Goal: Information Seeking & Learning: Understand process/instructions

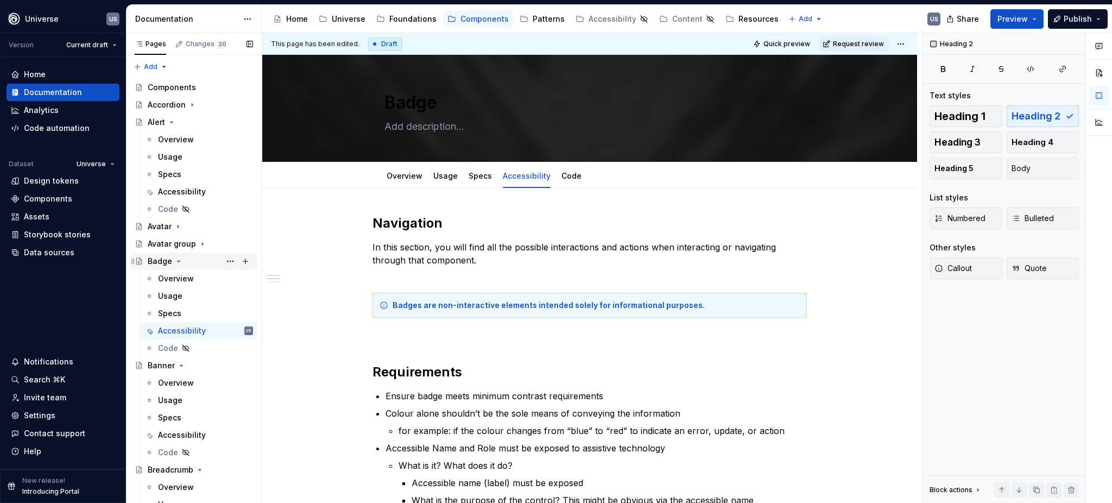
click at [178, 257] on button "Page tree" at bounding box center [178, 261] width 9 height 9
click at [180, 276] on icon "Page tree" at bounding box center [181, 278] width 9 height 9
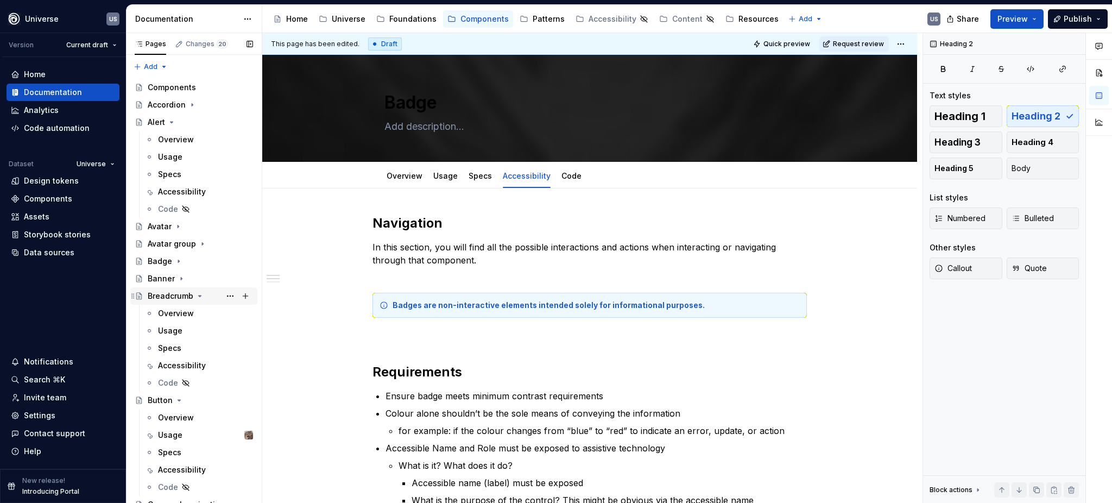
click at [199, 295] on icon "Page tree" at bounding box center [200, 295] width 3 height 1
click at [175, 311] on icon "Page tree" at bounding box center [179, 313] width 9 height 9
click at [181, 400] on div "Accessibility" at bounding box center [182, 400] width 48 height 11
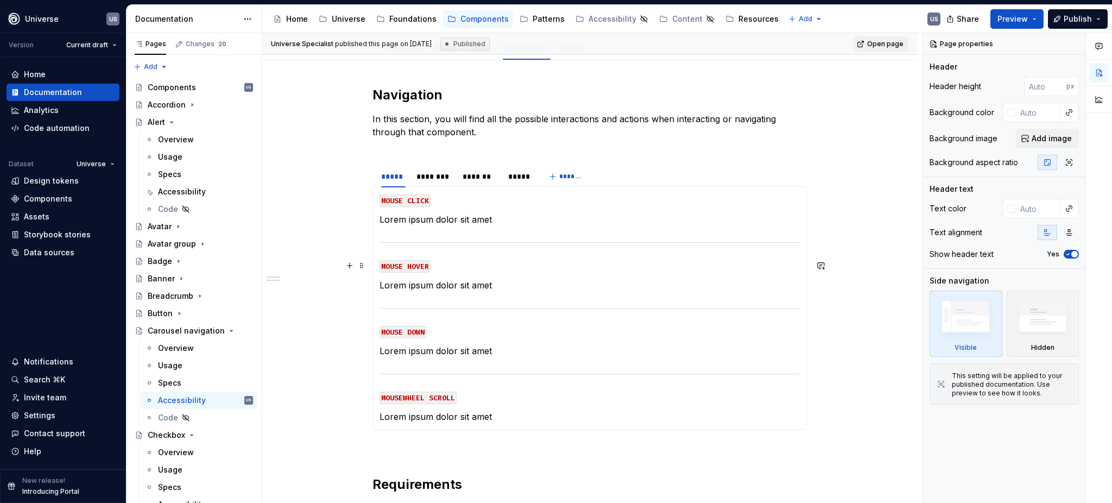
scroll to position [144, 0]
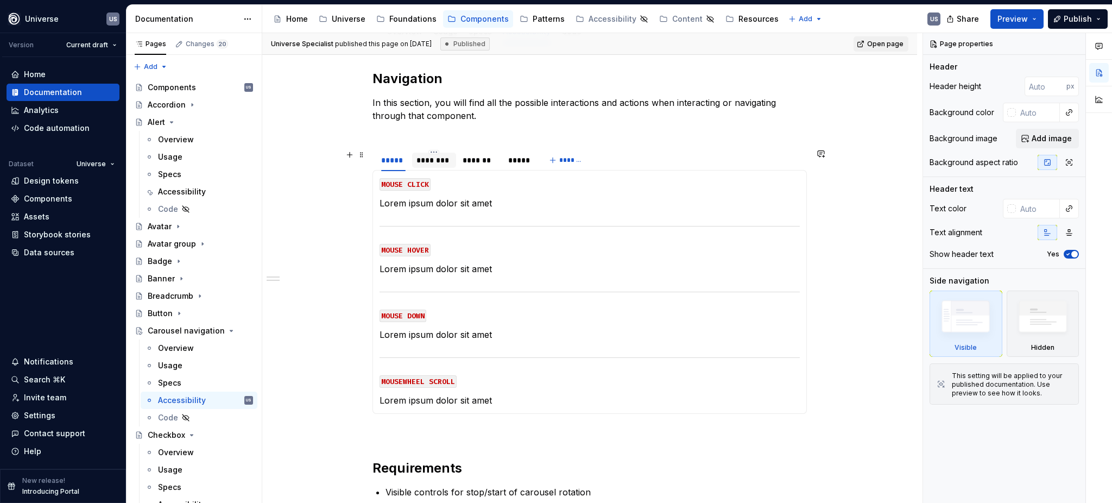
click at [439, 161] on div "********" at bounding box center [434, 160] width 35 height 11
type textarea "*"
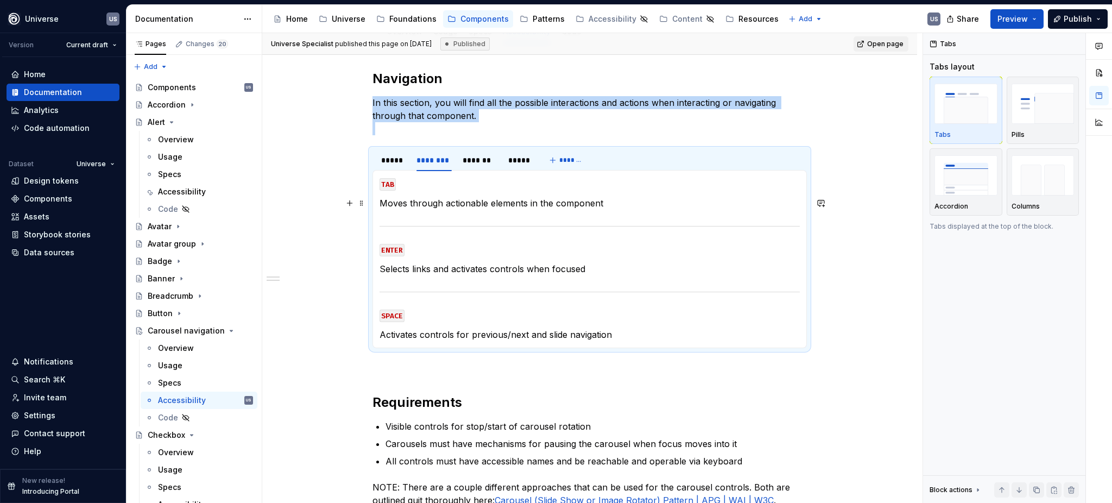
click at [491, 209] on p "Moves through actionable elements in the component" at bounding box center [590, 203] width 420 height 13
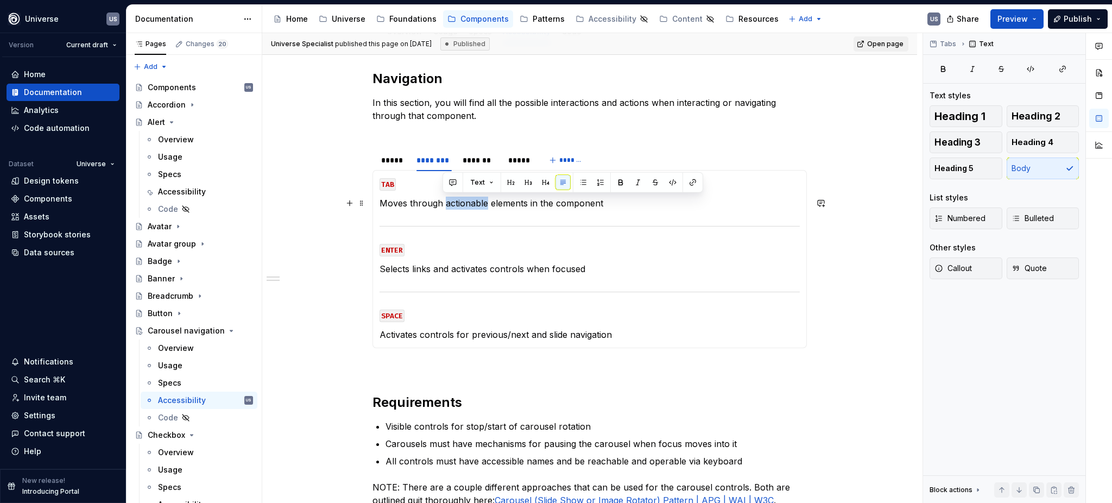
drag, startPoint x: 444, startPoint y: 204, endPoint x: 484, endPoint y: 203, distance: 39.7
click at [484, 203] on p "Moves through actionable elements in the component" at bounding box center [590, 203] width 420 height 13
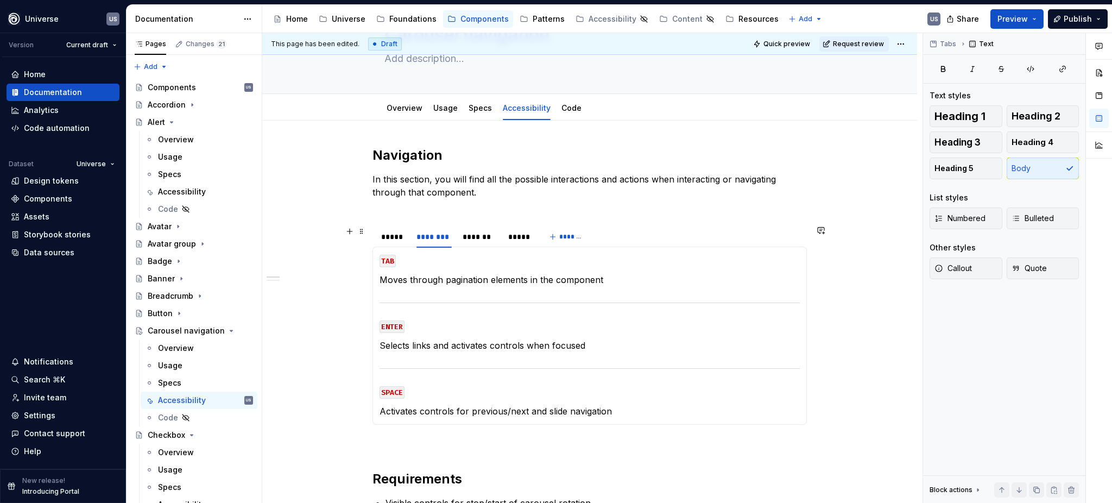
scroll to position [72, 0]
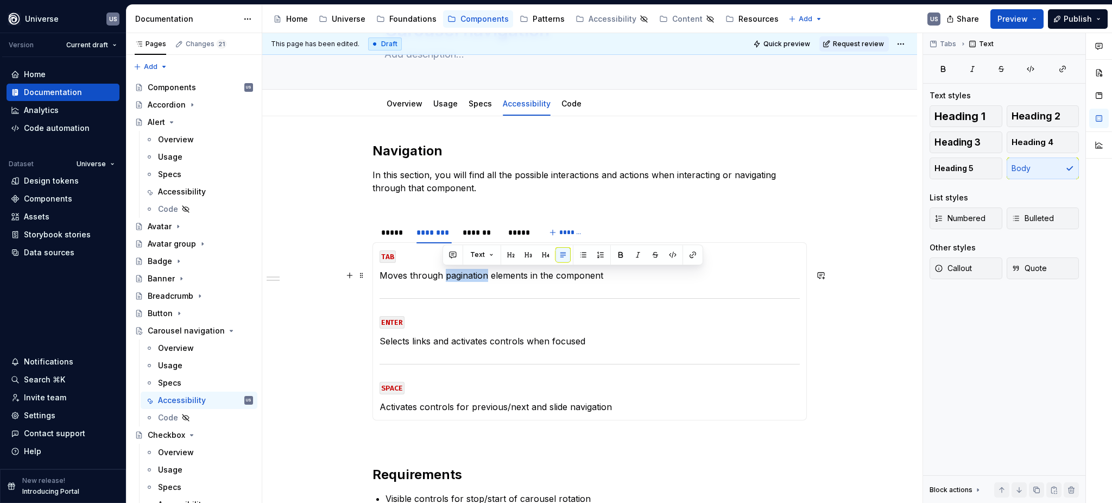
drag, startPoint x: 487, startPoint y: 275, endPoint x: 441, endPoint y: 274, distance: 45.1
click at [441, 274] on p "Moves through pagination elements in the component" at bounding box center [590, 275] width 420 height 13
click at [479, 276] on p "Moves through elements in the component" at bounding box center [590, 275] width 420 height 13
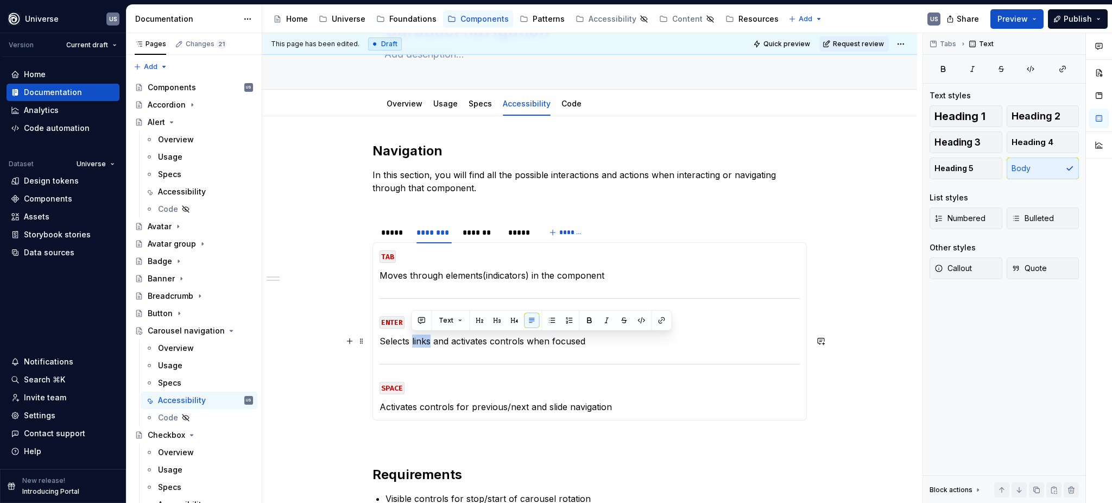
drag, startPoint x: 412, startPoint y: 342, endPoint x: 430, endPoint y: 342, distance: 17.9
click at [430, 342] on p "Selects links and activates controls when focused" at bounding box center [590, 341] width 420 height 13
click at [404, 108] on link "Overview" at bounding box center [405, 103] width 36 height 9
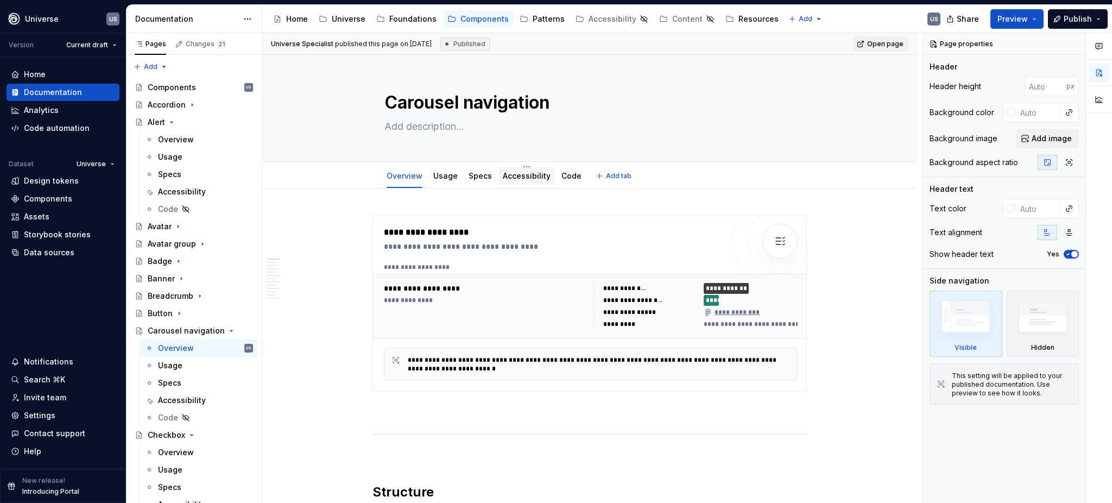
click at [510, 173] on link "Accessibility" at bounding box center [527, 175] width 48 height 9
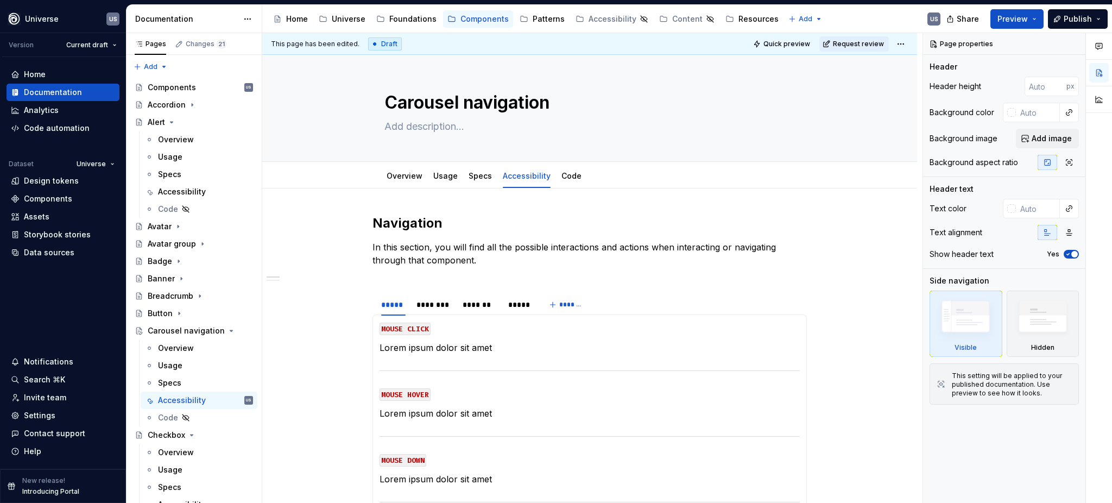
type textarea "*"
click at [426, 304] on div "********" at bounding box center [434, 304] width 35 height 11
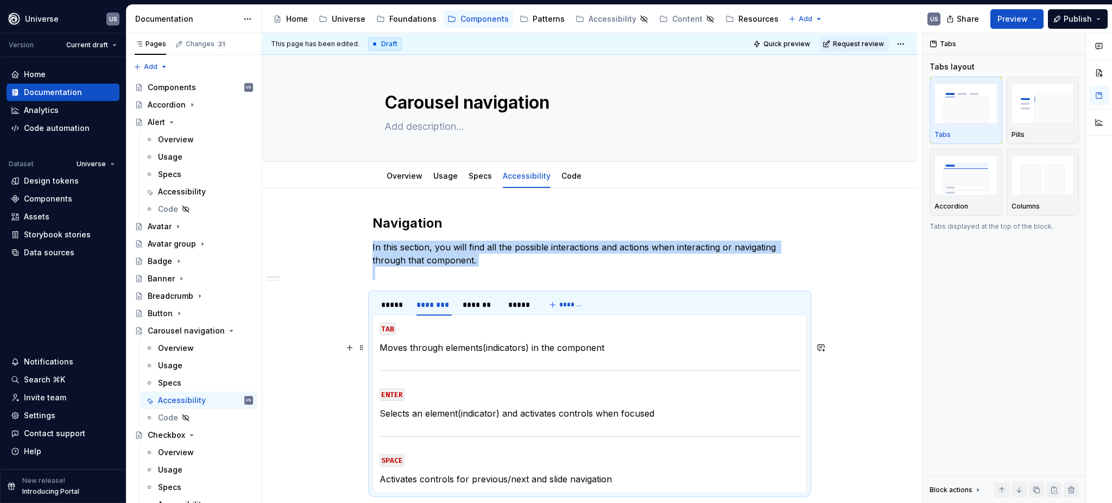
click at [521, 345] on p "Moves through elements(indicators) in the component" at bounding box center [590, 347] width 420 height 13
click at [526, 348] on p "Moves through elements(indicators) in the component" at bounding box center [590, 347] width 420 height 13
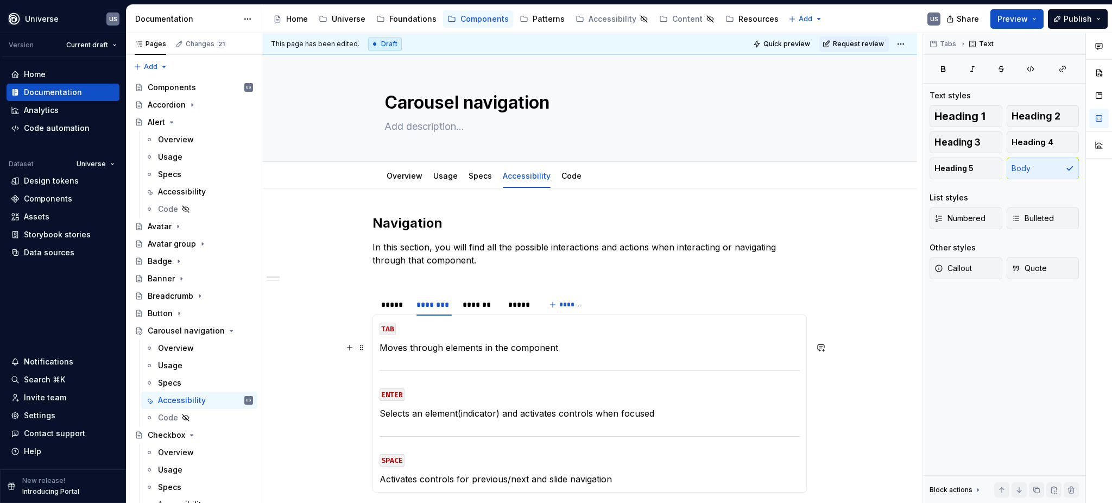
click at [444, 350] on p "Moves through elements in the component" at bounding box center [590, 347] width 420 height 13
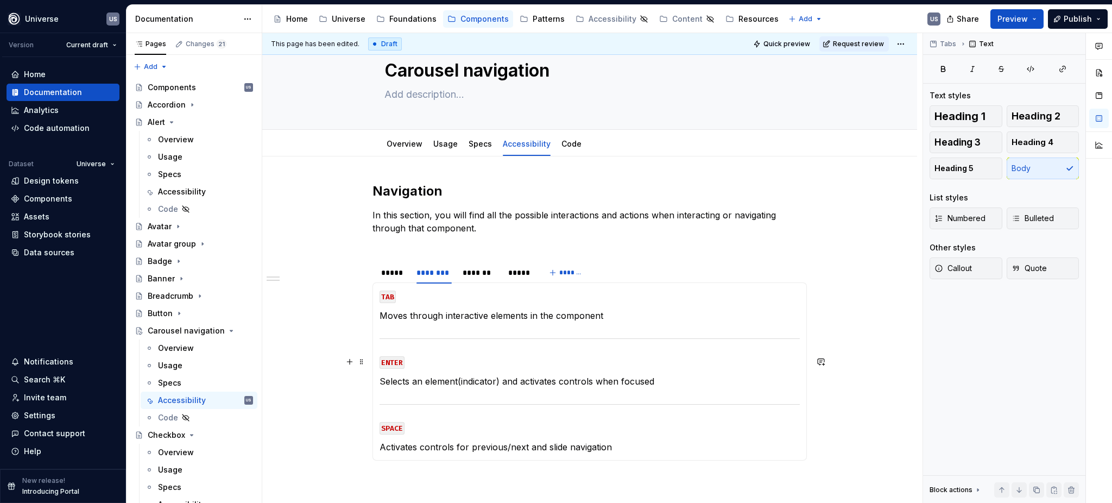
scroll to position [72, 0]
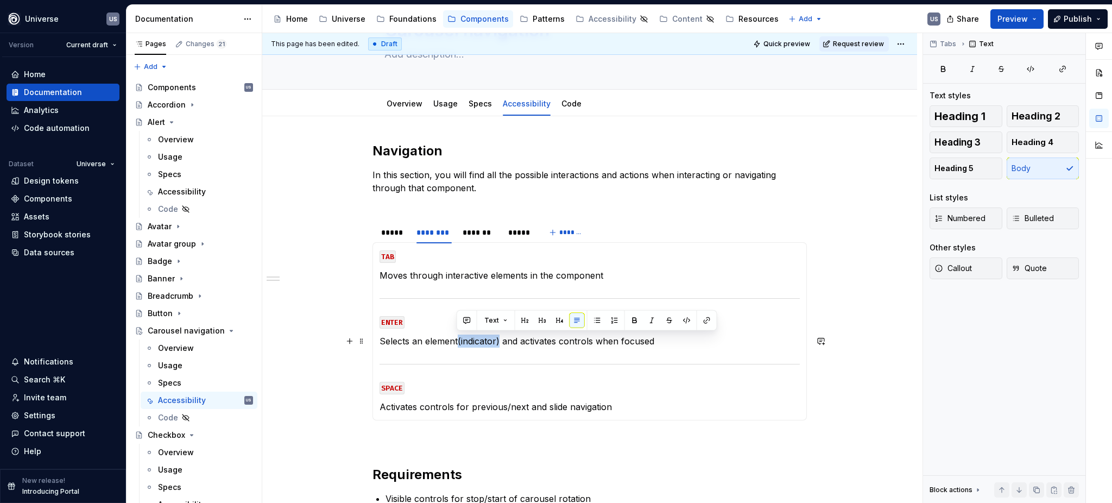
drag, startPoint x: 499, startPoint y: 343, endPoint x: 457, endPoint y: 342, distance: 41.8
click at [457, 342] on p "Selects an element(indicator) and activates controls when focused" at bounding box center [590, 341] width 420 height 13
click at [554, 351] on section-item-column "TAB Moves through interactive elements in the component ENTER Selects an elemen…" at bounding box center [590, 331] width 420 height 164
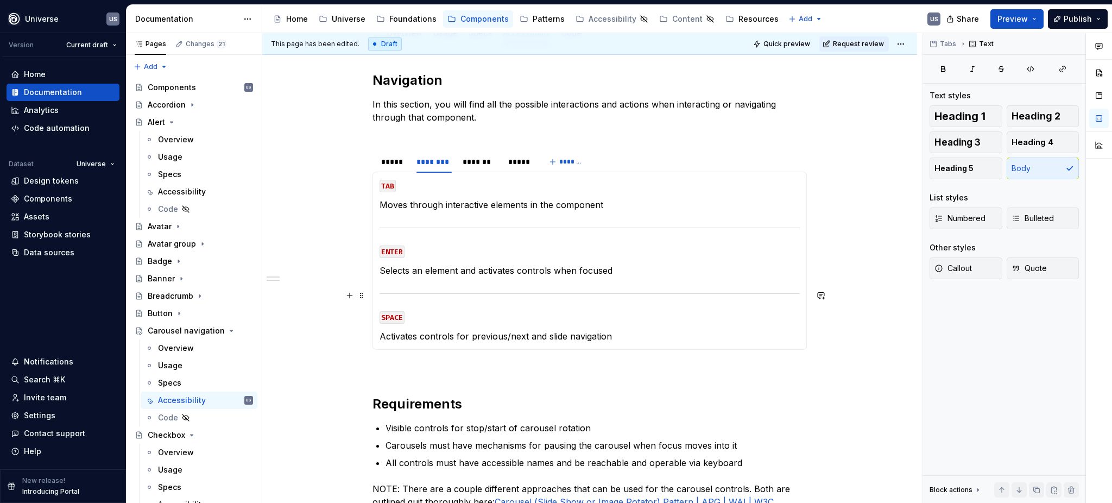
scroll to position [144, 0]
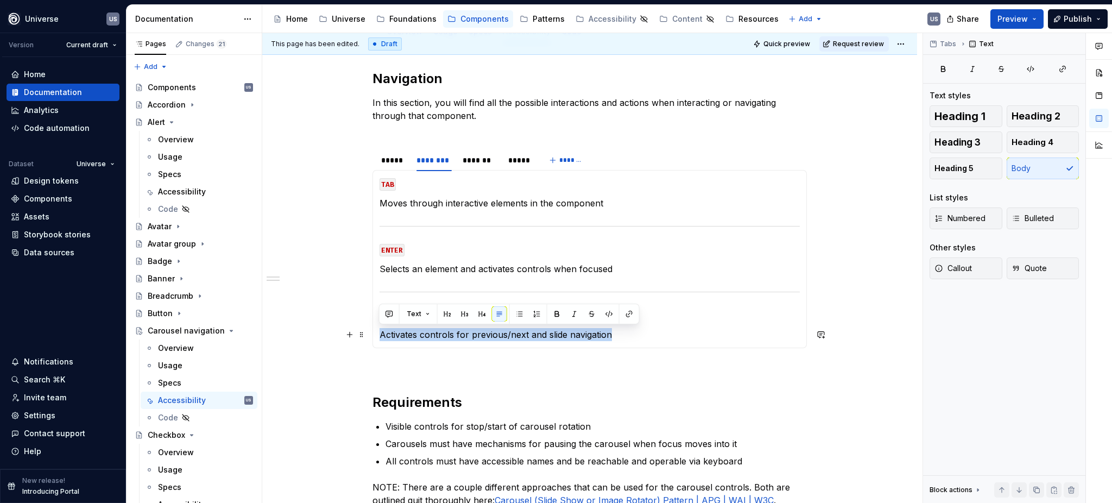
drag, startPoint x: 641, startPoint y: 339, endPoint x: 379, endPoint y: 337, distance: 262.8
click at [380, 337] on p "Activates controls for previous/next and slide navigation" at bounding box center [590, 334] width 420 height 13
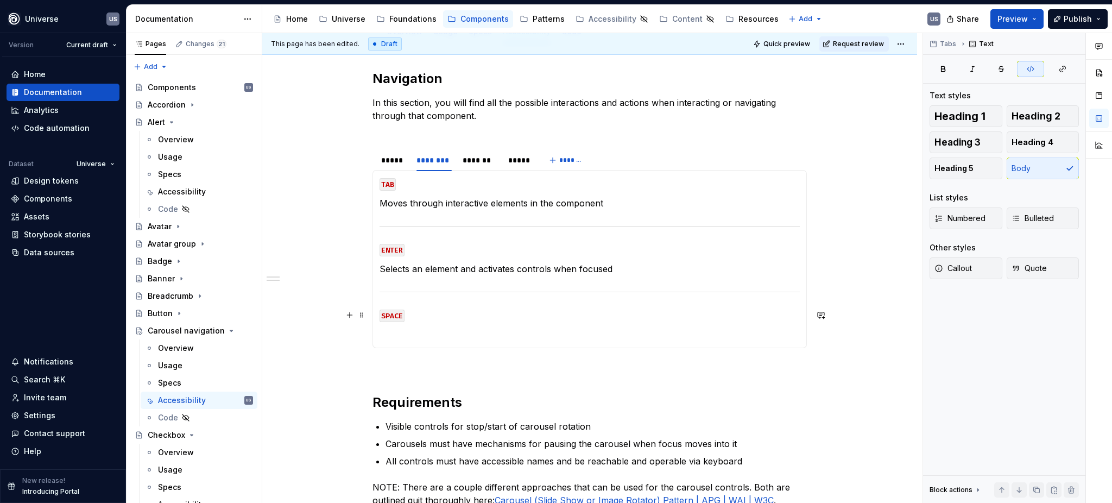
click at [400, 312] on code "SPACE" at bounding box center [392, 316] width 25 height 12
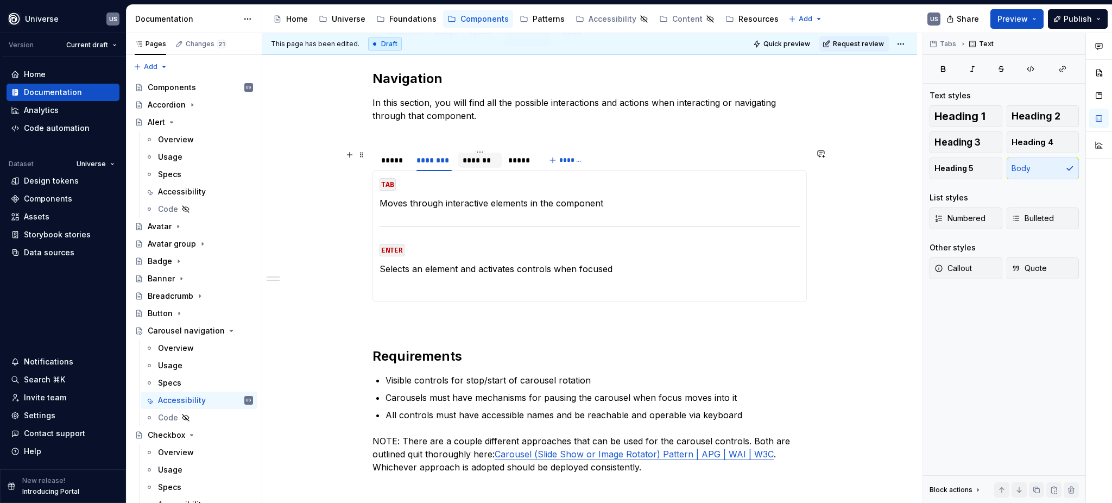
click at [476, 162] on div "*******" at bounding box center [480, 160] width 35 height 11
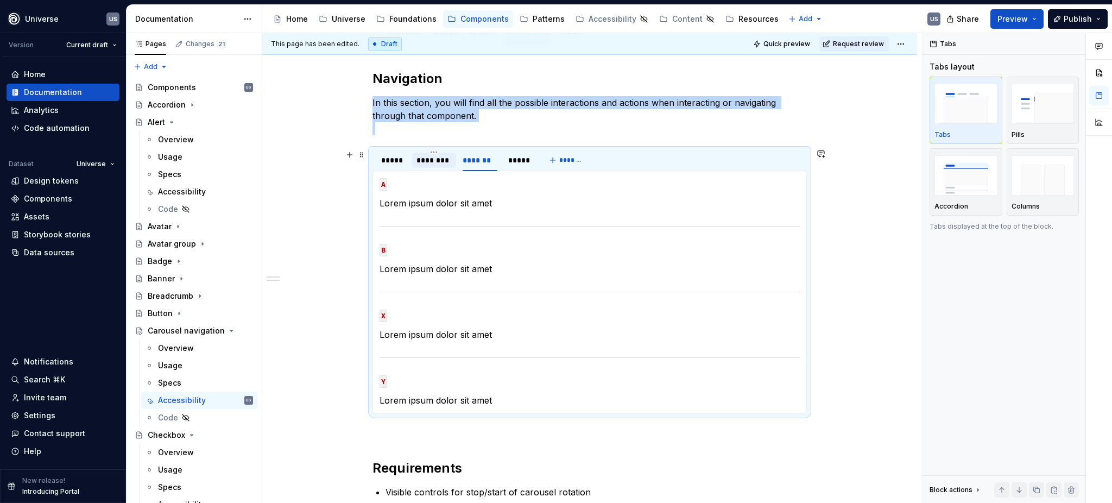
click at [424, 162] on div "********" at bounding box center [434, 160] width 35 height 11
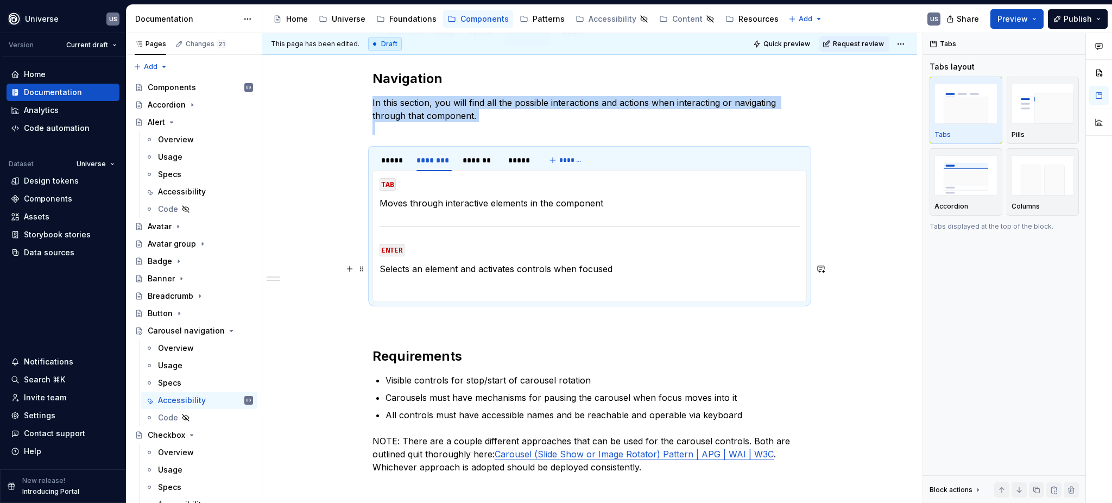
click at [612, 269] on p "Selects an element and activates controls when focused" at bounding box center [590, 268] width 420 height 13
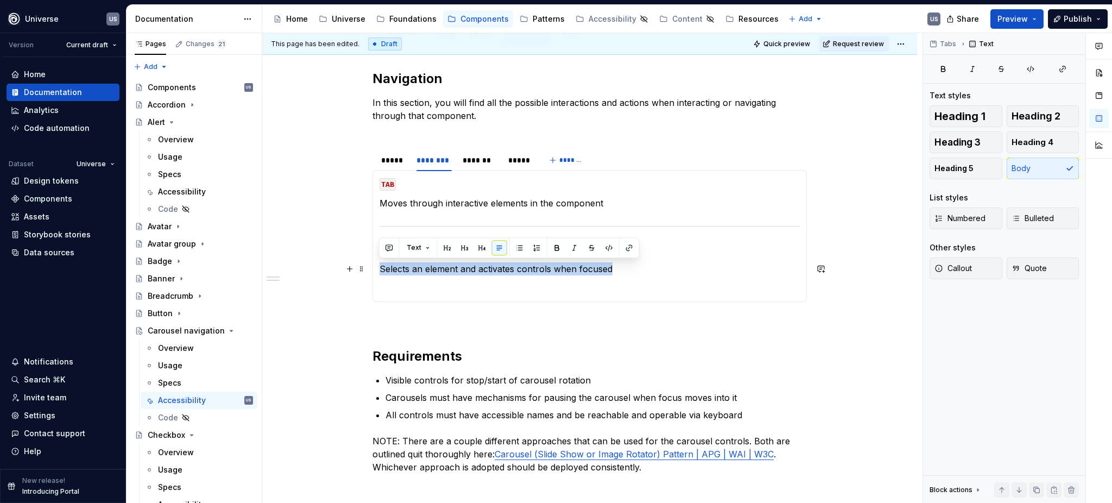
drag, startPoint x: 612, startPoint y: 267, endPoint x: 377, endPoint y: 263, distance: 234.6
click at [377, 263] on div "MOUSE CLICK Lorem ipsum dolor sit amet MOUSE HOVER Lorem ipsum dolor sit amet M…" at bounding box center [590, 236] width 434 height 132
copy p "Selects an element and activates controls when focused"
click at [481, 156] on div "*******" at bounding box center [480, 160] width 35 height 11
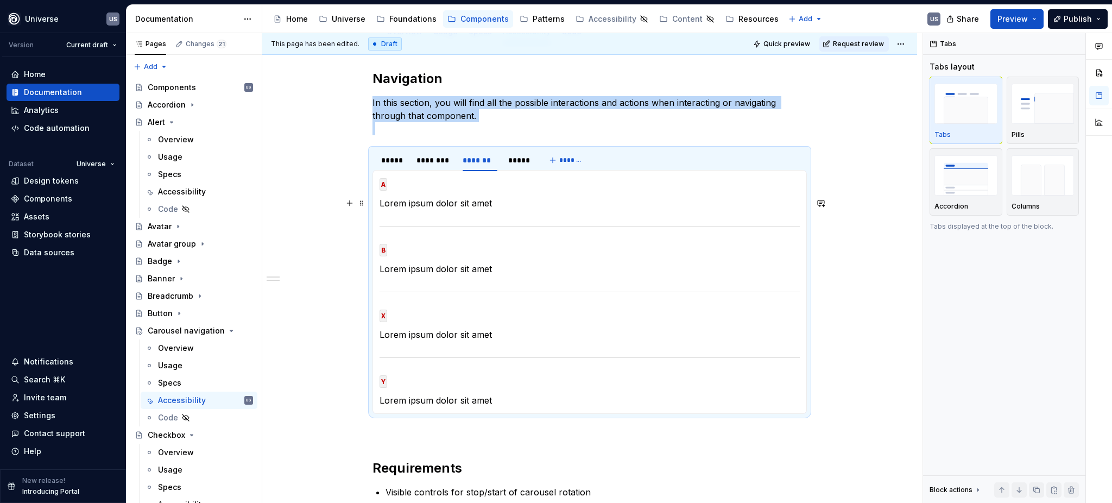
click at [490, 202] on p "Lorem ipsum dolor sit amet" at bounding box center [590, 203] width 420 height 13
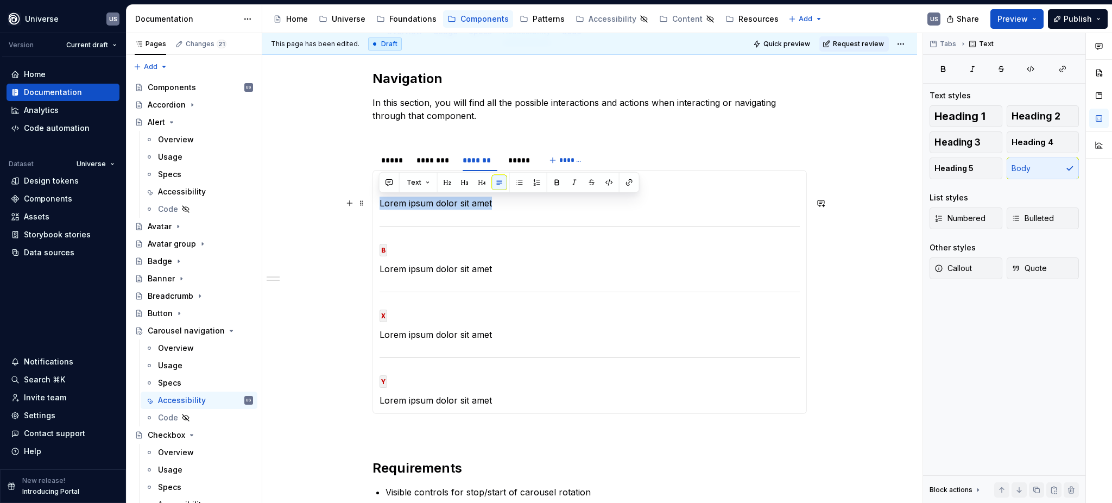
drag, startPoint x: 494, startPoint y: 202, endPoint x: 379, endPoint y: 204, distance: 115.1
click at [380, 204] on p "Lorem ipsum dolor sit amet" at bounding box center [590, 203] width 420 height 13
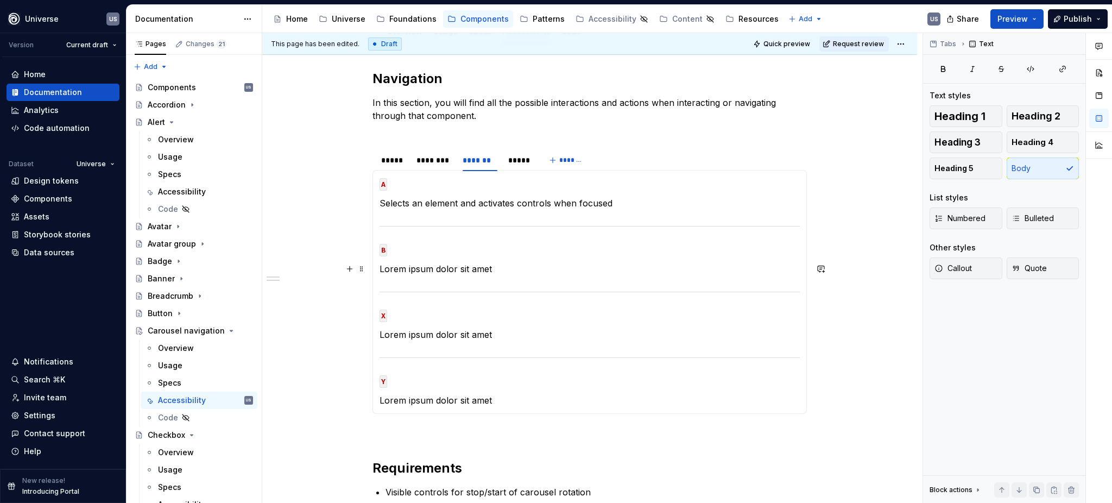
click at [499, 270] on p "Lorem ipsum dolor sit amet" at bounding box center [590, 268] width 420 height 13
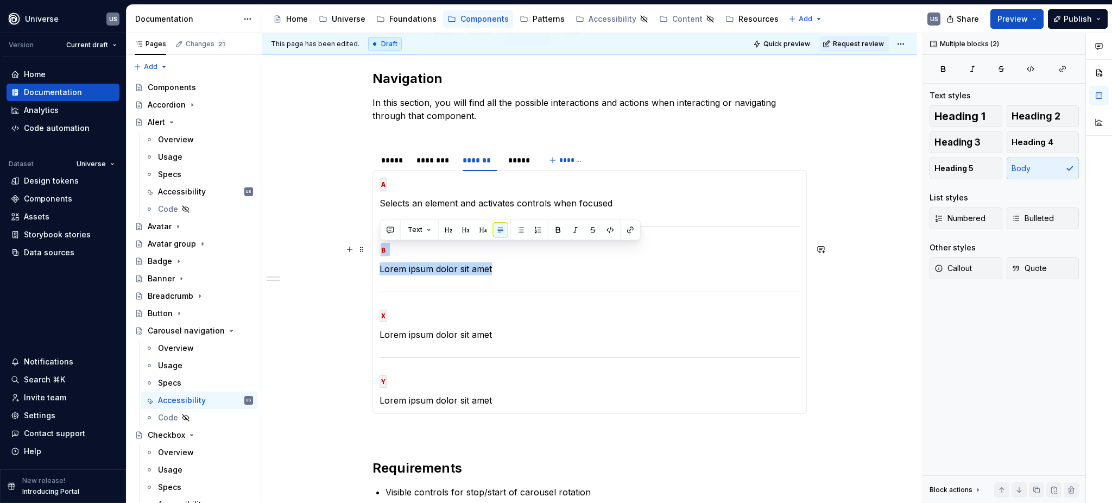
drag, startPoint x: 502, startPoint y: 265, endPoint x: 378, endPoint y: 243, distance: 125.8
click at [380, 243] on section-item-column "A Selects an element and activates controls when focused B Lorem ipsum dolor si…" at bounding box center [590, 292] width 420 height 230
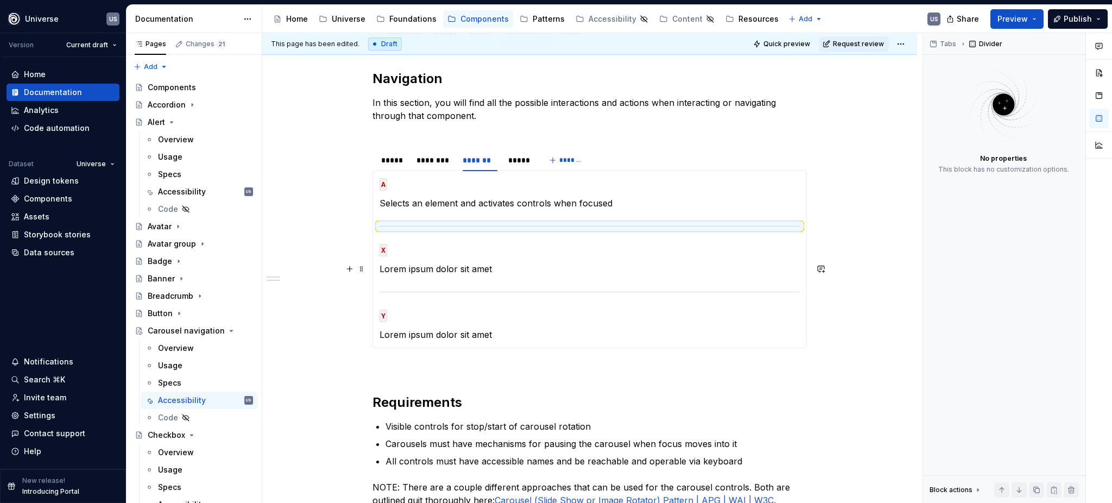
click at [494, 266] on p "Lorem ipsum dolor sit amet" at bounding box center [590, 268] width 420 height 13
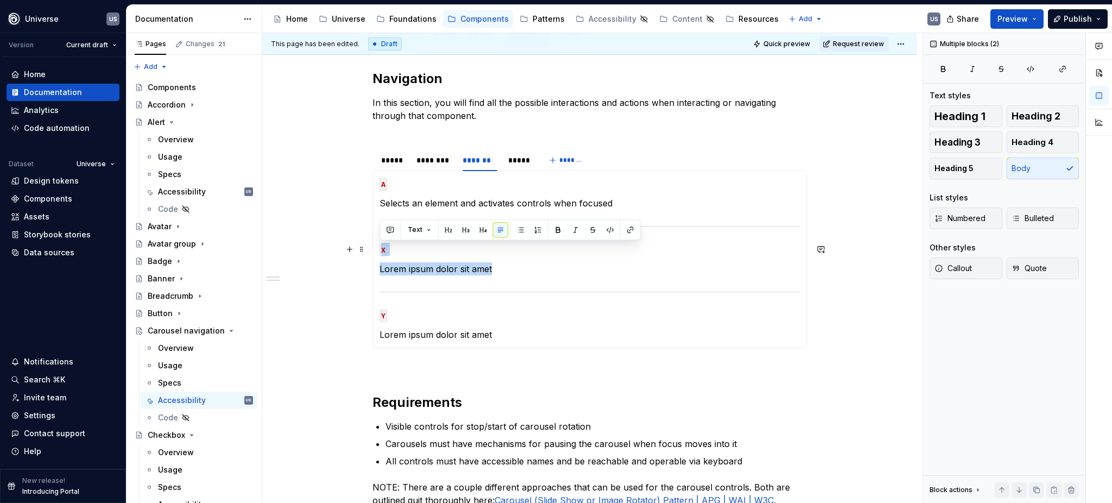
drag, startPoint x: 498, startPoint y: 268, endPoint x: 381, endPoint y: 247, distance: 119.3
click at [381, 247] on section-item-column "A Selects an element and activates controls when focused X Lorem ipsum dolor si…" at bounding box center [590, 259] width 420 height 164
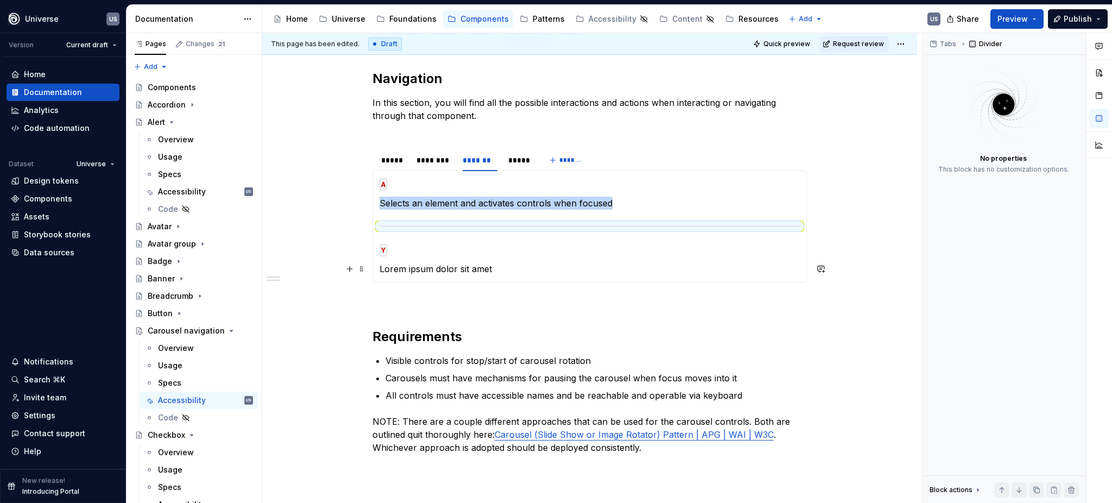
click at [409, 262] on p "Lorem ipsum dolor sit amet" at bounding box center [590, 268] width 420 height 13
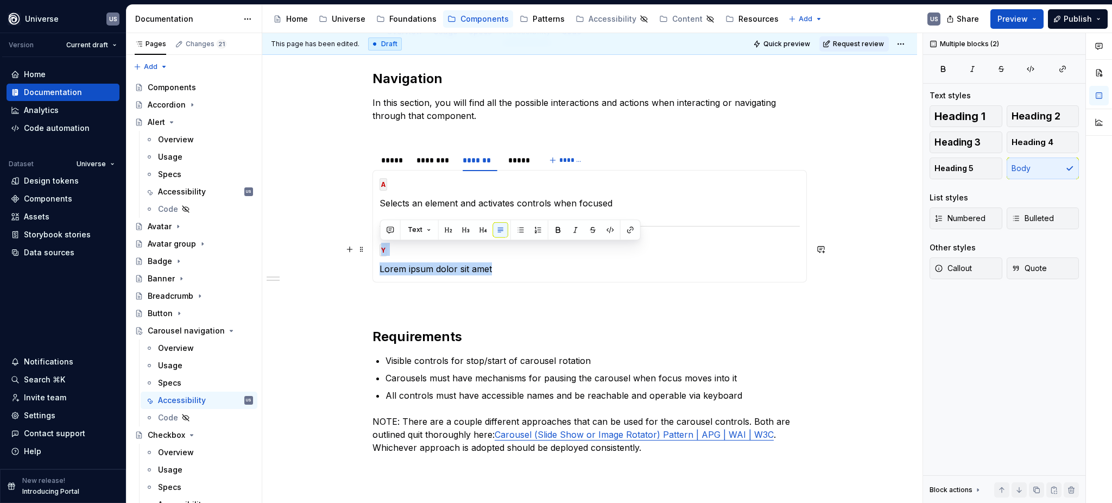
drag, startPoint x: 493, startPoint y: 264, endPoint x: 380, endPoint y: 248, distance: 113.6
click at [380, 248] on section-item-column "A Selects an element and activates controls when focused Y Lorem ipsum dolor si…" at bounding box center [590, 226] width 420 height 98
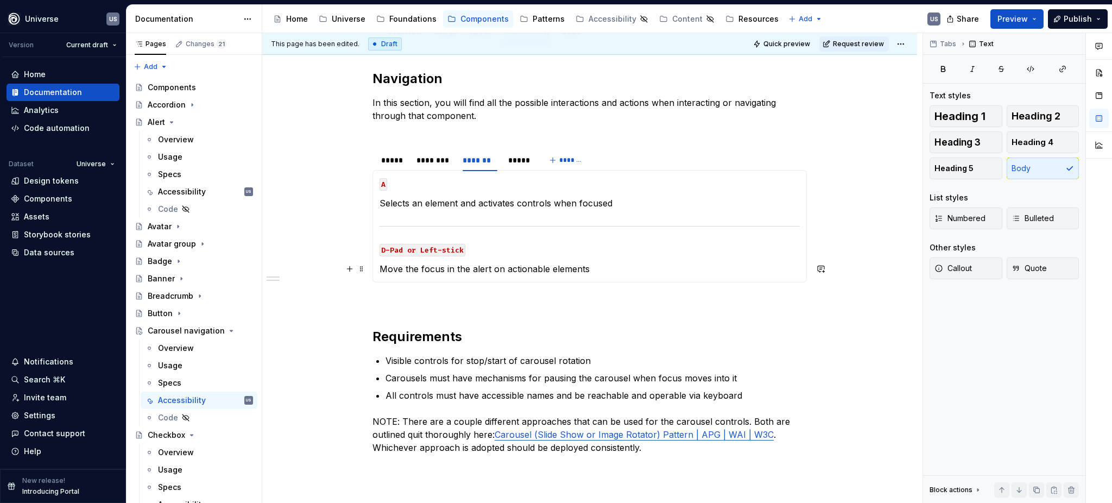
click at [439, 272] on p "Move the focus in the alert on actionable elements" at bounding box center [590, 268] width 420 height 13
drag, startPoint x: 487, startPoint y: 267, endPoint x: 471, endPoint y: 264, distance: 16.0
click at [471, 264] on p "Move the focus in the alert on actionable elements" at bounding box center [590, 268] width 420 height 13
drag, startPoint x: 470, startPoint y: 266, endPoint x: 455, endPoint y: 266, distance: 15.2
click at [455, 266] on p "Move the focus in the on actionable elements" at bounding box center [590, 268] width 420 height 13
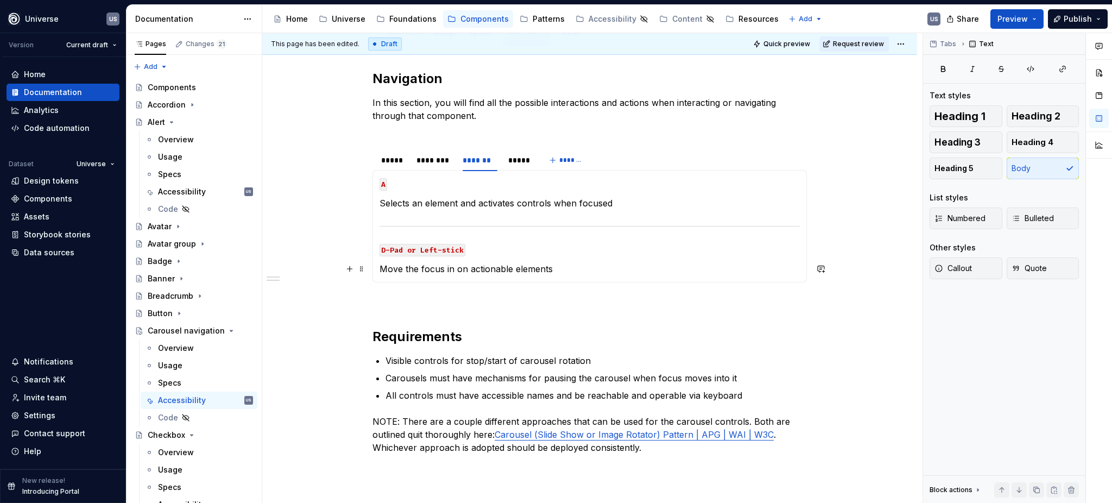
click at [441, 266] on p "Move the focus in on actionable elements" at bounding box center [590, 268] width 420 height 13
click at [552, 269] on p "Move the focus on actionable elements" at bounding box center [590, 268] width 420 height 13
click at [579, 218] on section-item-column "A Selects an element and activates controls when focused D-Pad or Left-stick Mo…" at bounding box center [590, 226] width 420 height 98
click at [438, 162] on div "********" at bounding box center [434, 160] width 35 height 11
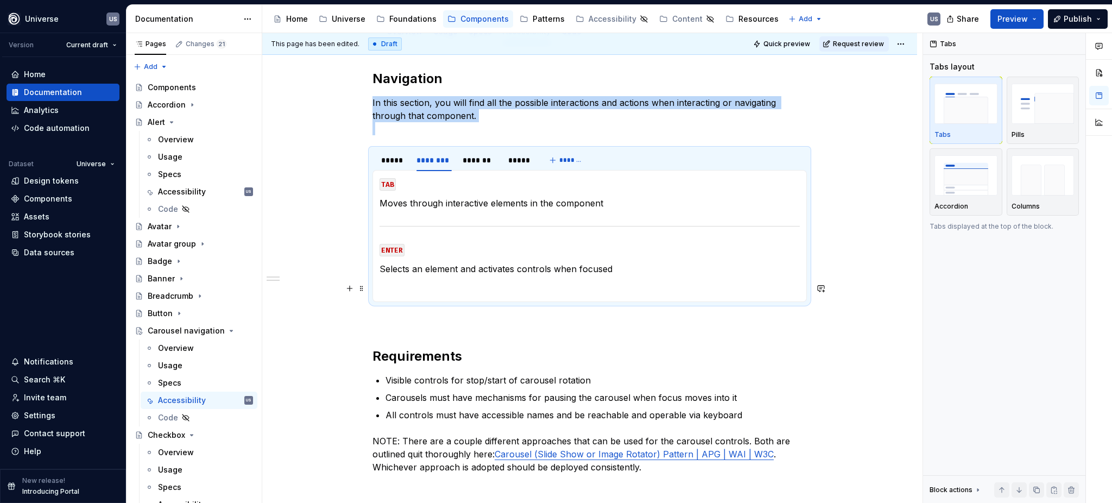
click at [570, 266] on p "Selects an element and activates controls when focused" at bounding box center [590, 268] width 420 height 13
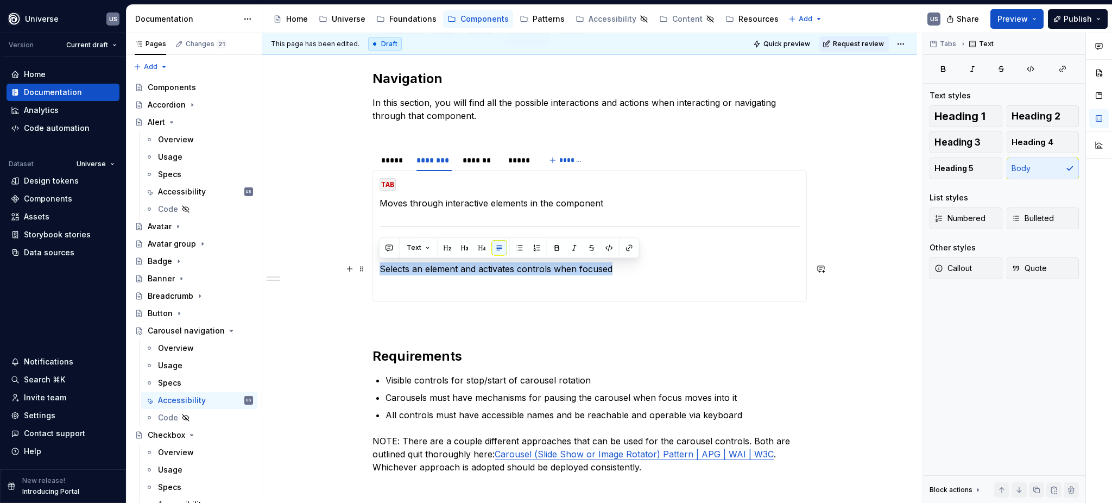
drag, startPoint x: 629, startPoint y: 267, endPoint x: 379, endPoint y: 270, distance: 249.8
click at [380, 270] on p "Selects an element and activates controls when focused" at bounding box center [590, 268] width 420 height 13
copy p "Selects an element and activates controls when focused"
click at [394, 159] on div "*****" at bounding box center [393, 160] width 24 height 11
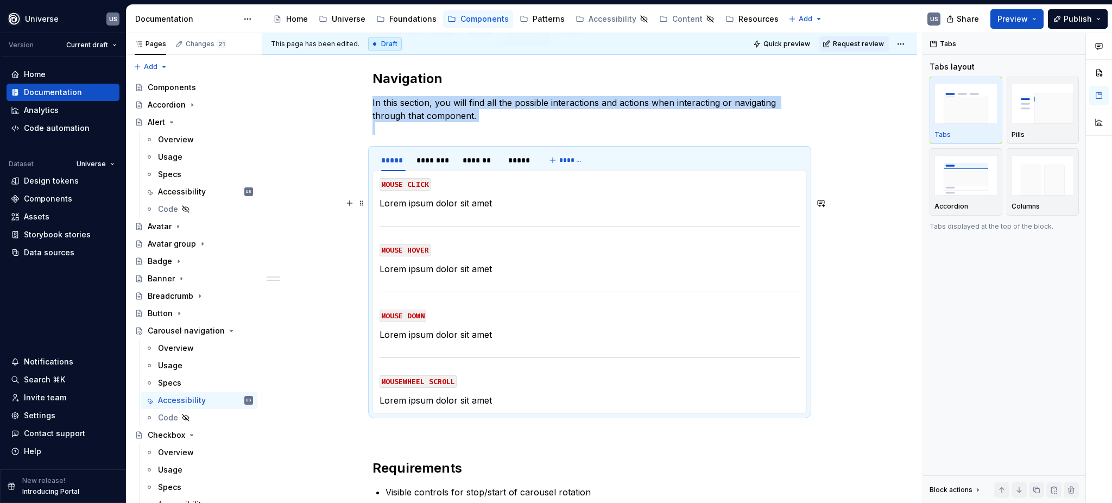
click at [446, 201] on p "Lorem ipsum dolor sit amet" at bounding box center [590, 203] width 420 height 13
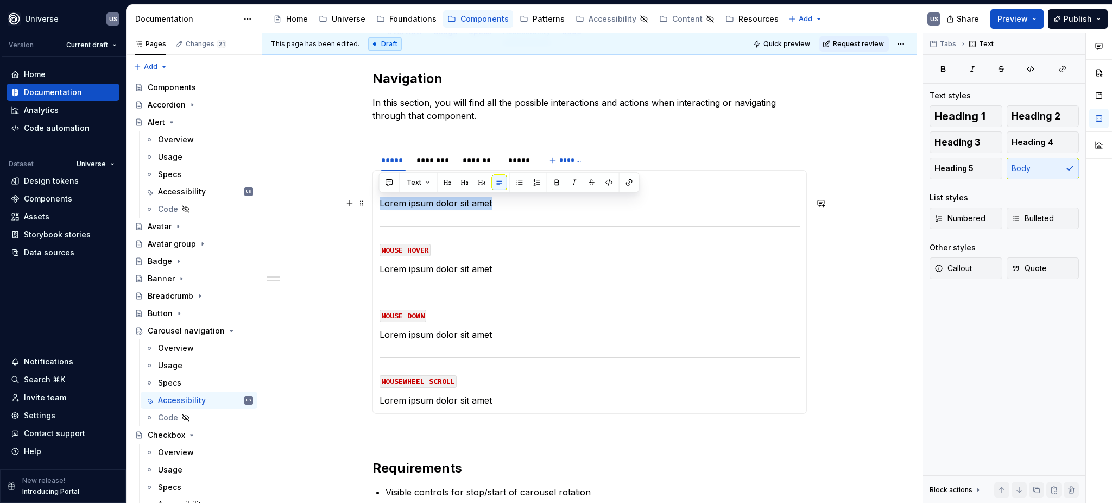
drag, startPoint x: 497, startPoint y: 199, endPoint x: 376, endPoint y: 203, distance: 121.2
click at [376, 203] on div "MOUSE CLICK Lorem ipsum dolor sit amet MOUSE HOVER Lorem ipsum dolor sit amet M…" at bounding box center [590, 292] width 434 height 244
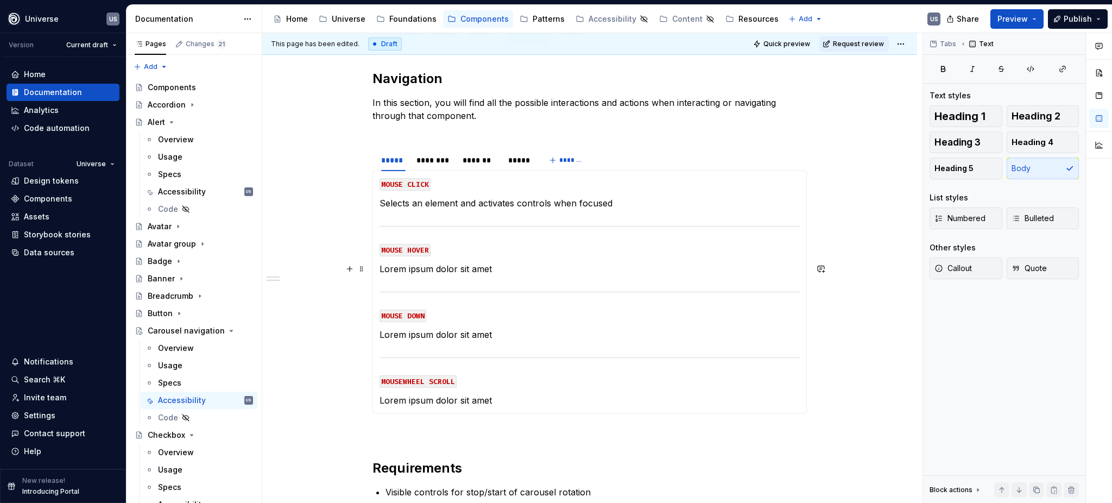
click at [500, 267] on p "Lorem ipsum dolor sit amet" at bounding box center [590, 268] width 420 height 13
drag, startPoint x: 504, startPoint y: 267, endPoint x: 379, endPoint y: 267, distance: 125.4
click at [380, 267] on p "Lorem ipsum dolor sit amet" at bounding box center [590, 268] width 420 height 13
drag, startPoint x: 474, startPoint y: 264, endPoint x: 487, endPoint y: 268, distance: 14.1
click at [487, 268] on p "Displays hover state of the actionable element" at bounding box center [590, 268] width 420 height 13
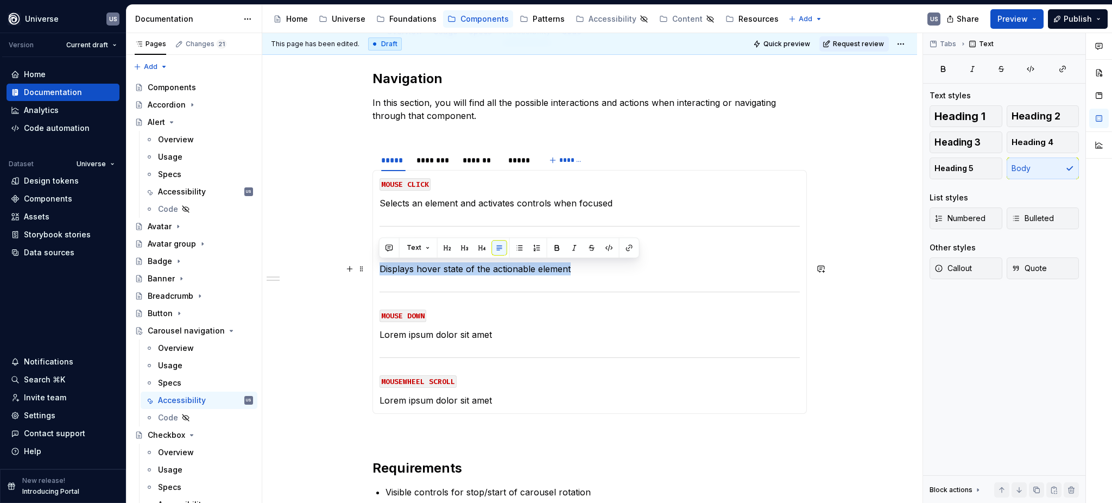
drag, startPoint x: 584, startPoint y: 266, endPoint x: 377, endPoint y: 269, distance: 206.4
click at [377, 269] on div "MOUSE CLICK Selects an element and activates controls when focused MOUSE HOVER …" at bounding box center [590, 292] width 434 height 244
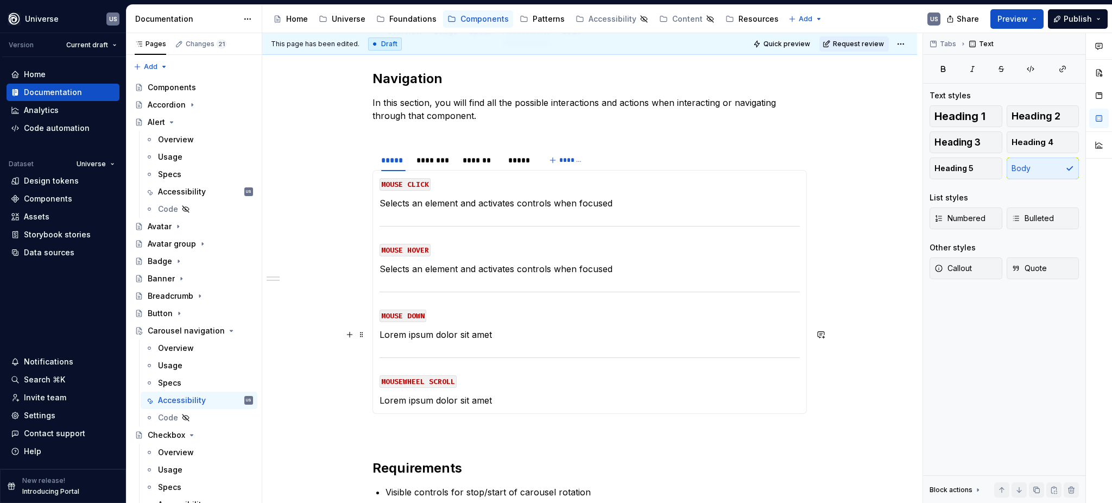
click at [501, 331] on p "Lorem ipsum dolor sit amet" at bounding box center [590, 334] width 420 height 13
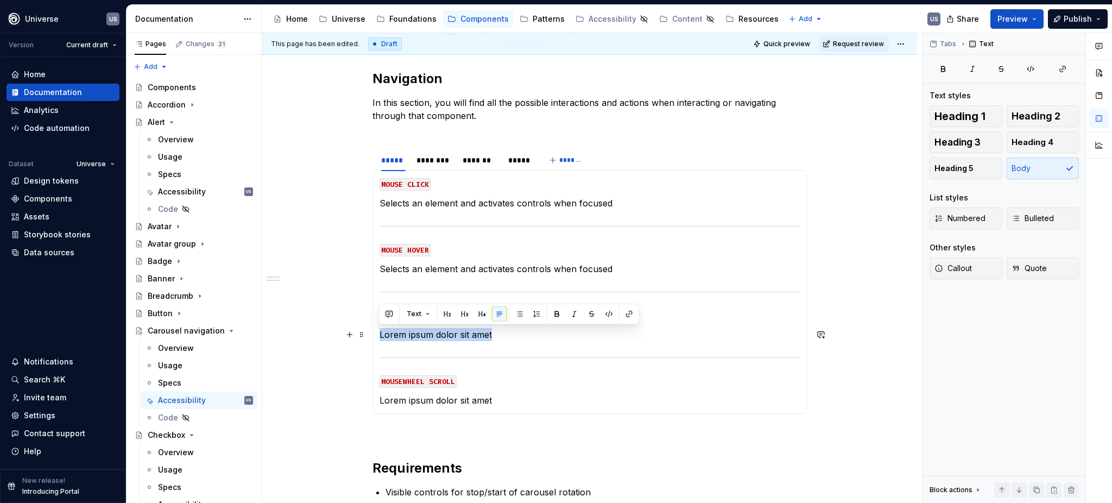
drag, startPoint x: 453, startPoint y: 336, endPoint x: 375, endPoint y: 336, distance: 78.2
click at [375, 336] on div "MOUSE CLICK Selects an element and activates controls when focused MOUSE HOVER …" at bounding box center [590, 292] width 434 height 244
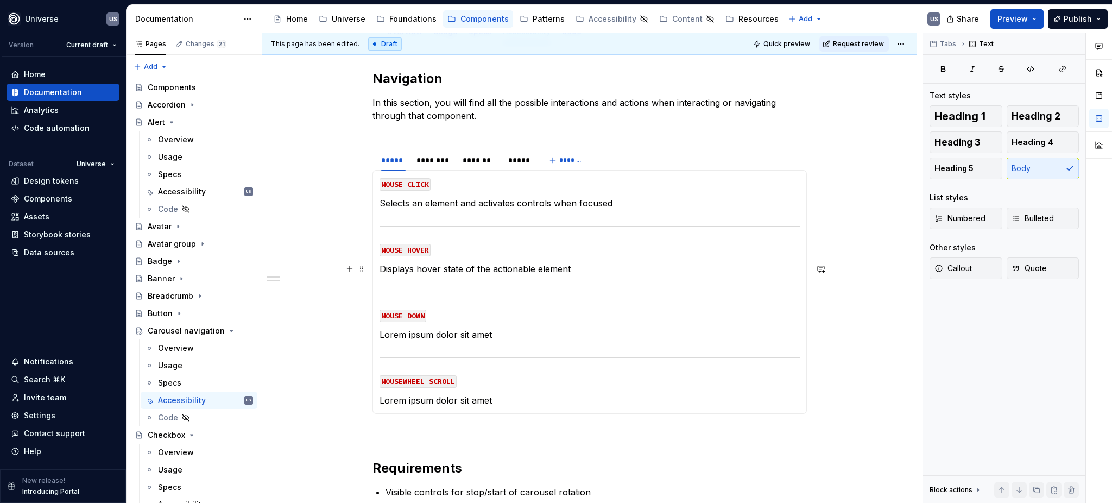
click at [623, 273] on p "Displays hover state of the actionable element" at bounding box center [590, 268] width 420 height 13
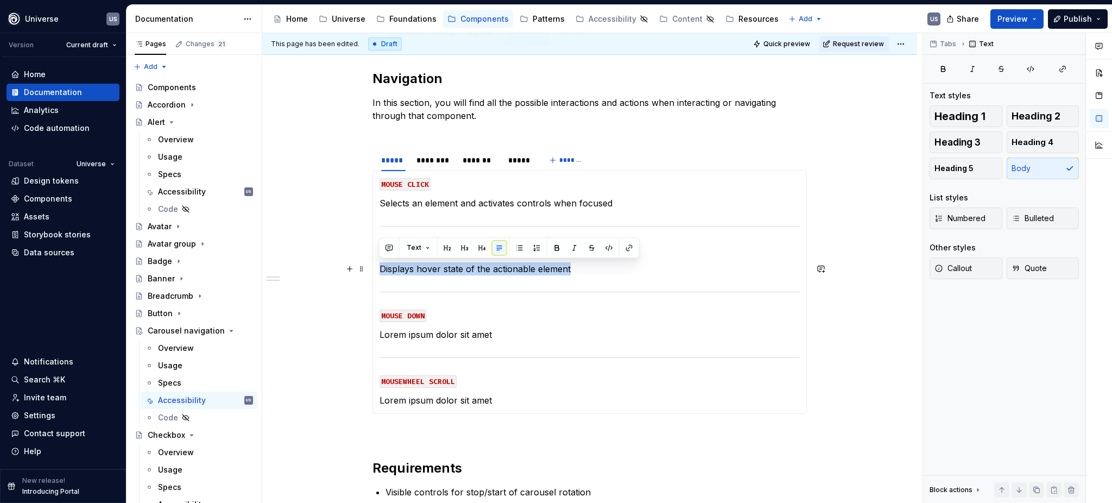
drag, startPoint x: 595, startPoint y: 272, endPoint x: 379, endPoint y: 272, distance: 216.1
click at [380, 272] on p "Displays hover state of the actionable element" at bounding box center [590, 268] width 420 height 13
copy p "Displays hover state of the actionable element"
click at [505, 334] on p "Lorem ipsum dolor sit amet" at bounding box center [590, 334] width 420 height 13
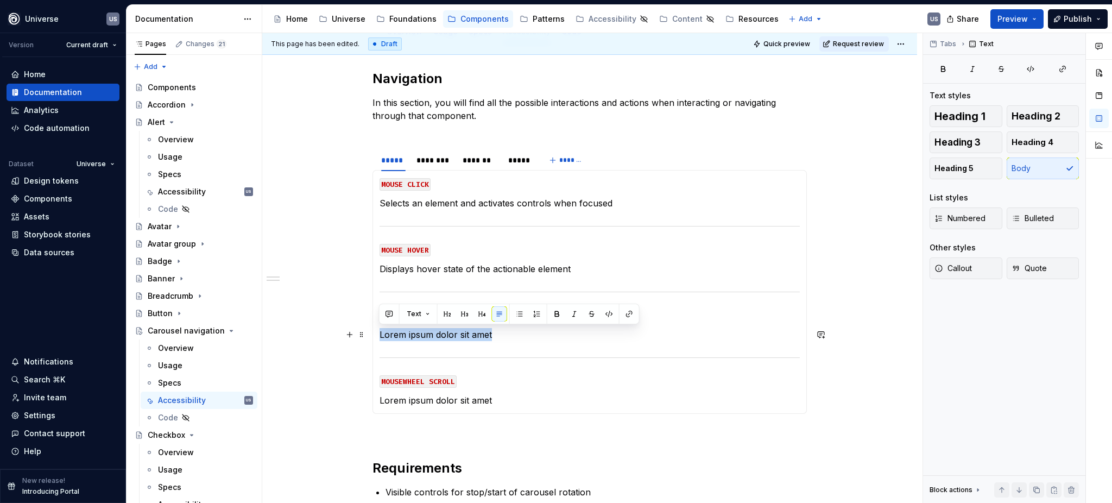
drag, startPoint x: 410, startPoint y: 335, endPoint x: 377, endPoint y: 339, distance: 32.8
click at [377, 339] on div "MOUSE CLICK Selects an element and activates controls when focused MOUSE HOVER …" at bounding box center [590, 292] width 434 height 244
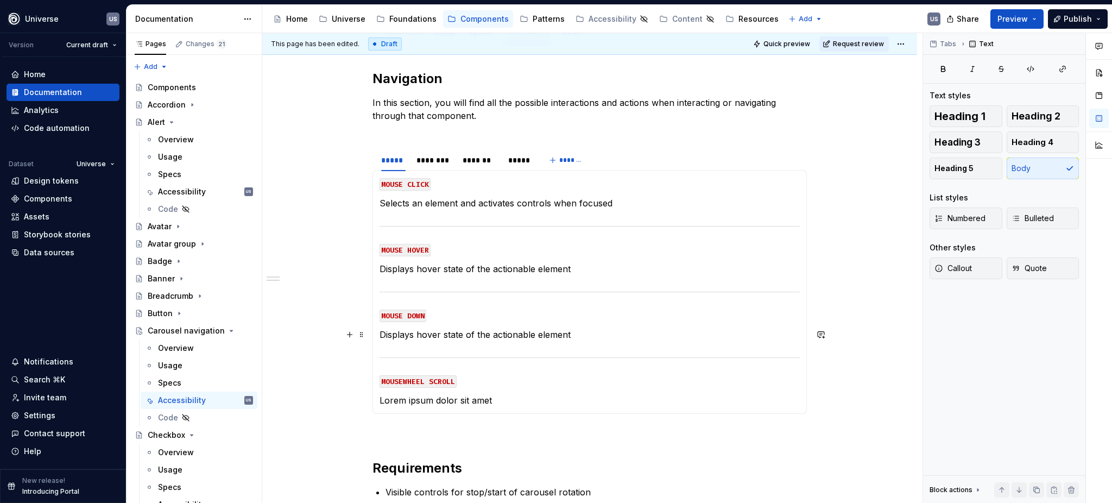
click at [440, 335] on p "Displays hover state of the actionable element" at bounding box center [590, 334] width 420 height 13
click at [608, 335] on p "Displays the pressed state of the actionable element" at bounding box center [590, 334] width 420 height 13
click at [414, 268] on p "Displays hover state of the actionable element" at bounding box center [590, 268] width 420 height 13
click at [500, 394] on p "Lorem ipsum dolor sit amet" at bounding box center [590, 400] width 420 height 13
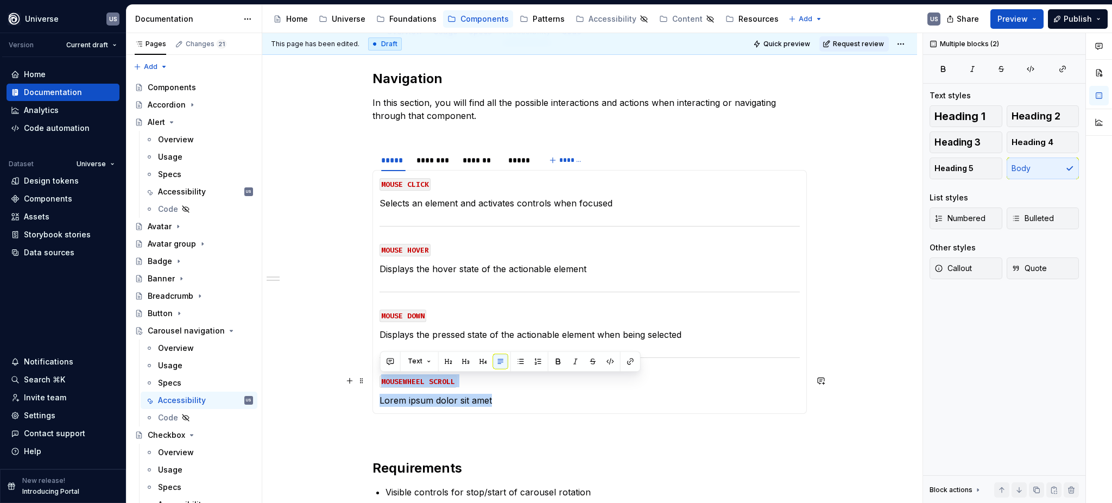
drag, startPoint x: 504, startPoint y: 403, endPoint x: 381, endPoint y: 370, distance: 127.6
click at [381, 370] on section-item-column "MOUSE CLICK Selects an element and activates controls when focused MOUSE HOVER …" at bounding box center [590, 292] width 420 height 230
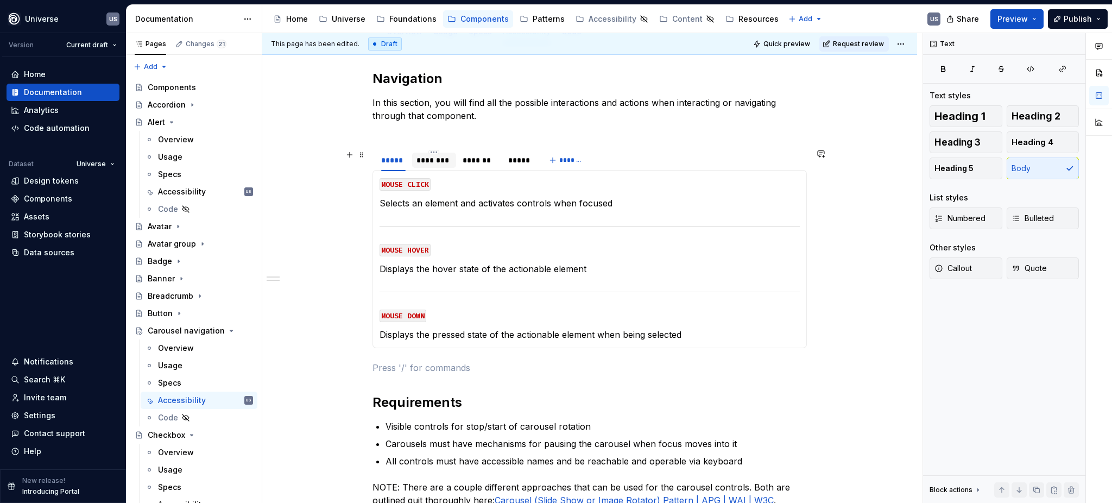
click at [444, 161] on div "********" at bounding box center [434, 160] width 35 height 11
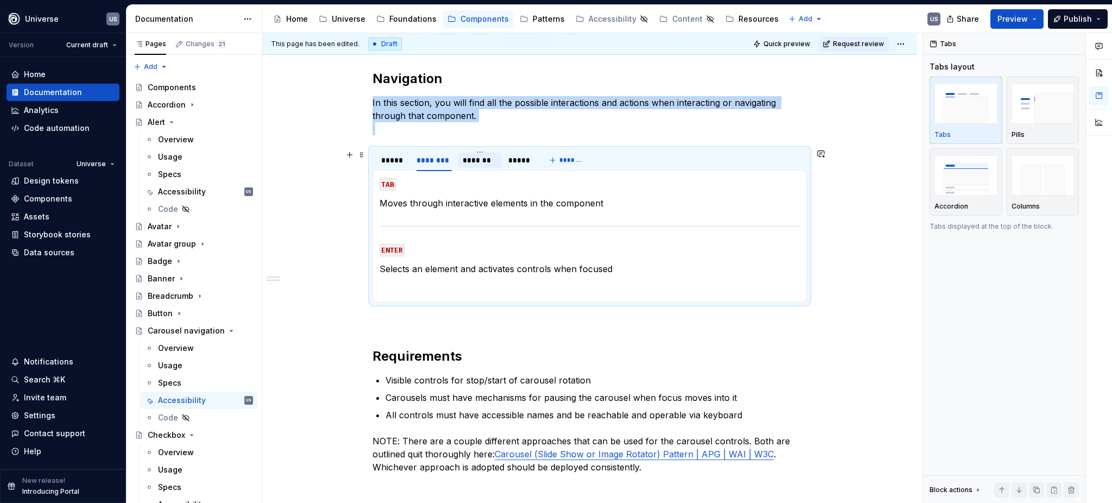
click at [475, 162] on div "*******" at bounding box center [480, 160] width 35 height 11
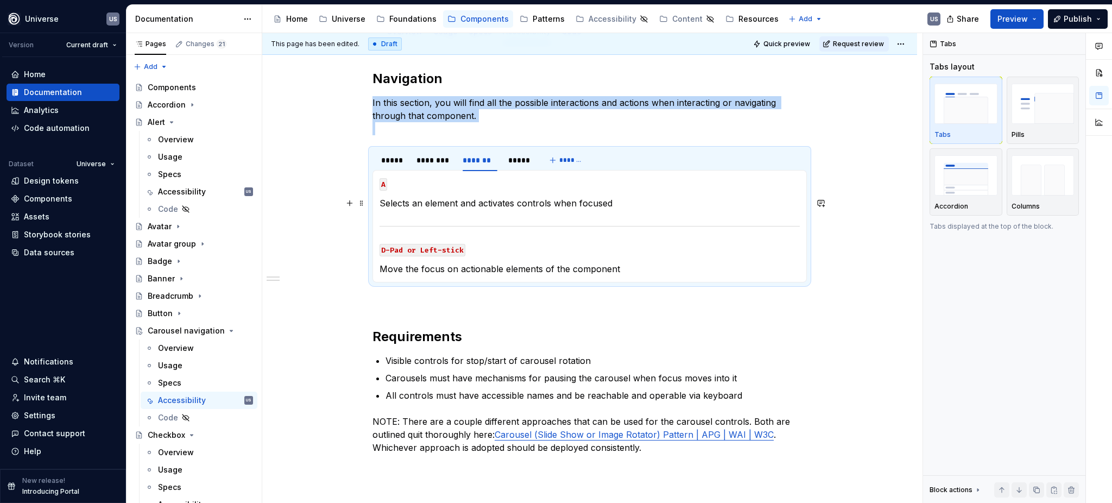
click at [620, 206] on p "Selects an element and activates controls when focused" at bounding box center [590, 203] width 420 height 13
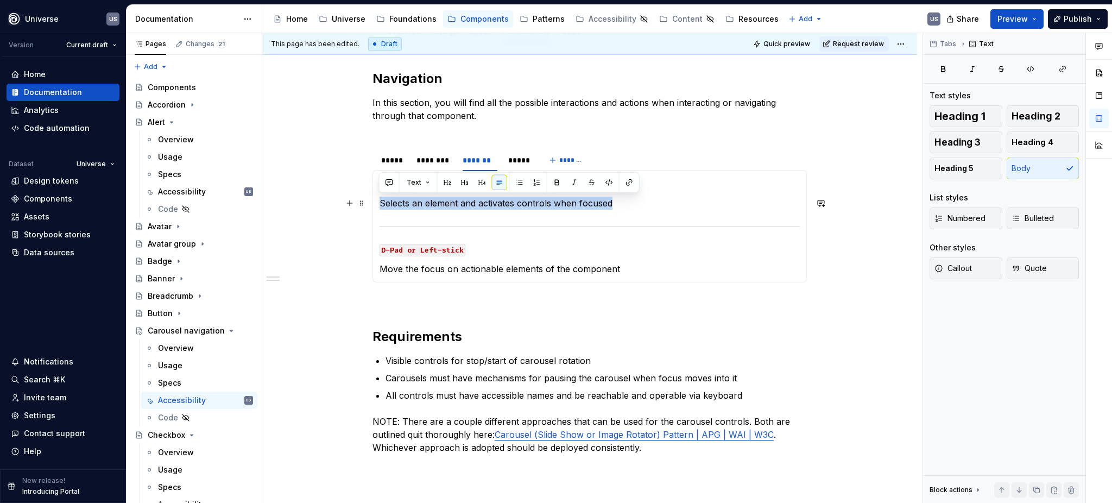
drag, startPoint x: 620, startPoint y: 200, endPoint x: 376, endPoint y: 200, distance: 244.4
click at [376, 200] on div "MOUSE CLICK Selects an element and activates controls when focused MOUSE HOVER …" at bounding box center [590, 226] width 434 height 112
copy p "Selects an element and activates controls when focused"
click at [523, 159] on div "*****" at bounding box center [519, 160] width 22 height 11
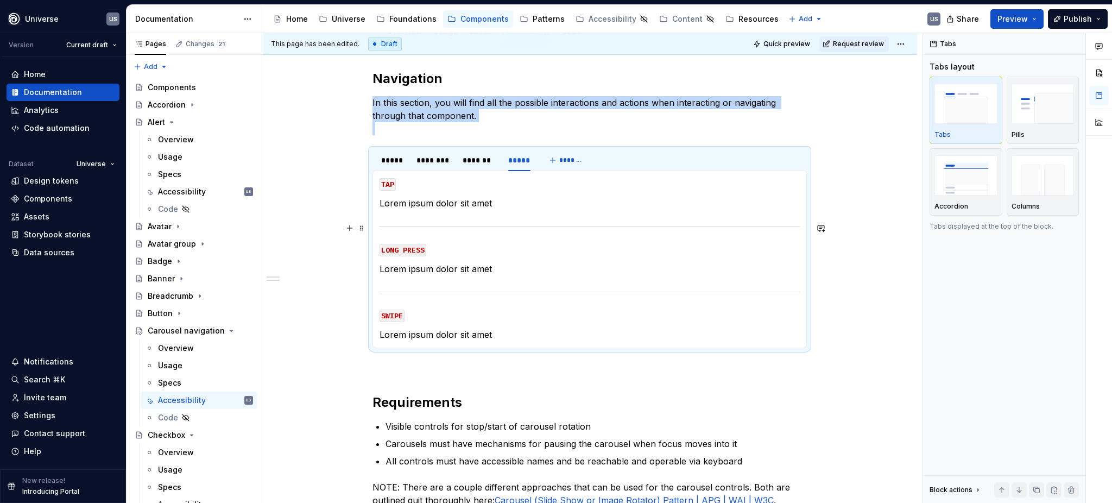
click at [555, 212] on section-item-column "TAP Lorem ipsum dolor sit amet LONG PRESS Lorem ipsum dolor sit amet SWIPE Lore…" at bounding box center [590, 259] width 420 height 164
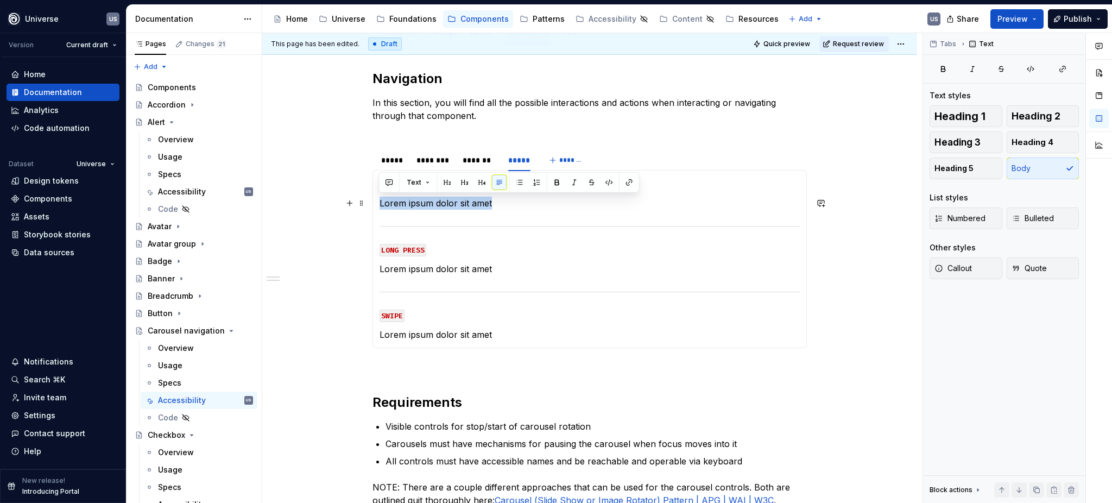
drag, startPoint x: 500, startPoint y: 201, endPoint x: 380, endPoint y: 210, distance: 119.8
click at [380, 210] on section-item-column "TAP Lorem ipsum dolor sit amet LONG PRESS Lorem ipsum dolor sit amet SWIPE Lore…" at bounding box center [590, 259] width 420 height 164
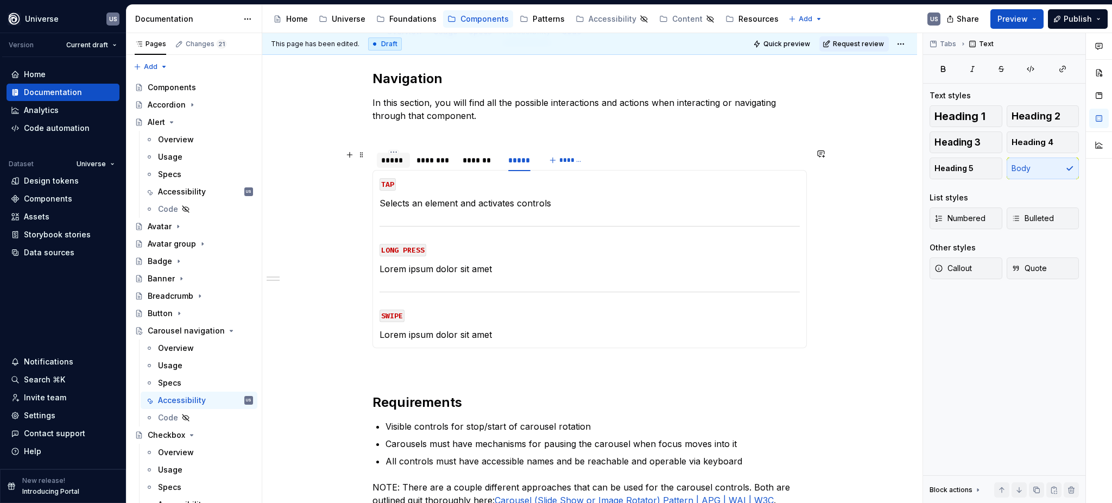
click at [399, 163] on div "*****" at bounding box center [393, 160] width 24 height 11
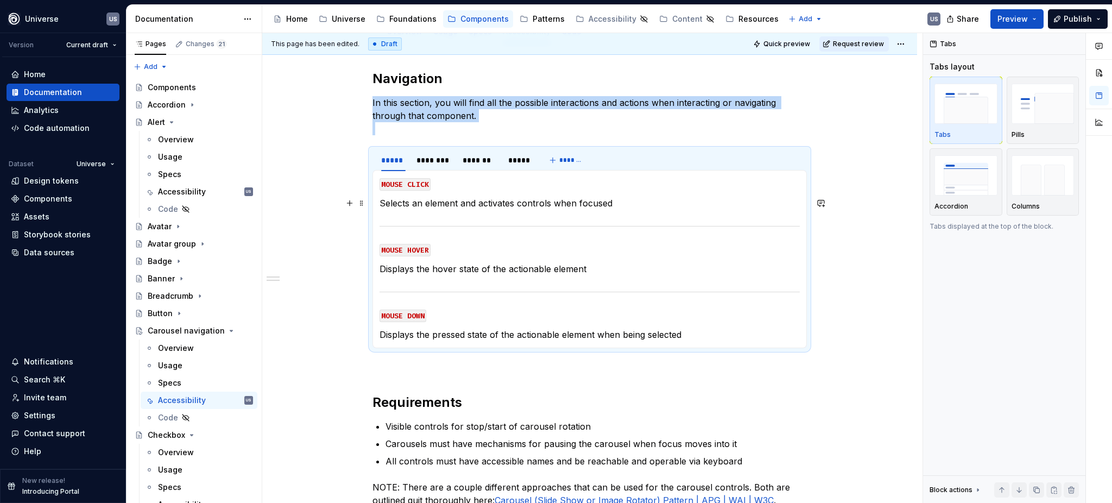
click at [621, 206] on p "Selects an element and activates controls when focused" at bounding box center [590, 203] width 420 height 13
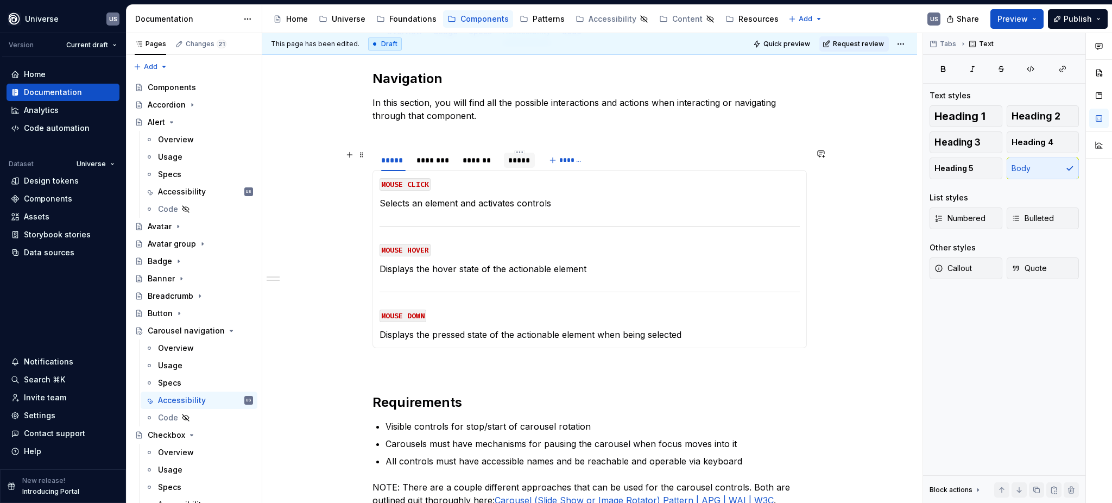
click at [520, 162] on div "*****" at bounding box center [519, 160] width 22 height 11
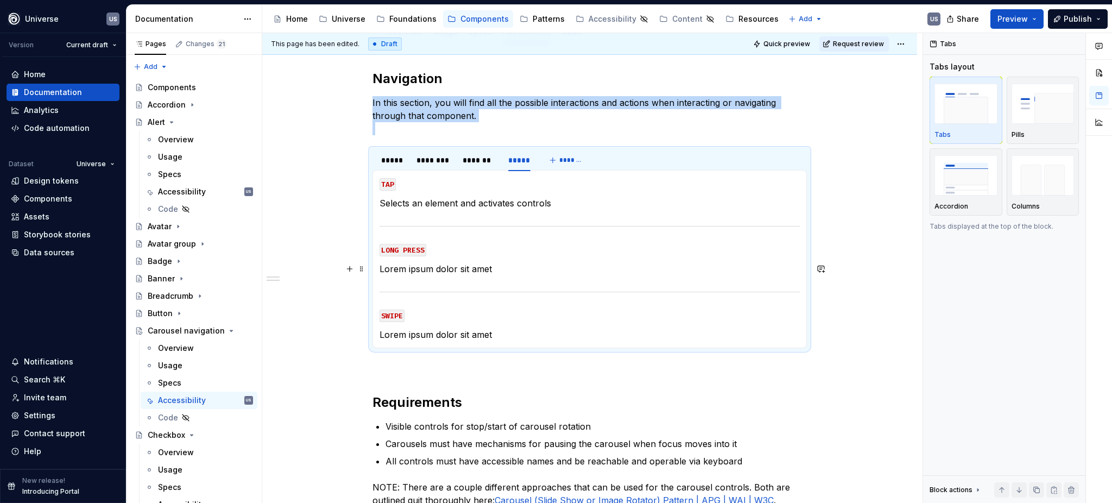
click at [488, 267] on p "Lorem ipsum dolor sit amet" at bounding box center [590, 268] width 420 height 13
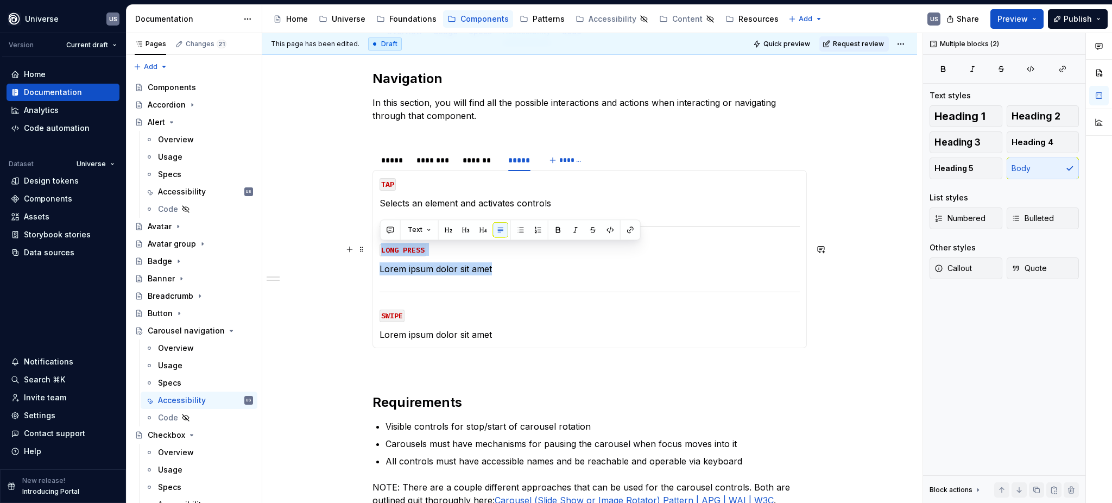
drag, startPoint x: 519, startPoint y: 270, endPoint x: 379, endPoint y: 248, distance: 141.2
click at [380, 248] on section-item-column "TAP Selects an element and activates controls LONG PRESS Lorem ipsum dolor sit …" at bounding box center [590, 259] width 420 height 164
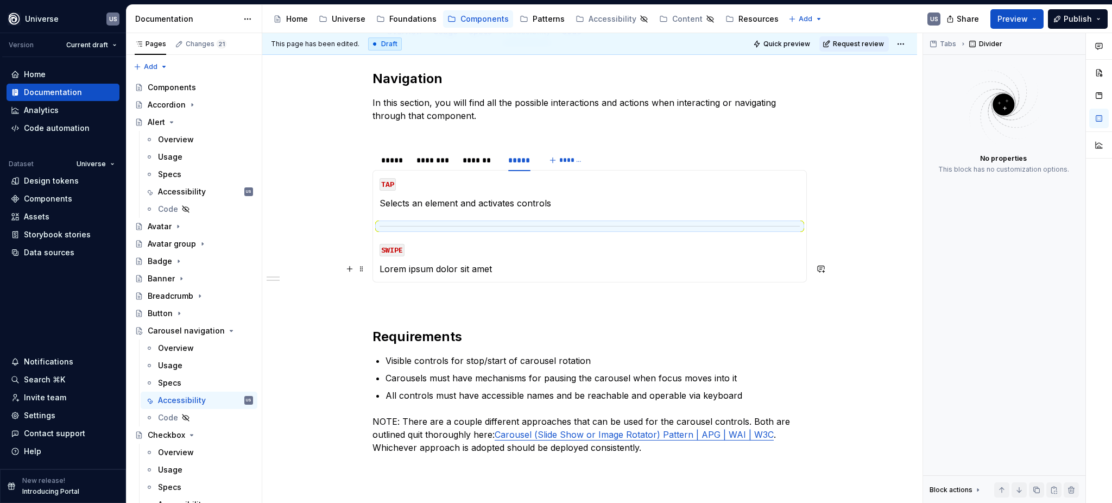
click at [462, 259] on section-item-column "TAP Selects an element and activates controls SWIPE Lorem ipsum dolor sit amet" at bounding box center [590, 226] width 420 height 98
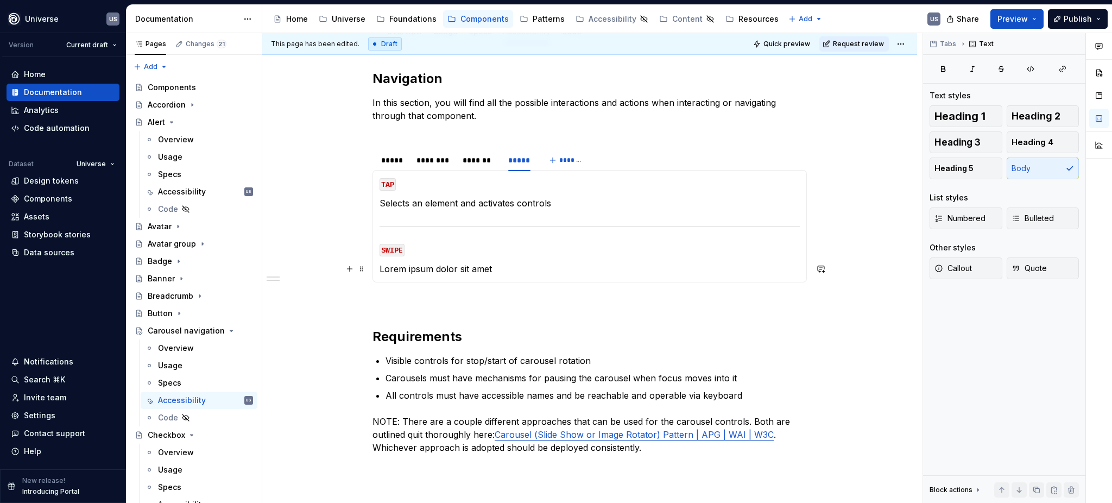
click at [506, 269] on p "Lorem ipsum dolor sit amet" at bounding box center [590, 268] width 420 height 13
drag, startPoint x: 501, startPoint y: 270, endPoint x: 377, endPoint y: 263, distance: 124.6
click at [377, 263] on div "MOUSE CLICK Selects an element and activates controls MOUSE HOVER Displays the …" at bounding box center [590, 226] width 434 height 112
click at [400, 248] on code "SWIPE" at bounding box center [392, 250] width 25 height 12
click at [449, 272] on p "[PERSON_NAME] left" at bounding box center [590, 268] width 420 height 13
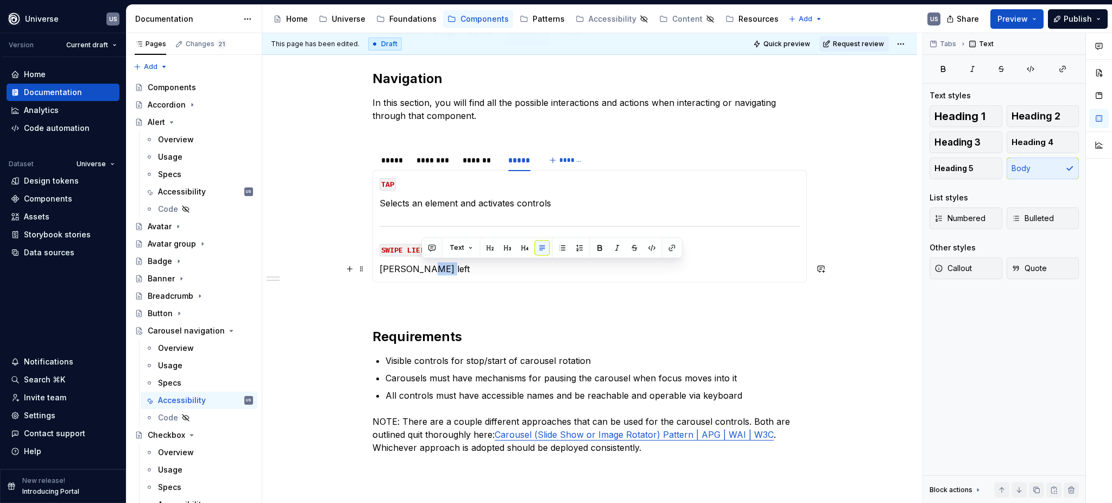
drag, startPoint x: 423, startPoint y: 266, endPoint x: 440, endPoint y: 264, distance: 17.5
click at [440, 264] on p "[PERSON_NAME] left" at bounding box center [590, 268] width 420 height 13
click at [418, 251] on code "SWIPE LIEFt OR RIGHT" at bounding box center [425, 250] width 90 height 12
click at [414, 244] on code "SWIPE LIEFt OR RIGHT" at bounding box center [425, 250] width 90 height 12
click at [421, 248] on code "SWIPE LEFt OR RIGHT" at bounding box center [423, 250] width 86 height 12
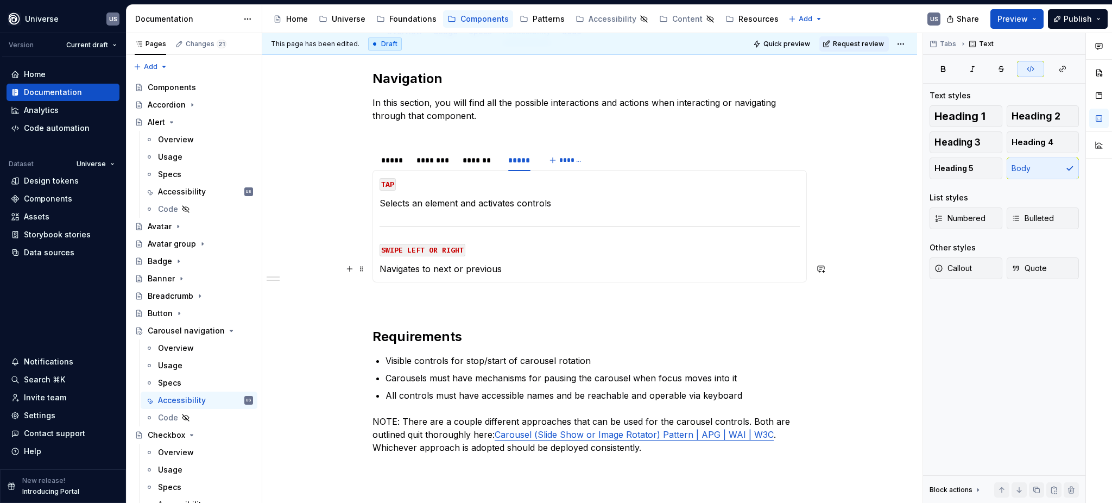
click at [515, 268] on p "Navigates to next or previous" at bounding box center [590, 268] width 420 height 13
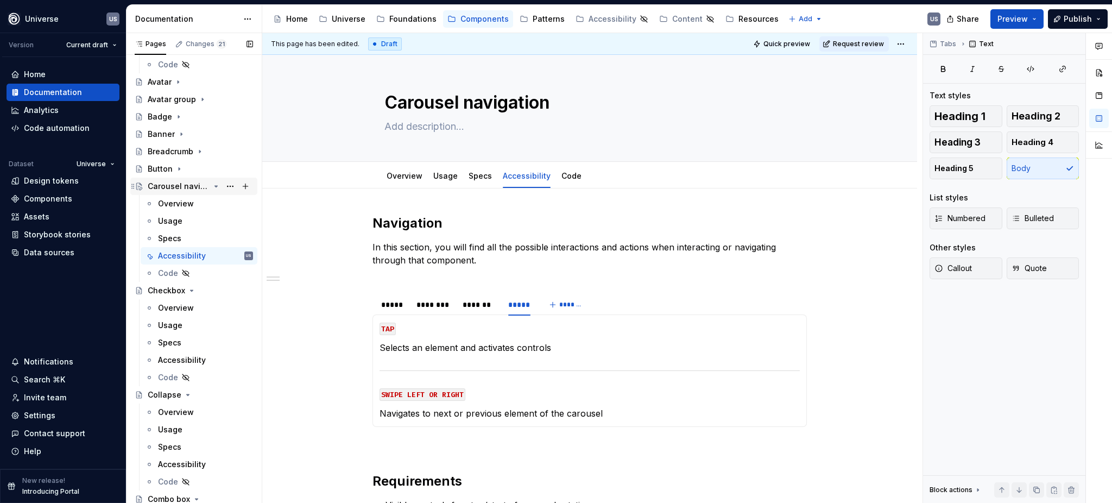
click at [212, 185] on icon "Page tree" at bounding box center [216, 186] width 9 height 9
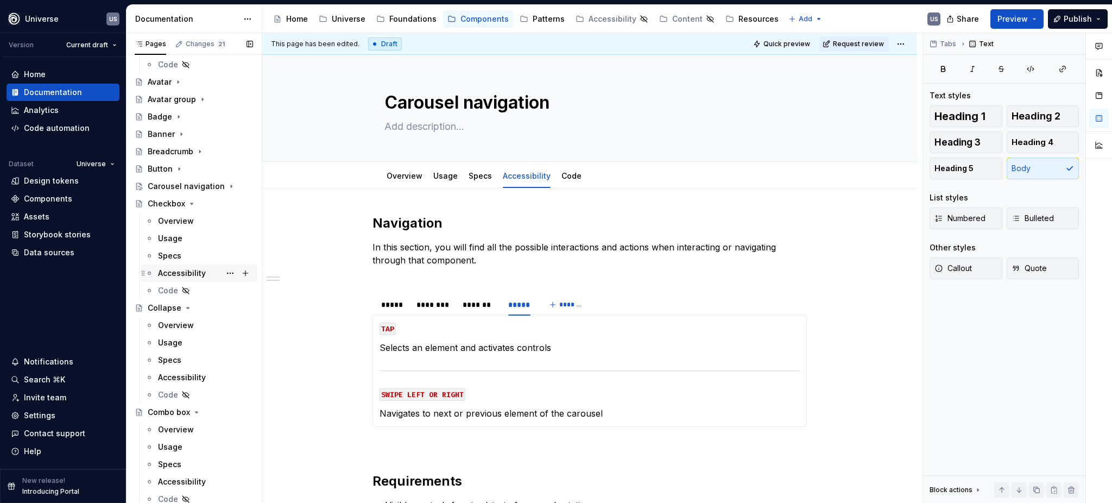
click at [179, 272] on div "Accessibility" at bounding box center [182, 273] width 48 height 11
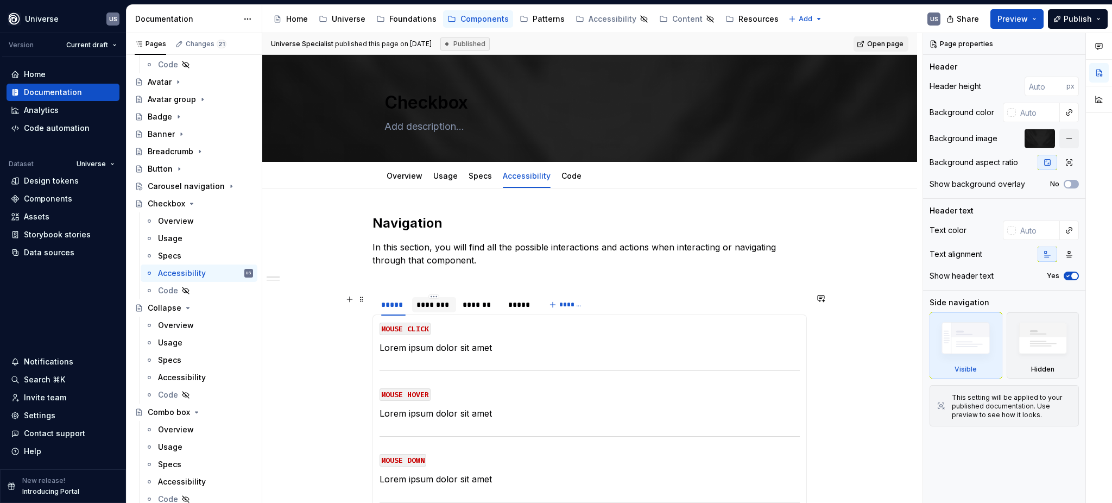
click at [439, 310] on div "********" at bounding box center [434, 304] width 35 height 11
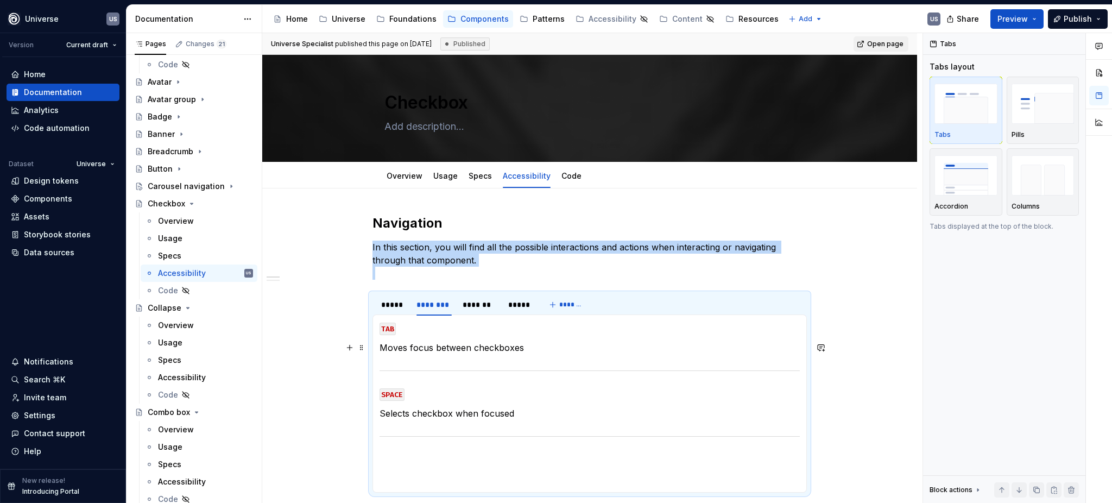
click at [534, 350] on p "Moves focus between checkboxes" at bounding box center [590, 347] width 420 height 13
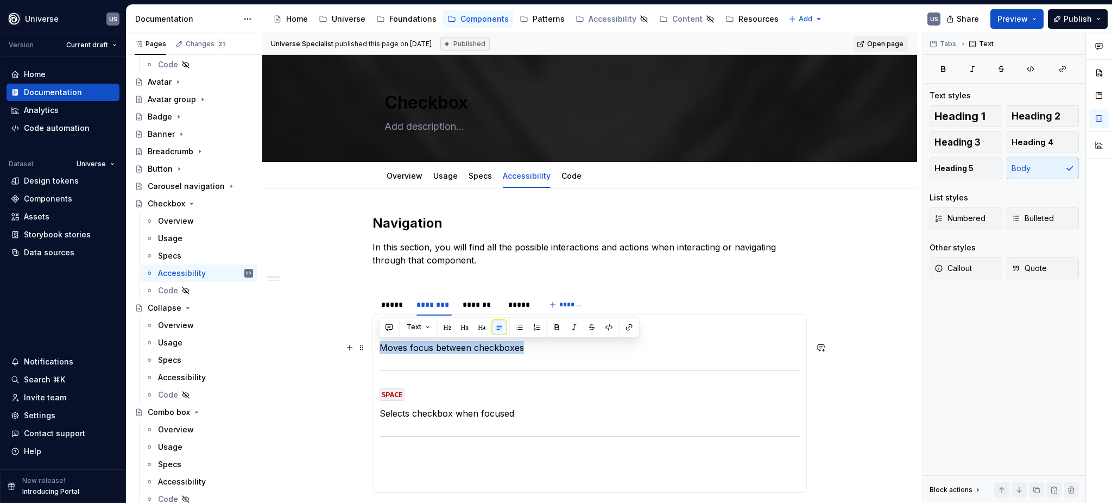
drag, startPoint x: 420, startPoint y: 350, endPoint x: 380, endPoint y: 350, distance: 40.2
click at [380, 350] on p "Moves focus between checkboxes" at bounding box center [590, 347] width 420 height 13
copy p "Moves focus between checkboxes"
click at [472, 307] on div "*******" at bounding box center [480, 304] width 35 height 11
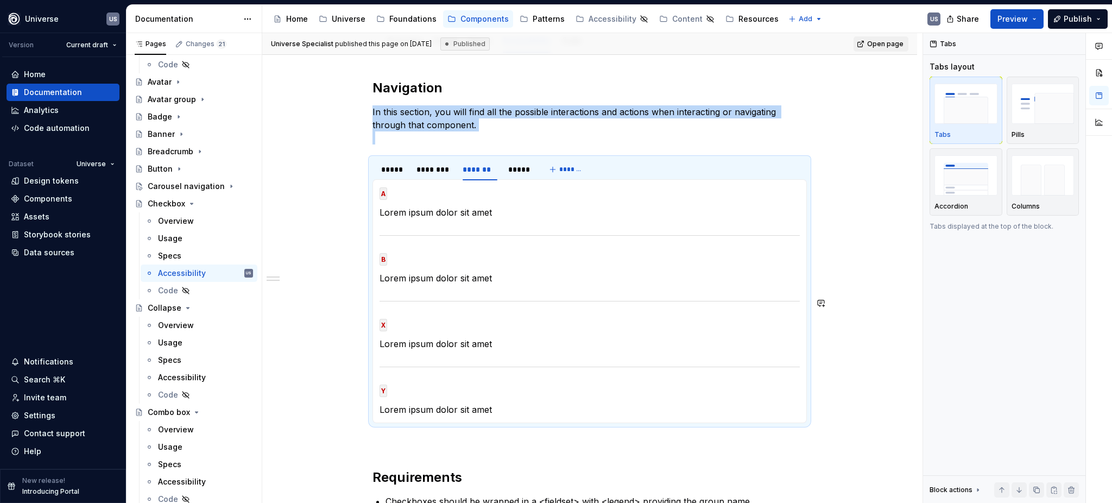
scroll to position [144, 0]
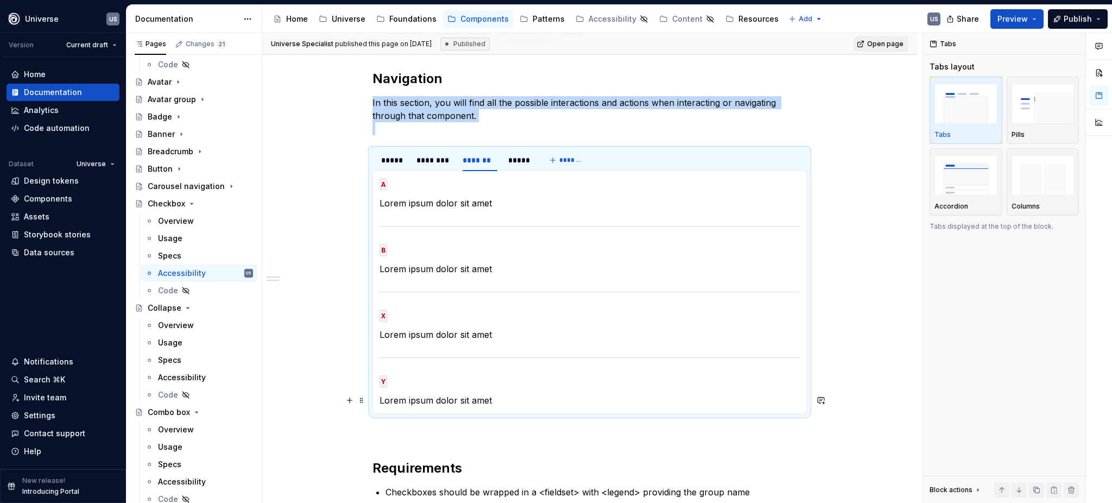
click at [490, 396] on p "Lorem ipsum dolor sit amet" at bounding box center [590, 400] width 420 height 13
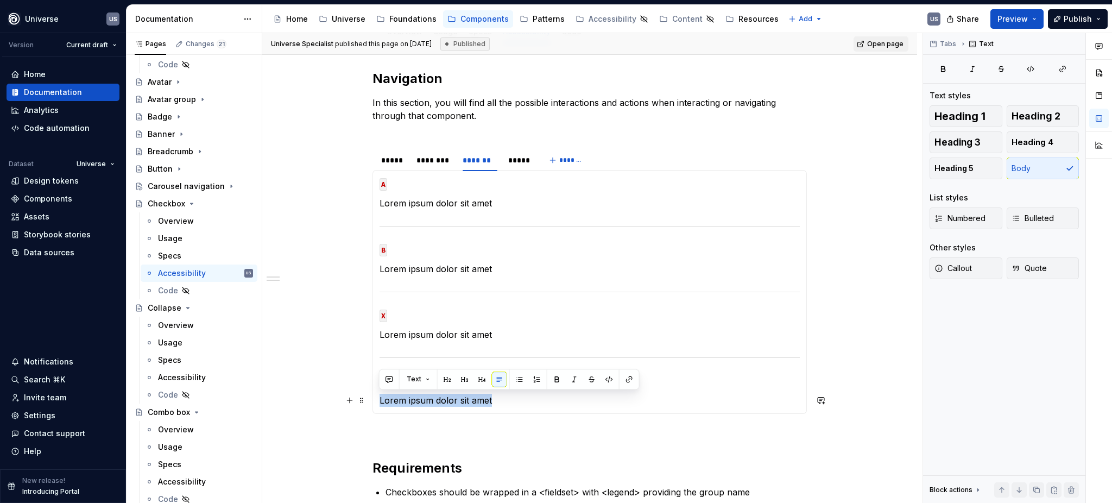
drag, startPoint x: 492, startPoint y: 398, endPoint x: 375, endPoint y: 394, distance: 116.8
click at [375, 394] on div "MOUSE CLICK Lorem ipsum dolor sit amet MOUSE HOVER Lorem ipsum dolor sit amet M…" at bounding box center [590, 292] width 434 height 244
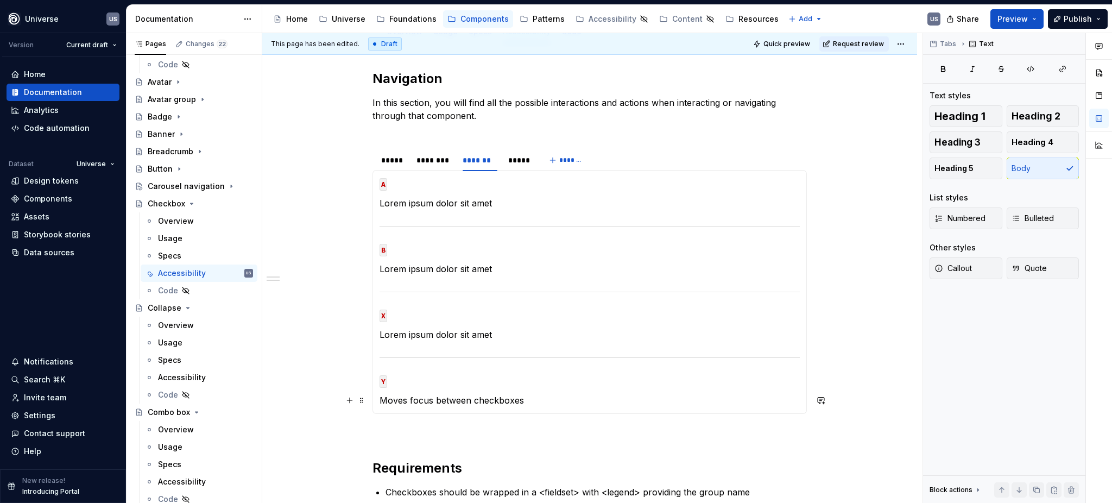
type textarea "*"
click at [385, 382] on code "Y" at bounding box center [384, 381] width 8 height 12
click at [392, 249] on p "B" at bounding box center [590, 249] width 420 height 13
click at [499, 267] on p "Lorem ipsum dolor sit amet" at bounding box center [590, 268] width 420 height 13
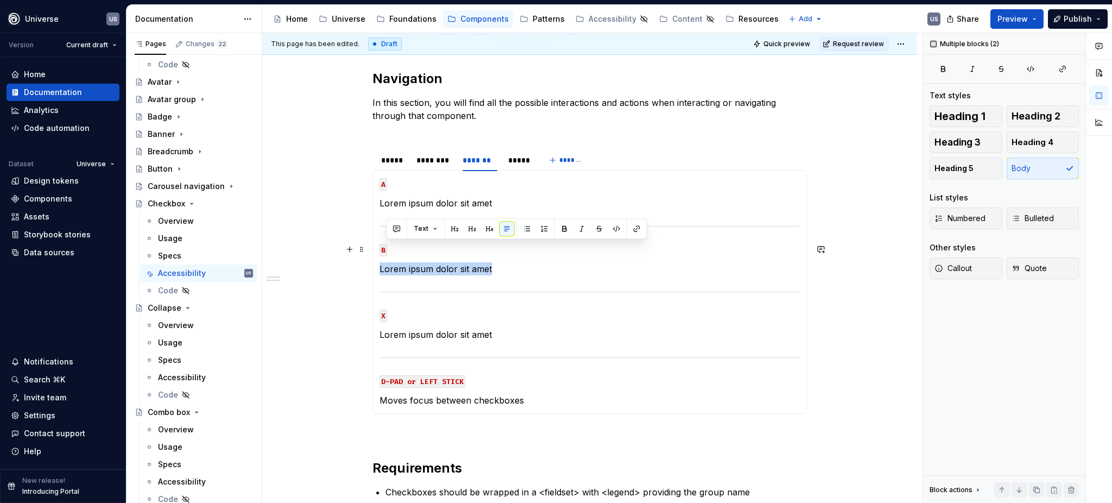
drag, startPoint x: 512, startPoint y: 267, endPoint x: 386, endPoint y: 247, distance: 127.7
click at [386, 247] on section-item-column "A Lorem ipsum dolor sit amet B Lorem ipsum dolor sit amet X Lorem ipsum dolor s…" at bounding box center [590, 292] width 420 height 230
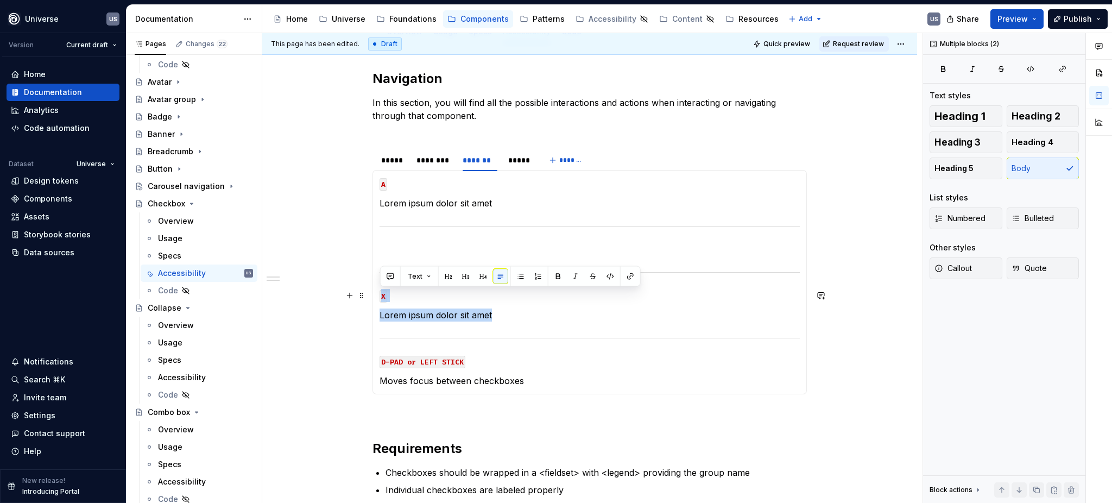
drag, startPoint x: 510, startPoint y: 311, endPoint x: 379, endPoint y: 293, distance: 132.6
click at [380, 293] on section-item-column "A Lorem ipsum dolor sit amet X Lorem ipsum dolor sit amet D-PAD or LEFT STICK M…" at bounding box center [590, 282] width 420 height 210
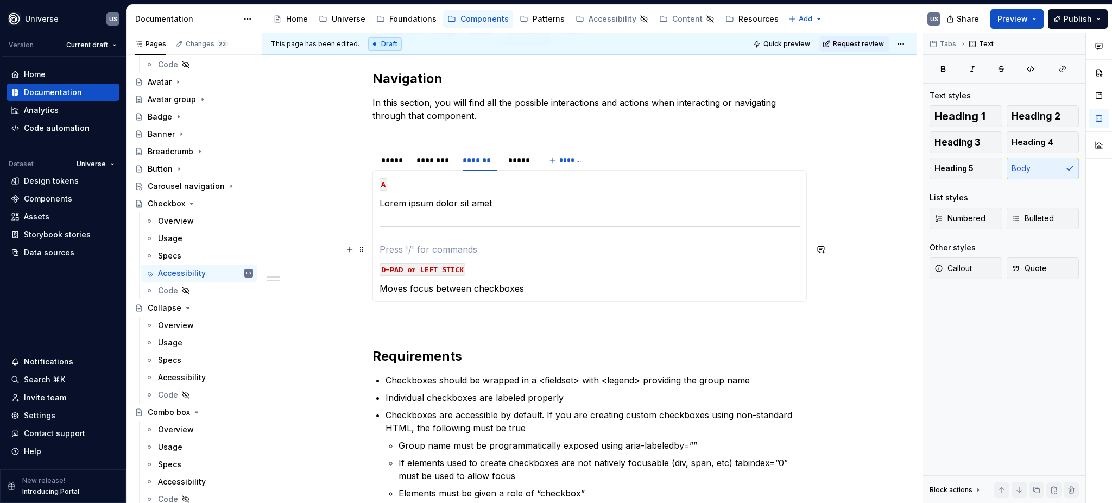
click at [401, 251] on p at bounding box center [590, 249] width 420 height 13
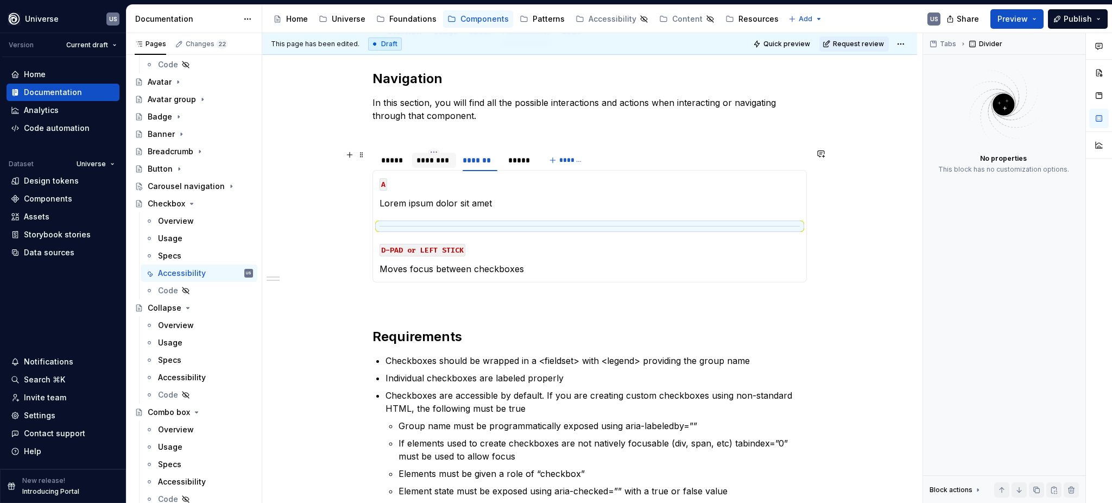
click at [440, 160] on div "********" at bounding box center [434, 160] width 35 height 11
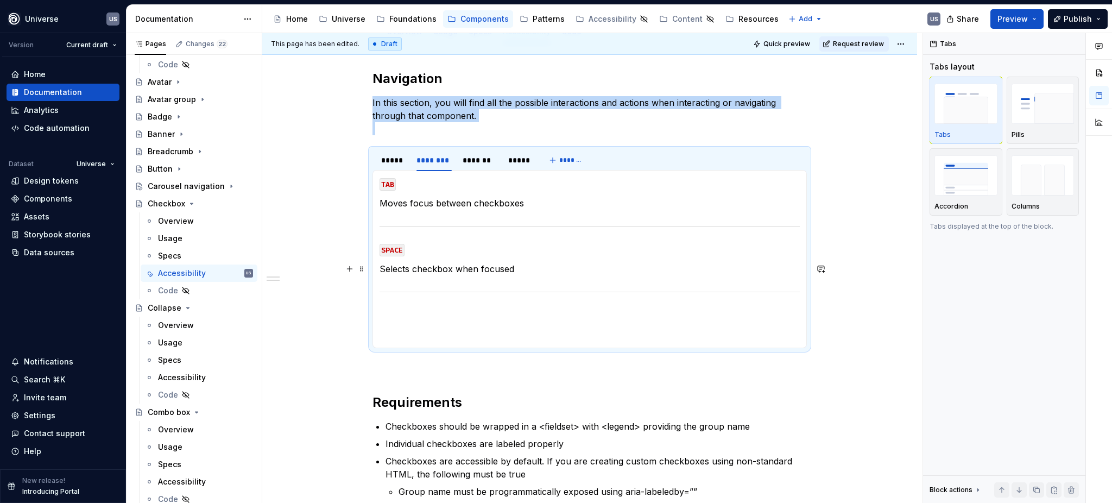
click at [520, 267] on p "Selects checkbox when focused" at bounding box center [590, 268] width 420 height 13
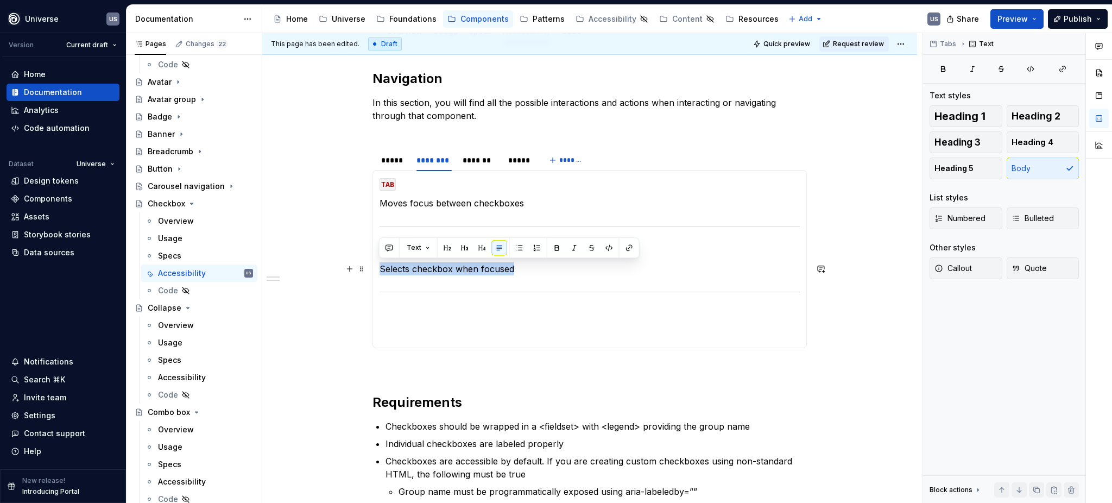
drag, startPoint x: 520, startPoint y: 269, endPoint x: 380, endPoint y: 273, distance: 140.7
click at [380, 273] on p "Selects checkbox when focused" at bounding box center [590, 268] width 420 height 13
copy p "Selects checkbox when focused"
click at [504, 277] on section-item-column "TAB Moves focus between checkboxes SPACE Selects checkbox when focused" at bounding box center [590, 259] width 420 height 164
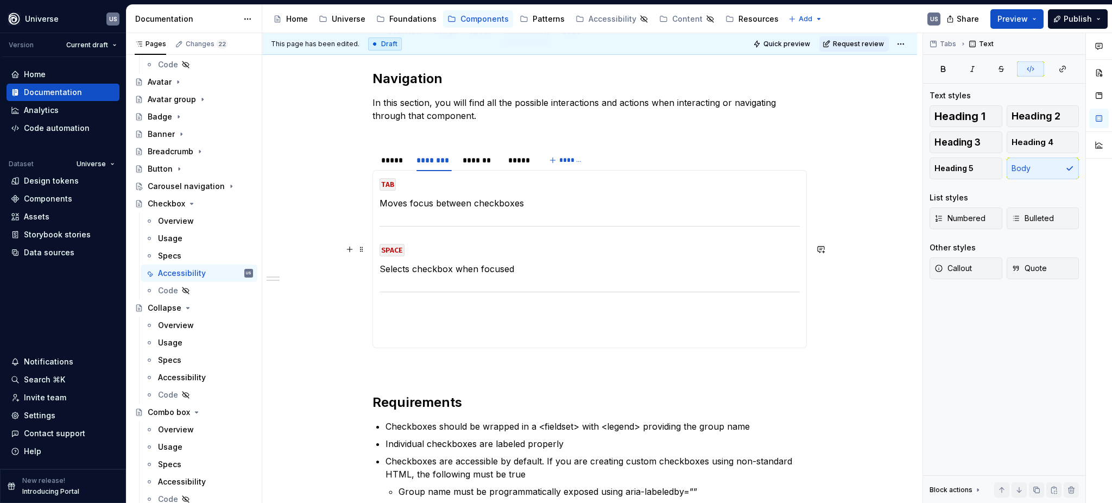
drag, startPoint x: 400, startPoint y: 249, endPoint x: 428, endPoint y: 265, distance: 31.9
click at [400, 249] on code "SPACE" at bounding box center [392, 250] width 25 height 12
click at [423, 325] on section-item-column "TAB Moves focus between checkboxes ENTER Selects checkbox when focused" at bounding box center [590, 259] width 420 height 164
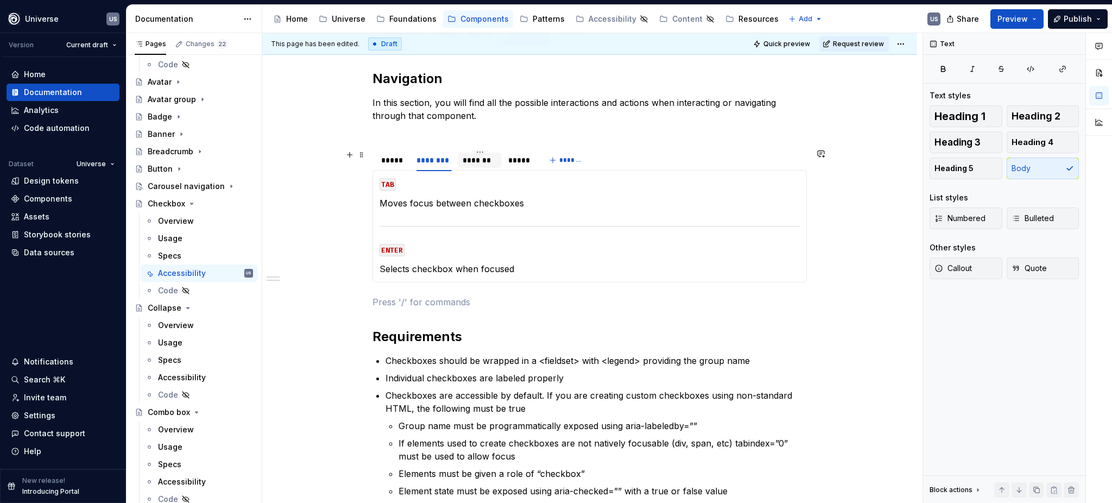
click at [476, 162] on div "*******" at bounding box center [480, 160] width 35 height 11
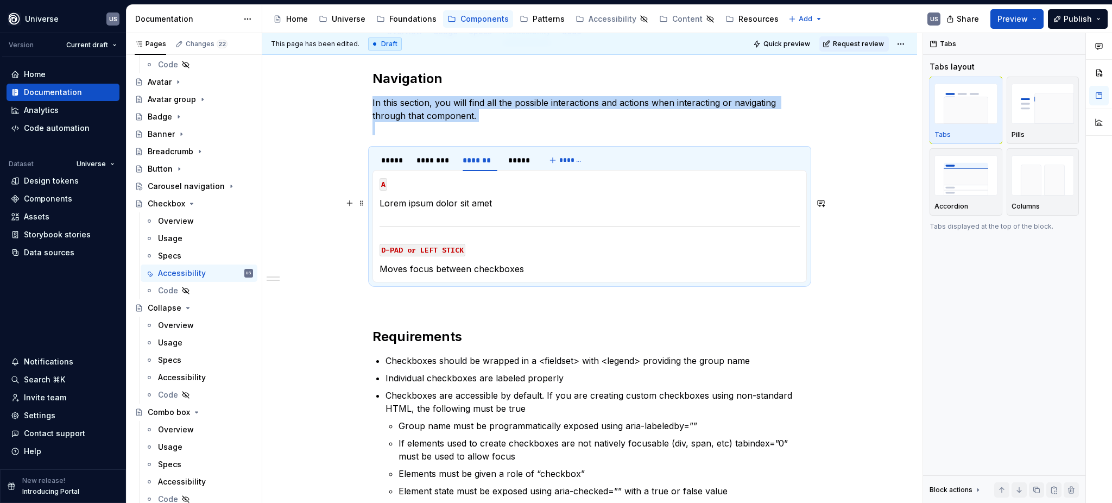
click at [471, 204] on p "Lorem ipsum dolor sit amet" at bounding box center [590, 203] width 420 height 13
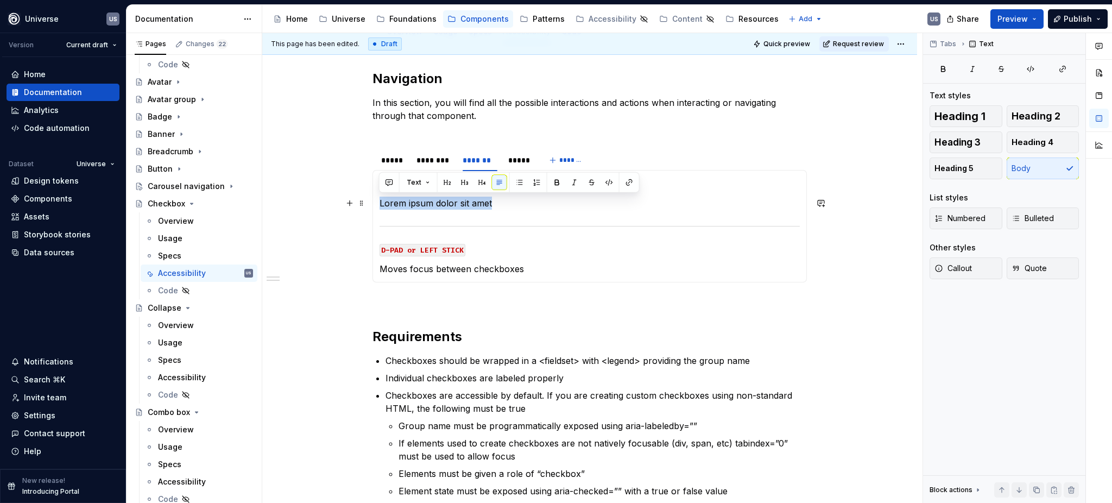
drag, startPoint x: 497, startPoint y: 205, endPoint x: 377, endPoint y: 201, distance: 120.1
click at [377, 201] on div "MOUSE CLICK Lorem ipsum dolor sit amet MOUSE HOVER Lorem ipsum dolor sit amet M…" at bounding box center [590, 226] width 434 height 112
click at [520, 264] on p "Moves focus between checkboxes" at bounding box center [590, 268] width 420 height 13
click at [441, 163] on div "********" at bounding box center [434, 160] width 35 height 11
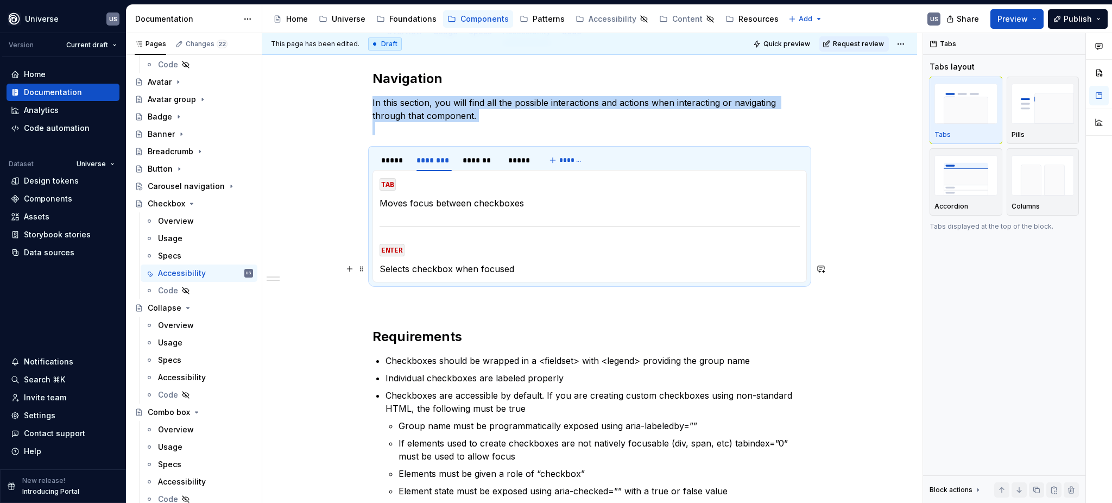
click at [545, 270] on p "Selects checkbox when focused" at bounding box center [590, 268] width 420 height 13
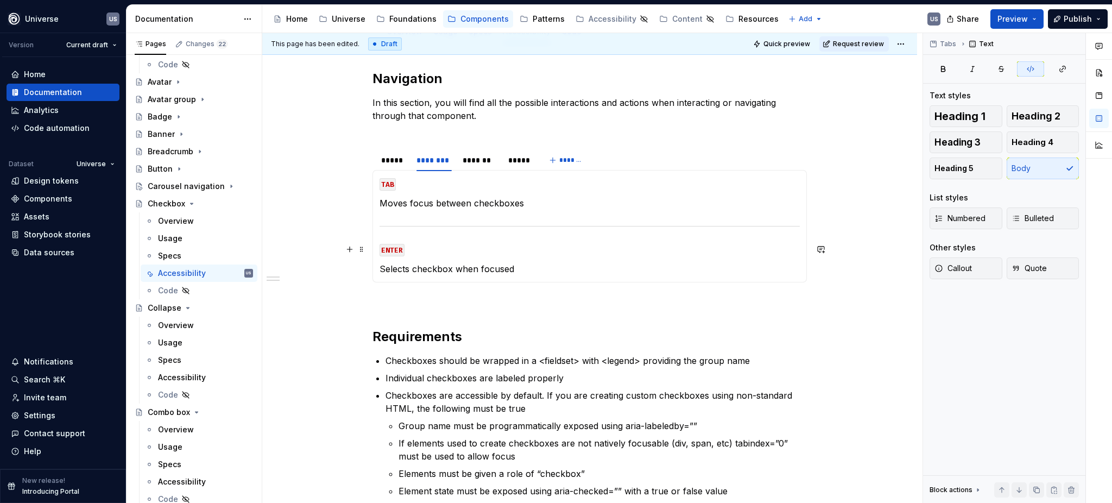
click at [431, 248] on p "ENTER" at bounding box center [590, 249] width 420 height 13
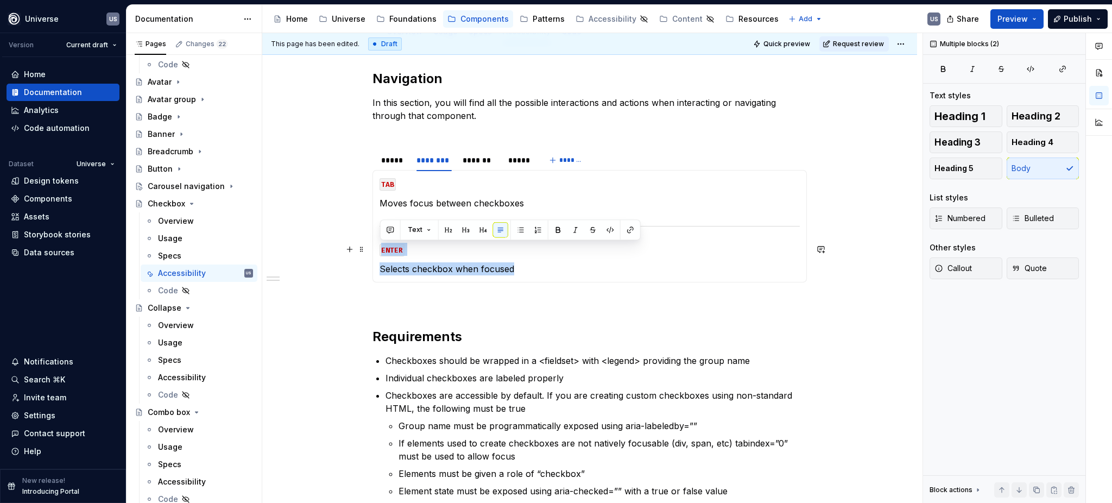
drag, startPoint x: 465, startPoint y: 268, endPoint x: 378, endPoint y: 245, distance: 90.2
click at [380, 245] on section-item-column "TAB Moves focus between checkboxes ENTER Selects checkbox when focused" at bounding box center [590, 226] width 420 height 98
copy section-item-column "ENTER Selects checkbox when focused"
click at [525, 266] on p "Selects checkbox when focused" at bounding box center [590, 268] width 420 height 13
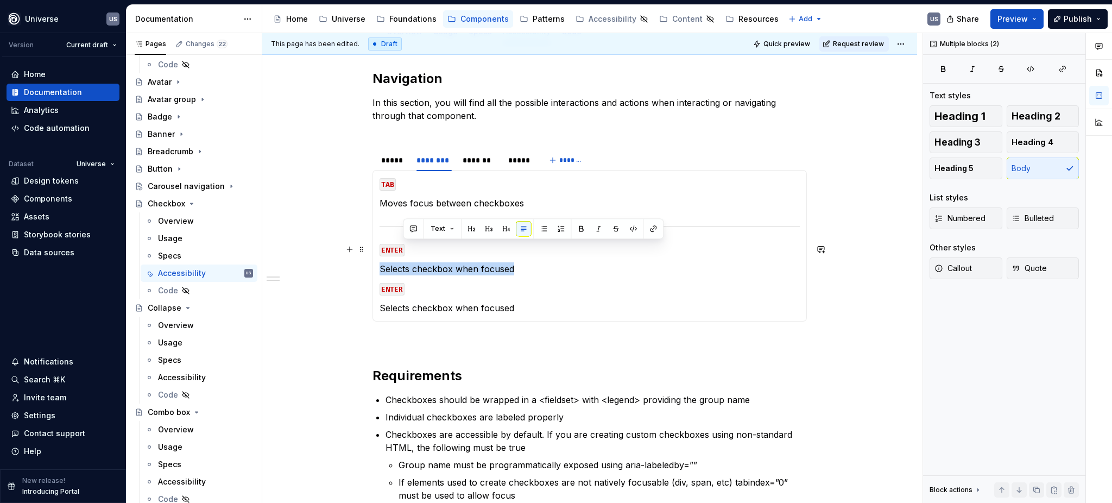
drag, startPoint x: 525, startPoint y: 266, endPoint x: 534, endPoint y: 254, distance: 14.7
click at [534, 253] on section-item-column "TAB Moves focus between checkboxes ENTER Selects checkbox when focused ENTER Se…" at bounding box center [590, 245] width 420 height 137
click at [542, 273] on p "Selects checkbox when focused" at bounding box center [590, 268] width 420 height 13
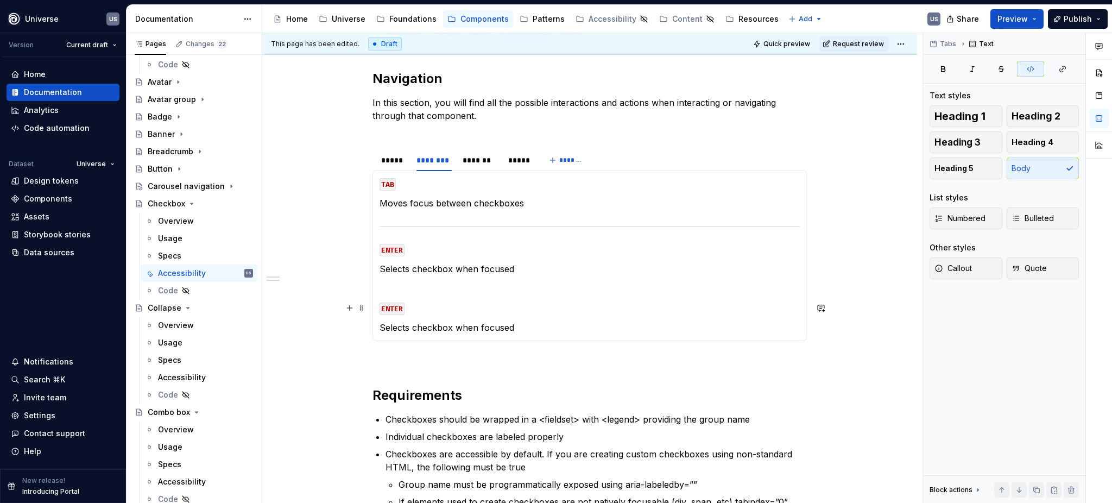
click at [398, 308] on code "ENTER" at bounding box center [392, 308] width 25 height 12
click at [456, 228] on div at bounding box center [590, 226] width 420 height 7
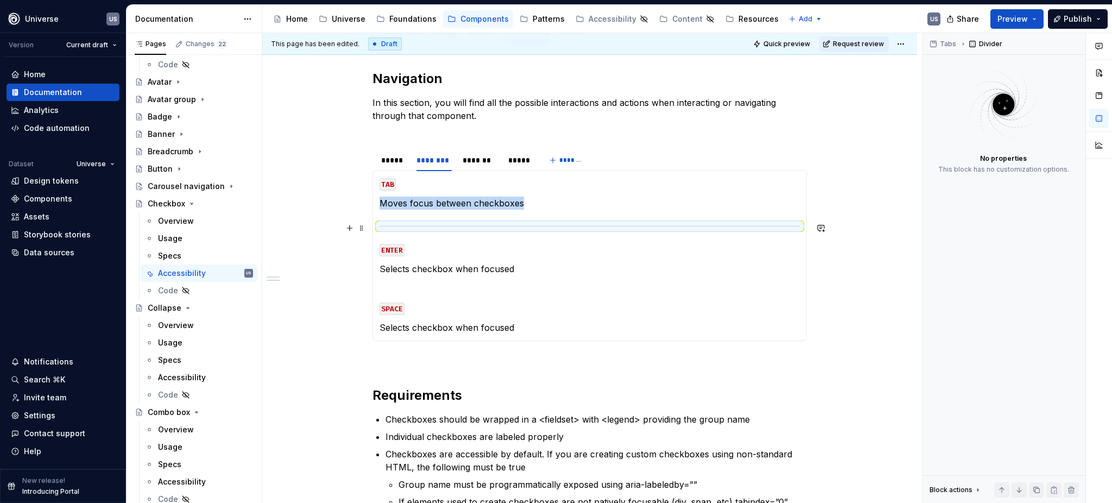
copy p "Moves focus between checkboxes"
click at [386, 287] on p at bounding box center [590, 288] width 420 height 13
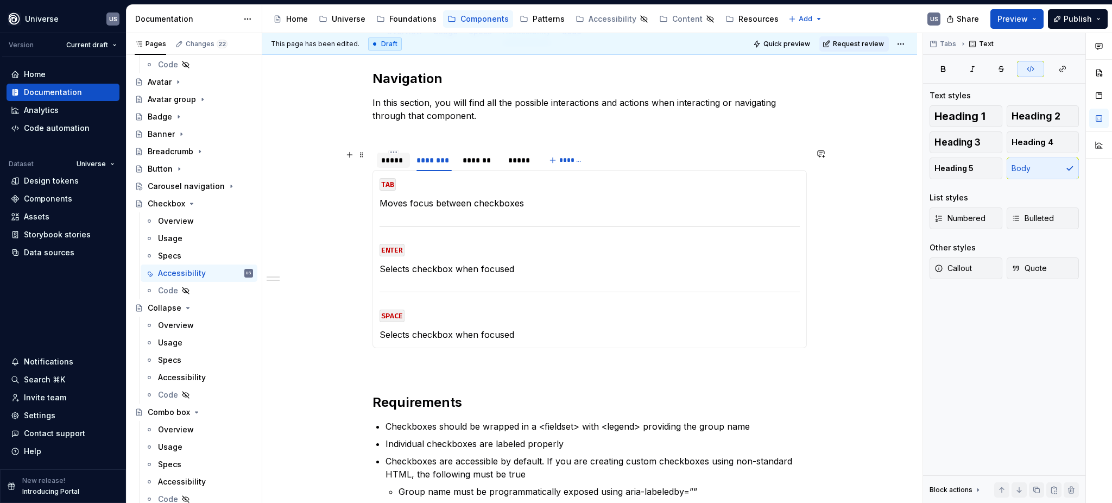
click at [393, 162] on div "*****" at bounding box center [393, 160] width 24 height 11
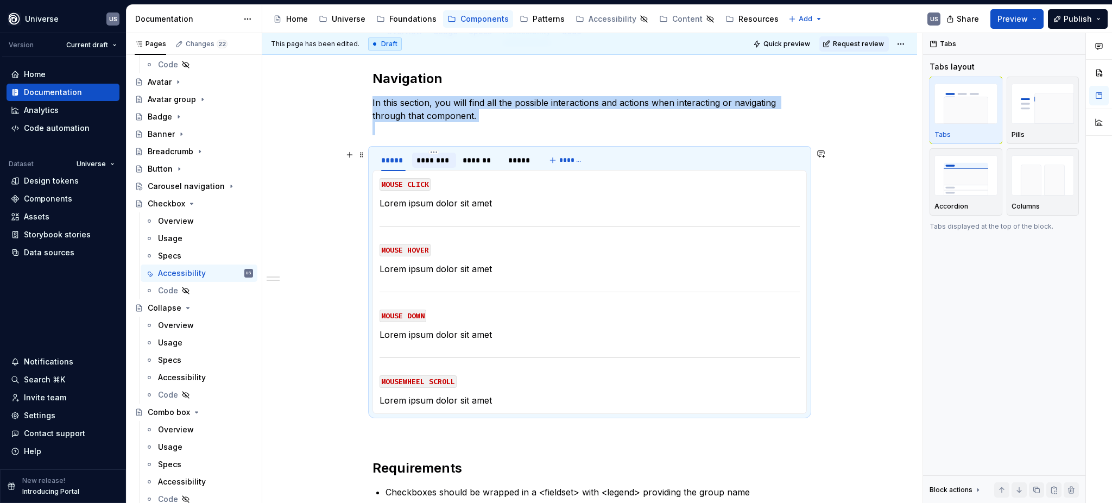
click at [441, 168] on div "********" at bounding box center [433, 160] width 43 height 17
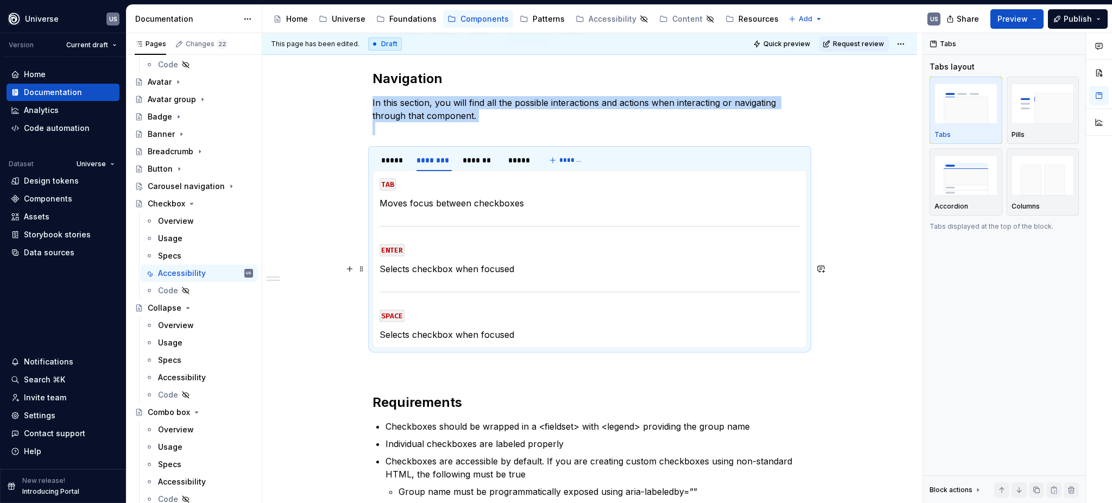
click at [518, 265] on p "Selects checkbox when focused" at bounding box center [590, 268] width 420 height 13
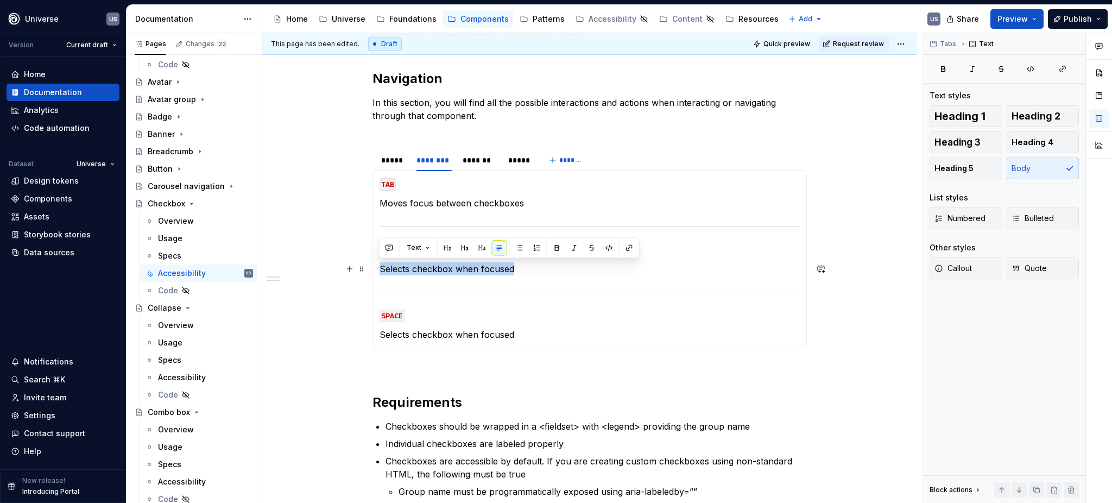
drag, startPoint x: 518, startPoint y: 268, endPoint x: 376, endPoint y: 270, distance: 141.8
click at [376, 270] on div "MOUSE CLICK Lorem ipsum dolor sit amet MOUSE HOVER Lorem ipsum dolor sit amet M…" at bounding box center [590, 259] width 434 height 178
copy p "Selects checkbox when focused"
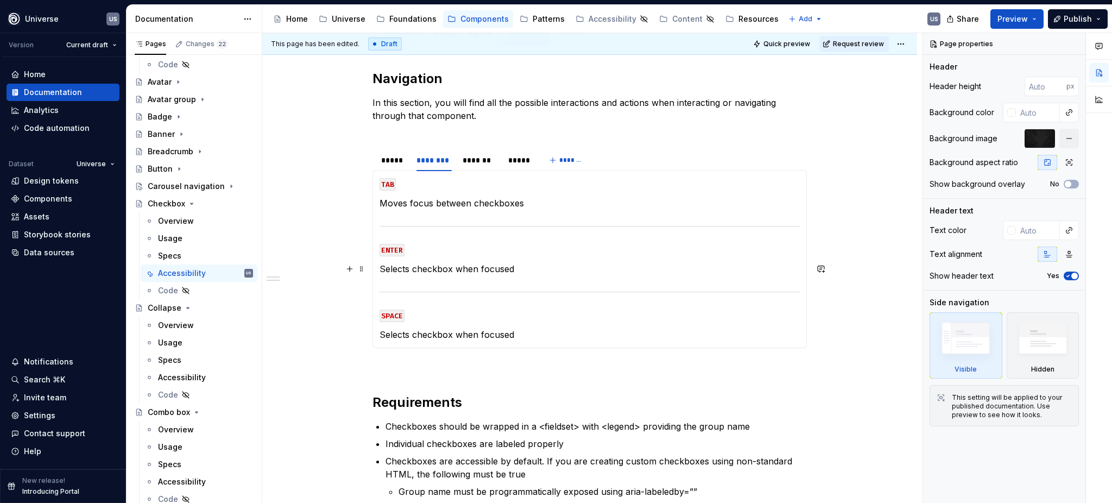
click at [462, 275] on p "Selects checkbox when focused" at bounding box center [590, 268] width 420 height 13
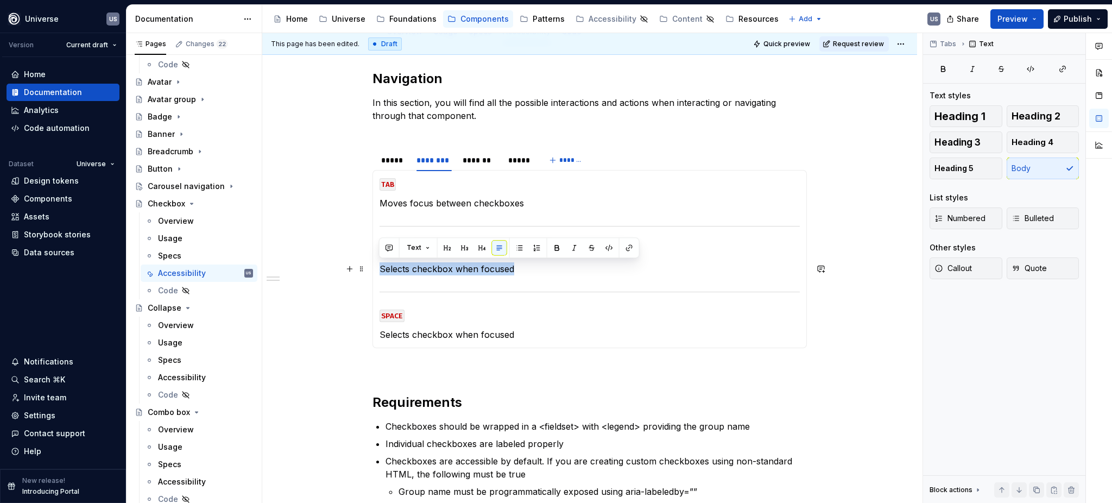
drag, startPoint x: 516, startPoint y: 265, endPoint x: 377, endPoint y: 272, distance: 139.7
click at [377, 272] on div "MOUSE CLICK Lorem ipsum dolor sit amet MOUSE HOVER Lorem ipsum dolor sit amet M…" at bounding box center [590, 259] width 434 height 178
copy p "Selects checkbox when focused"
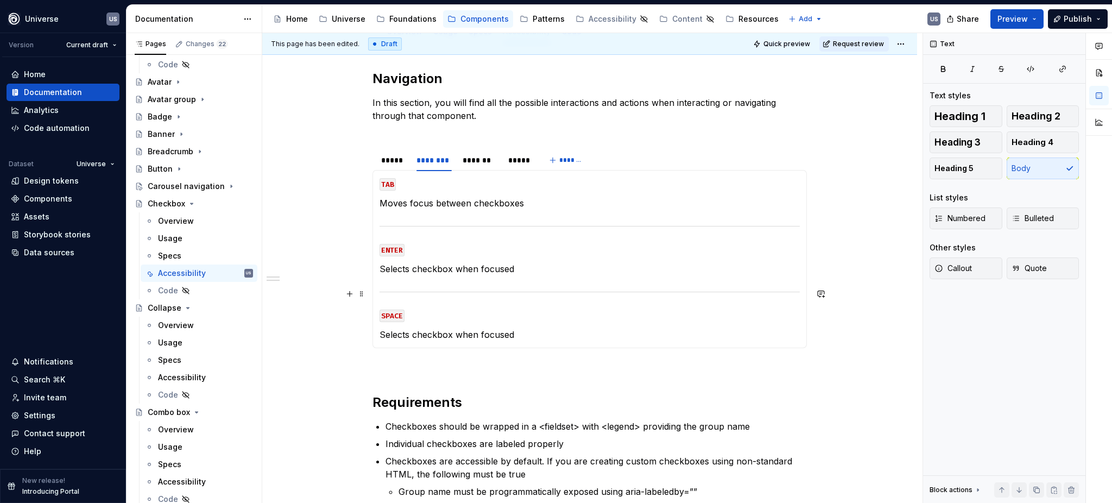
click at [464, 283] on section-item-column "TAB Moves focus between checkboxes ENTER Selects checkbox when focused SPACE Se…" at bounding box center [590, 259] width 420 height 164
click at [471, 168] on div "*******" at bounding box center [479, 160] width 43 height 17
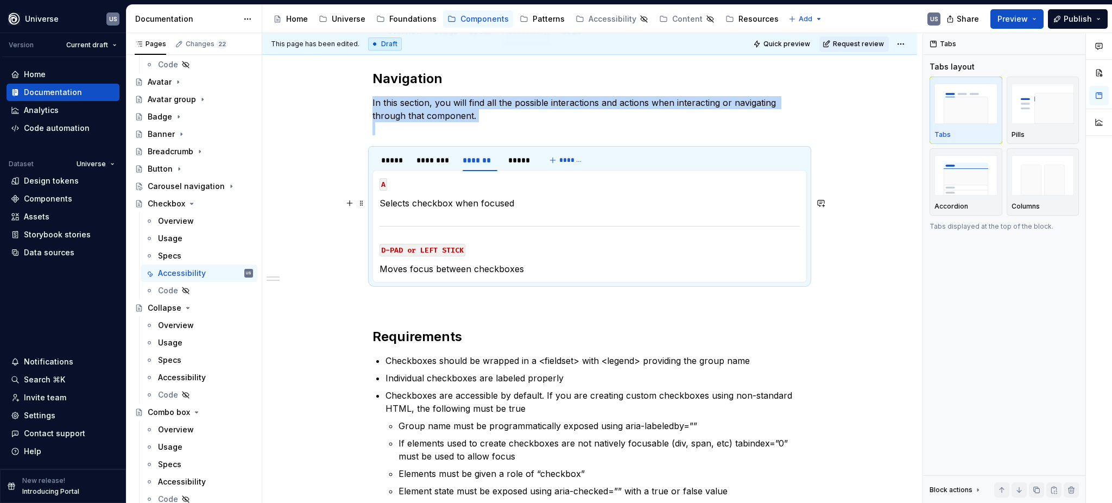
click at [506, 207] on p "Selects checkbox when focused" at bounding box center [590, 203] width 420 height 13
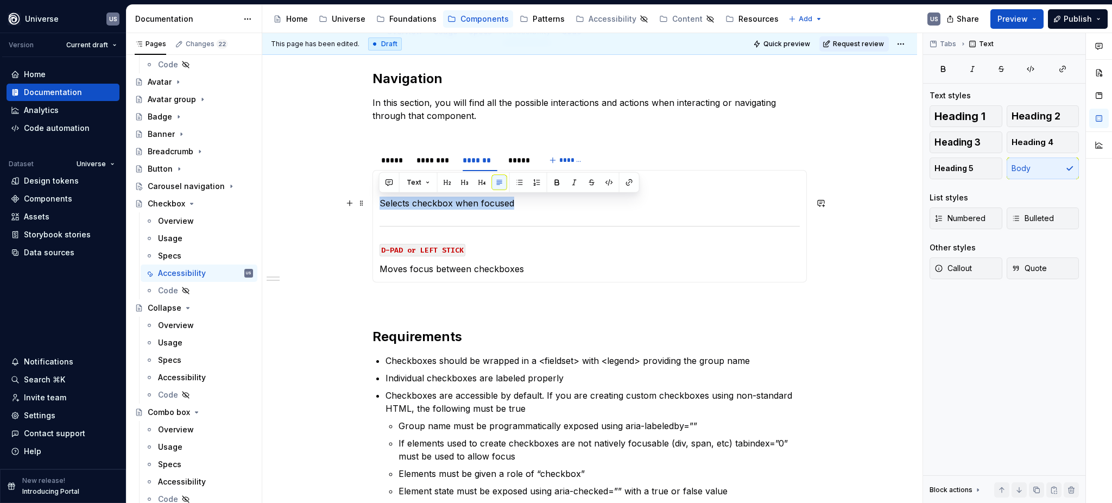
drag, startPoint x: 514, startPoint y: 204, endPoint x: 374, endPoint y: 204, distance: 140.1
click at [374, 204] on div "MOUSE CLICK Lorem ipsum dolor sit amet MOUSE HOVER Lorem ipsum dolor sit amet M…" at bounding box center [590, 226] width 434 height 112
click at [462, 213] on section-item-column "A Selects checkbox when focused D-PAD or LEFT STICK Moves focus between checkbo…" at bounding box center [590, 226] width 420 height 98
drag, startPoint x: 451, startPoint y: 205, endPoint x: 379, endPoint y: 205, distance: 71.7
click at [380, 205] on p "Selects checkbox when focused" at bounding box center [590, 203] width 420 height 13
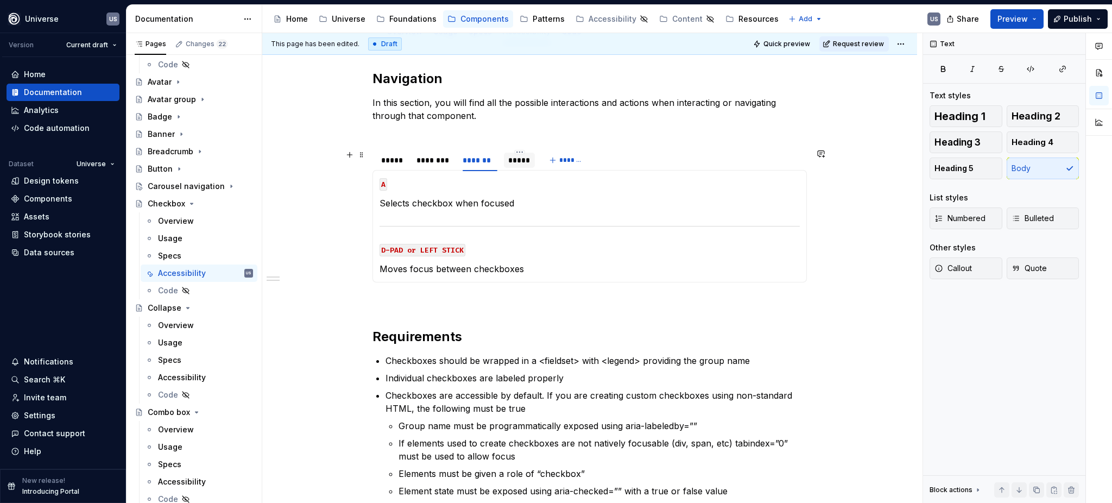
click at [515, 162] on div "*****" at bounding box center [519, 160] width 22 height 11
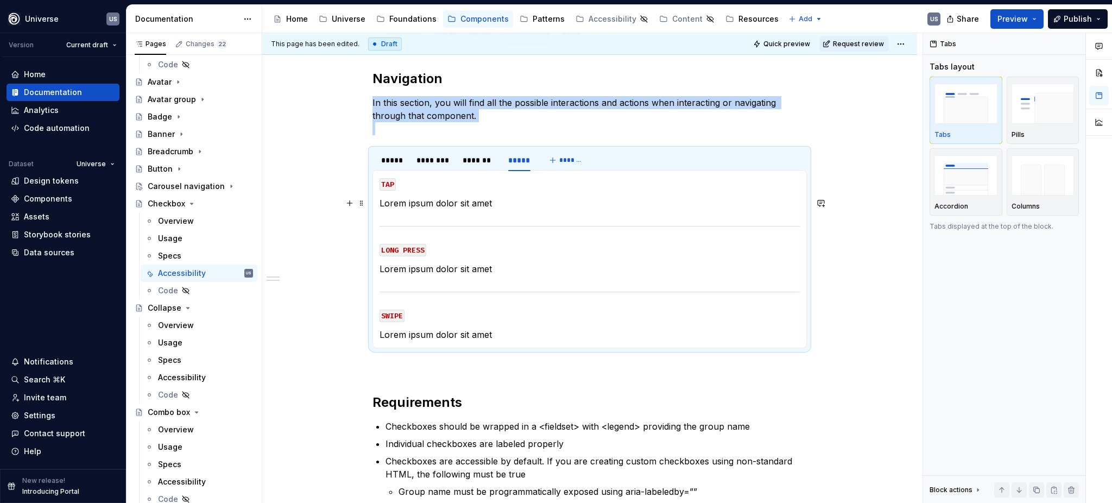
click at [494, 202] on p "Lorem ipsum dolor sit amet" at bounding box center [590, 203] width 420 height 13
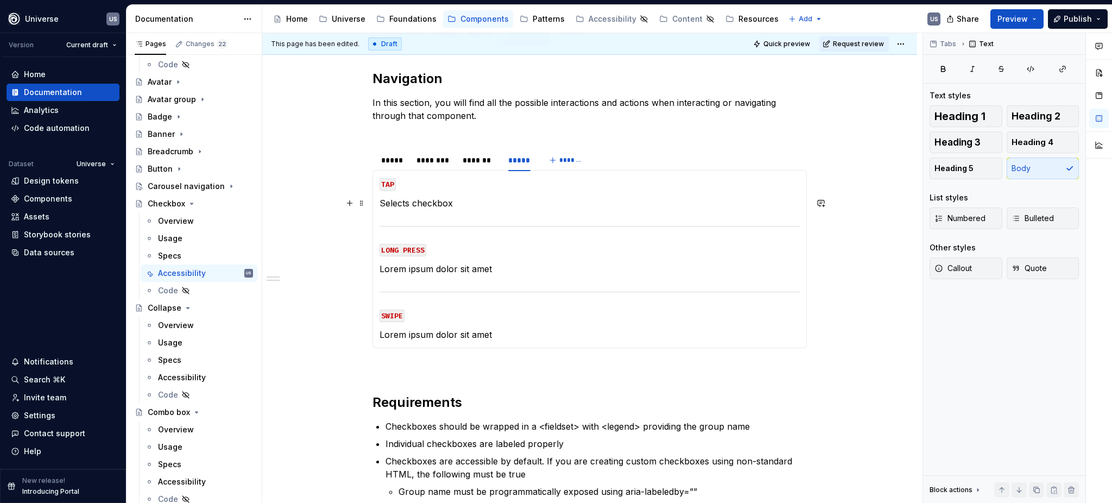
click at [410, 204] on p "Selects checkbox" at bounding box center [590, 203] width 420 height 13
click at [438, 162] on div "********" at bounding box center [434, 160] width 35 height 11
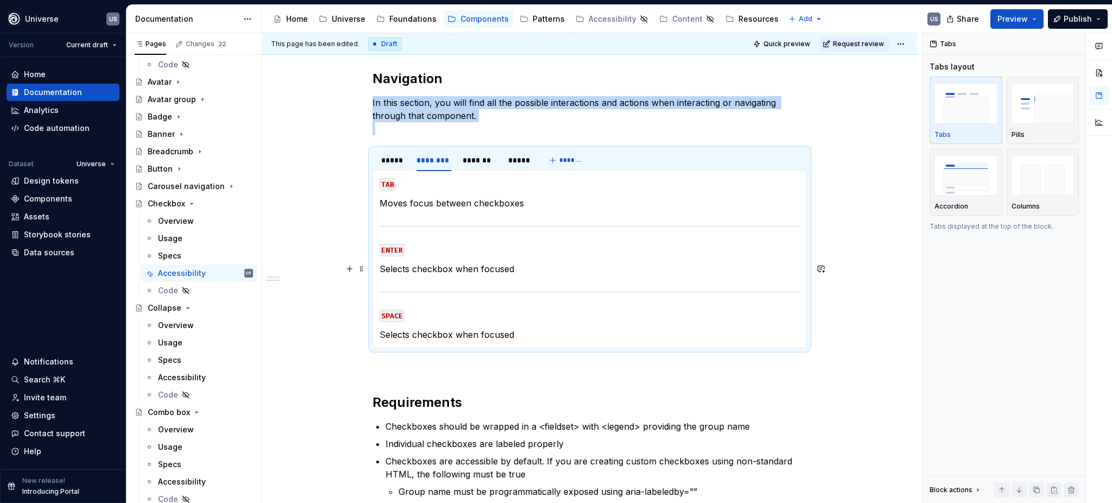
click at [411, 269] on p "Selects checkbox when focused" at bounding box center [590, 268] width 420 height 13
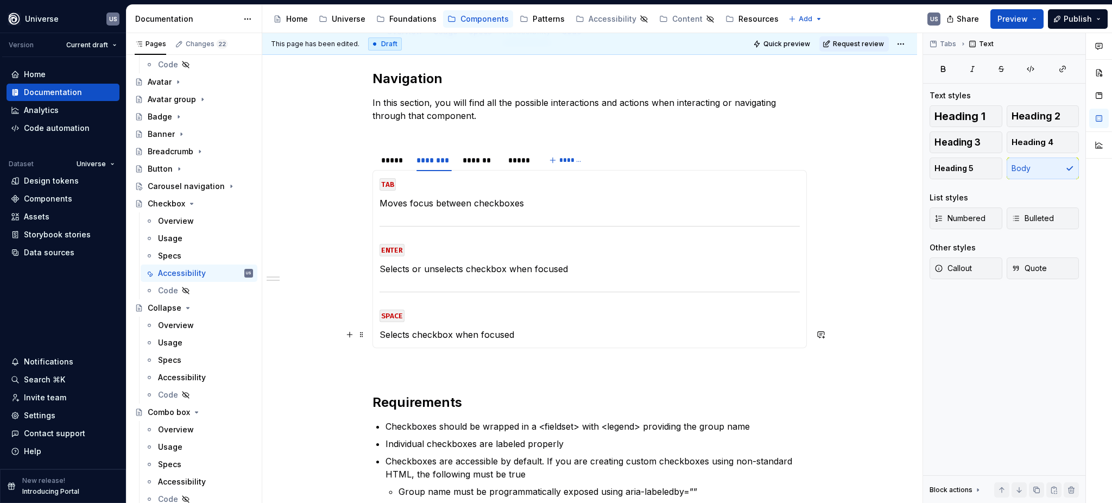
click at [377, 336] on div "MOUSE CLICK Lorem ipsum dolor sit amet MOUSE HOVER Lorem ipsum dolor sit amet M…" at bounding box center [590, 259] width 434 height 178
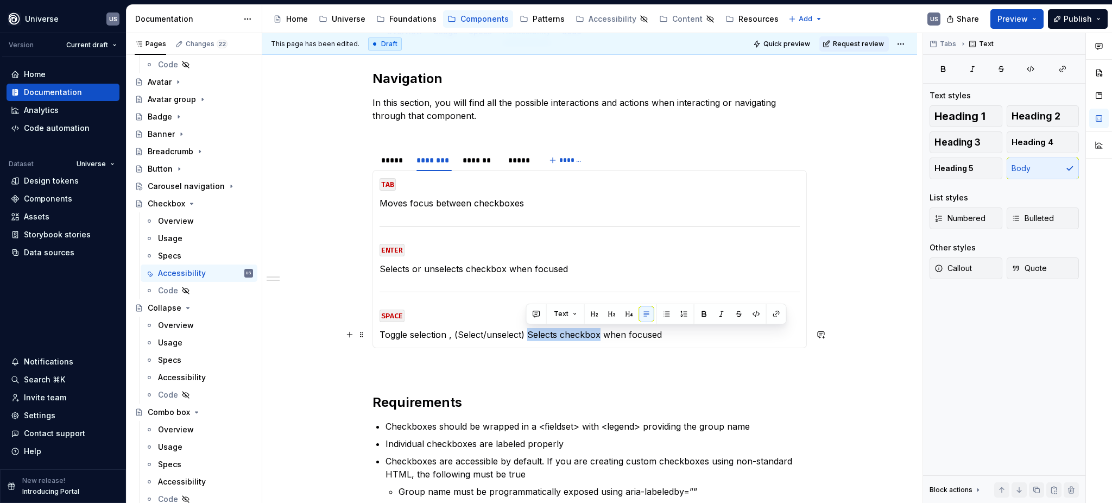
drag, startPoint x: 526, startPoint y: 335, endPoint x: 598, endPoint y: 335, distance: 71.7
click at [598, 335] on p "Toggle selection , (Select/unselect) Selects checkbox when focused" at bounding box center [590, 334] width 420 height 13
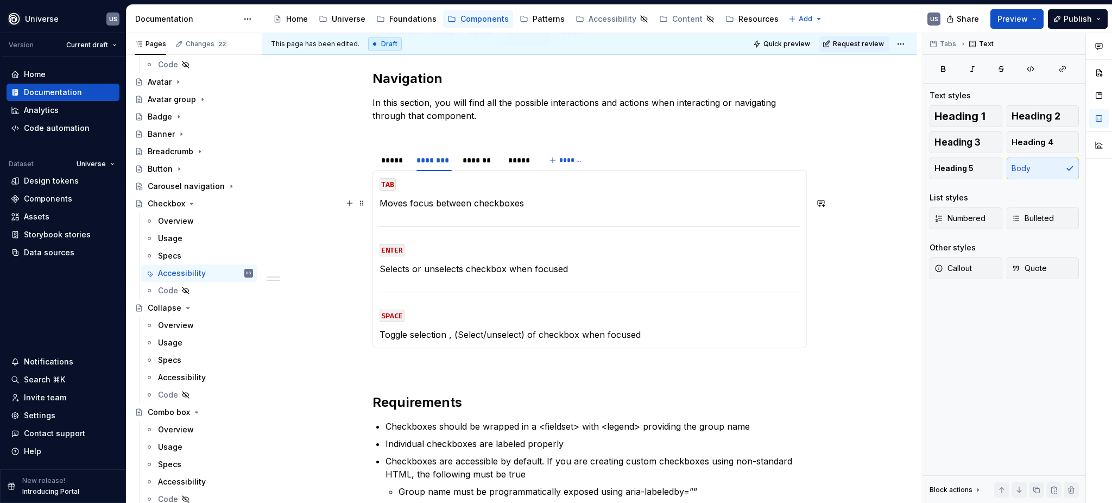
click at [471, 205] on p "Moves focus between checkboxes" at bounding box center [590, 203] width 420 height 13
drag, startPoint x: 533, startPoint y: 203, endPoint x: 380, endPoint y: 206, distance: 153.2
click at [380, 206] on p "Moves focus between checkboxes" at bounding box center [590, 203] width 420 height 13
click at [531, 270] on p "Selects or unselects checkbox when focused" at bounding box center [590, 268] width 420 height 13
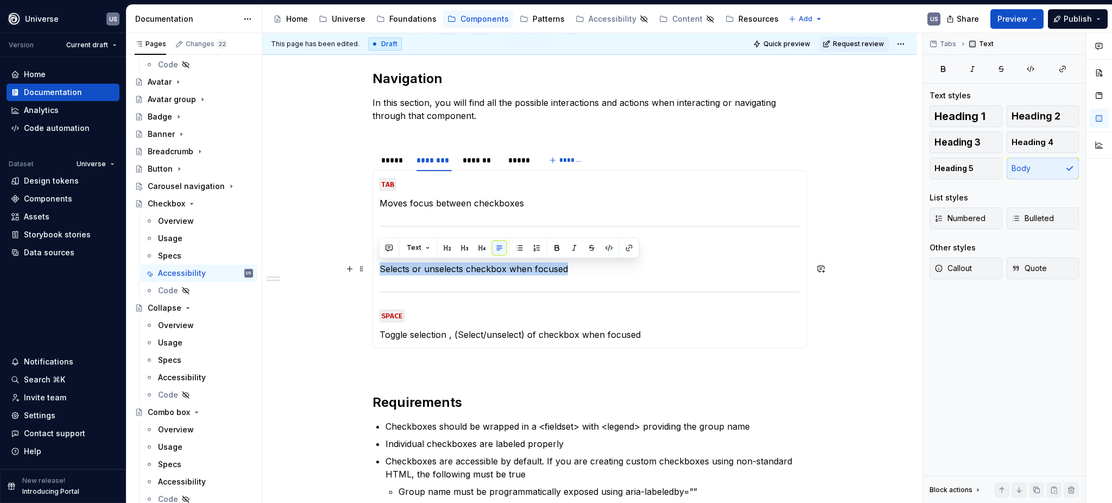
drag, startPoint x: 566, startPoint y: 268, endPoint x: 380, endPoint y: 266, distance: 186.3
click at [380, 266] on p "Selects or unselects checkbox when focused" at bounding box center [590, 268] width 420 height 13
click at [399, 156] on div "*****" at bounding box center [393, 160] width 24 height 11
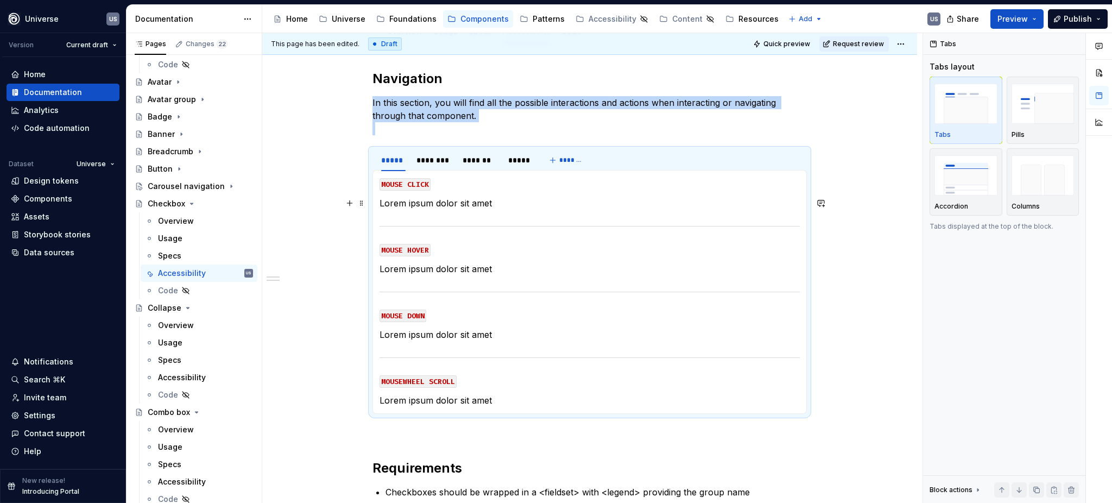
click at [448, 208] on p "Lorem ipsum dolor sit amet" at bounding box center [590, 203] width 420 height 13
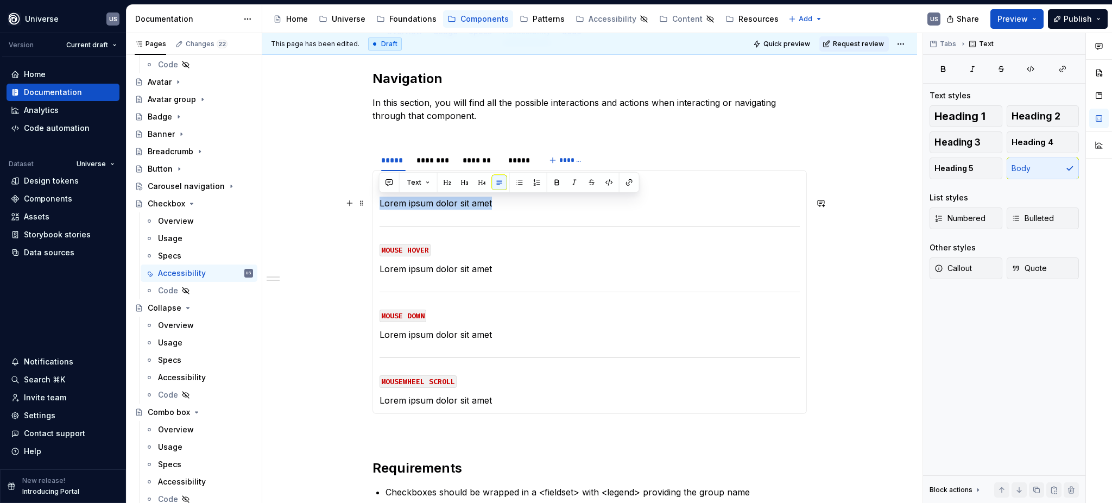
drag, startPoint x: 522, startPoint y: 204, endPoint x: 377, endPoint y: 204, distance: 144.5
click at [377, 204] on div "MOUSE CLICK Lorem ipsum dolor sit amet MOUSE HOVER Lorem ipsum dolor sit amet M…" at bounding box center [590, 292] width 434 height 244
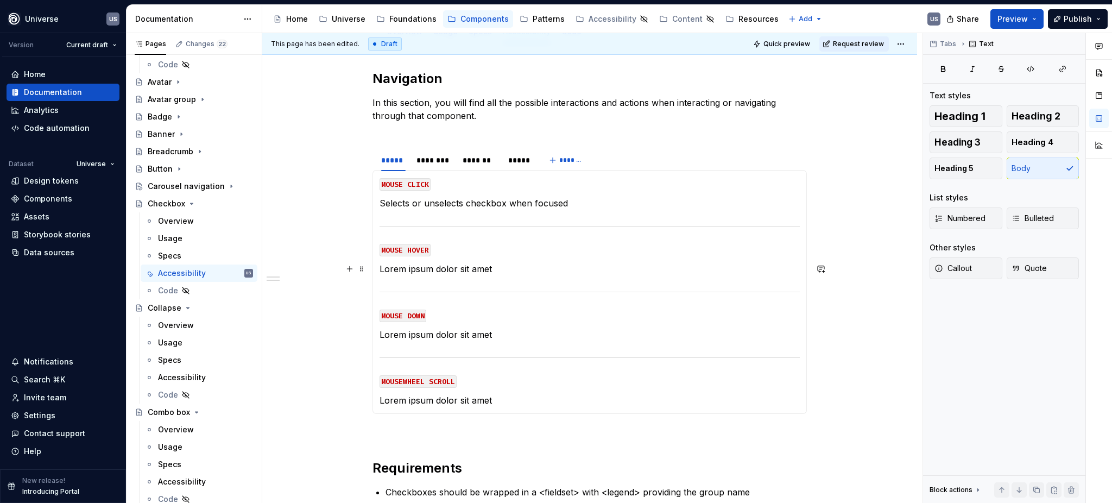
click at [491, 267] on p "Lorem ipsum dolor sit amet" at bounding box center [590, 268] width 420 height 13
drag, startPoint x: 496, startPoint y: 270, endPoint x: 378, endPoint y: 272, distance: 118.4
click at [380, 272] on p "Lorem ipsum dolor sit amet" at bounding box center [590, 268] width 420 height 13
click at [373, 283] on section "***** ******** ******* ***** ******* MOUSE CLICK Selects or unselects checkbox …" at bounding box center [590, 281] width 434 height 266
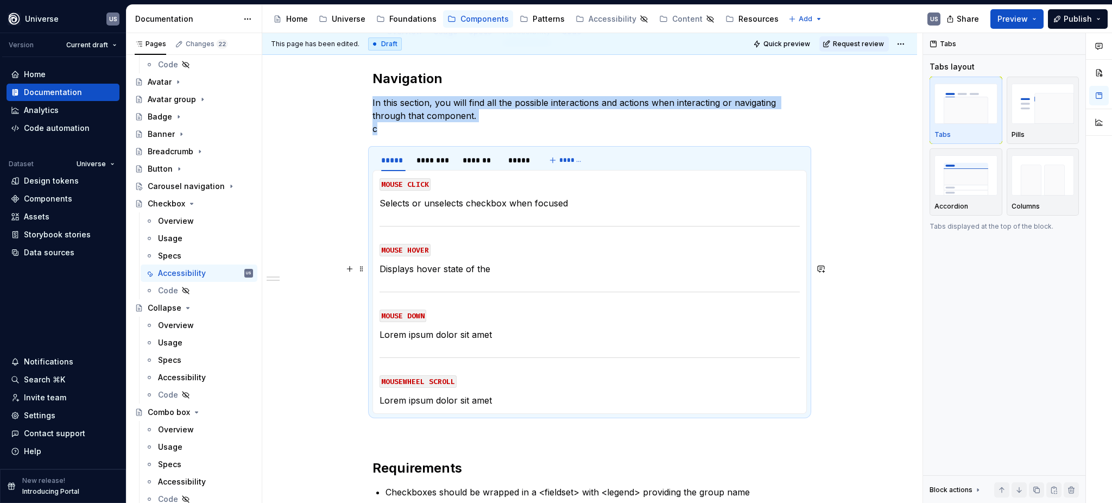
click at [538, 269] on p "Displays hover state of the" at bounding box center [590, 268] width 420 height 13
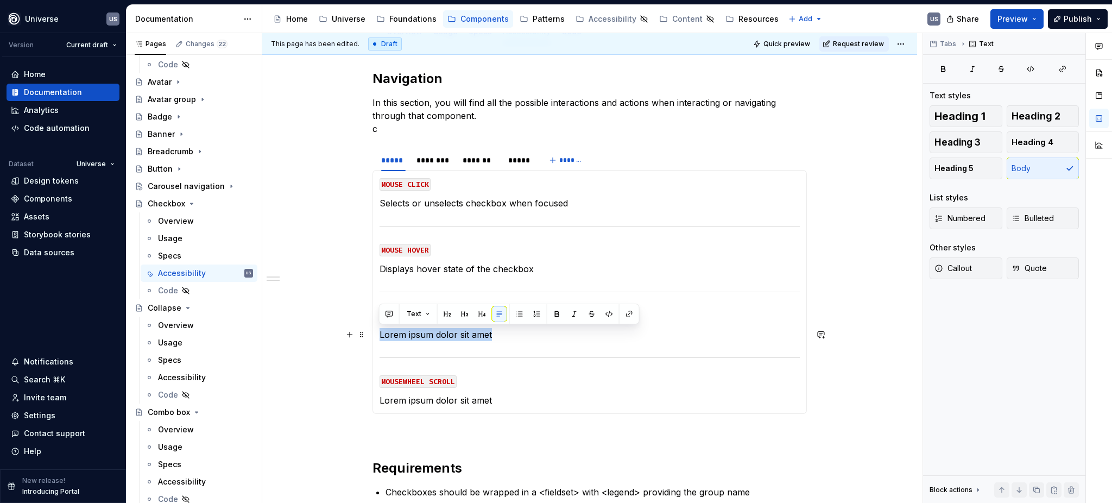
drag, startPoint x: 502, startPoint y: 332, endPoint x: 376, endPoint y: 333, distance: 126.0
click at [373, 335] on div "MOUSE CLICK Selects or unselects checkbox when focused MOUSE HOVER Displays hov…" at bounding box center [590, 292] width 434 height 244
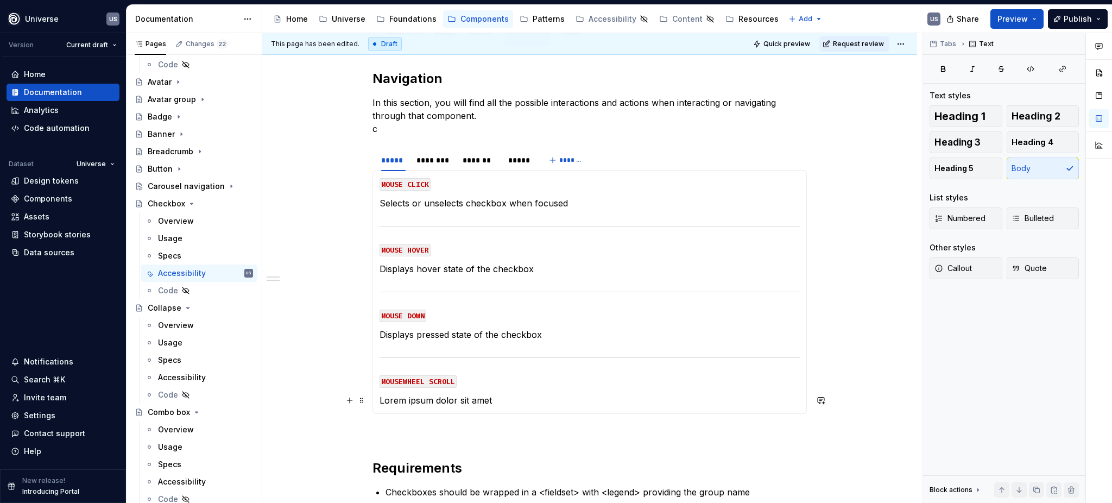
click at [516, 396] on p "Lorem ipsum dolor sit amet" at bounding box center [590, 400] width 420 height 13
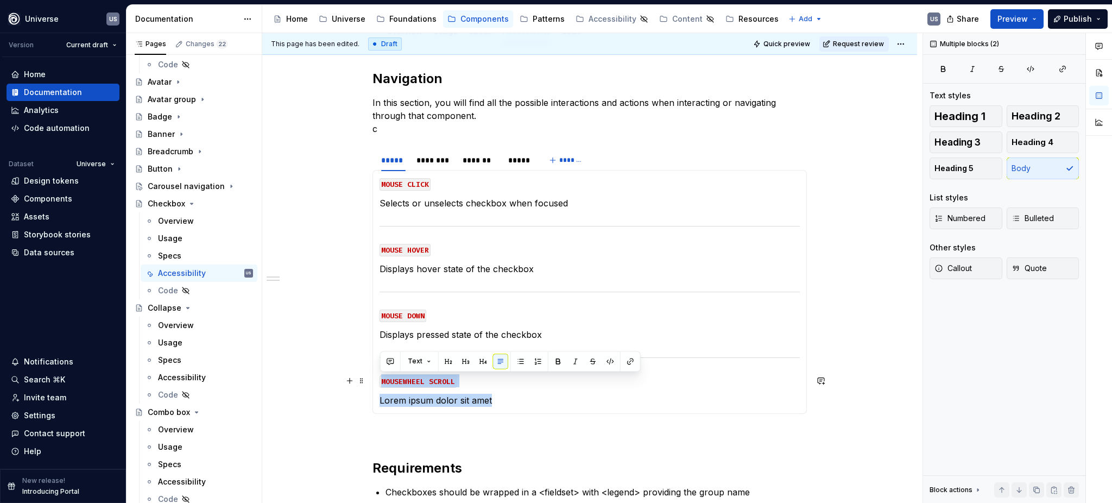
drag, startPoint x: 514, startPoint y: 400, endPoint x: 374, endPoint y: 379, distance: 141.7
click at [374, 379] on div "MOUSE CLICK Selects or unselects checkbox when focused MOUSE HOVER Displays hov…" at bounding box center [590, 292] width 434 height 244
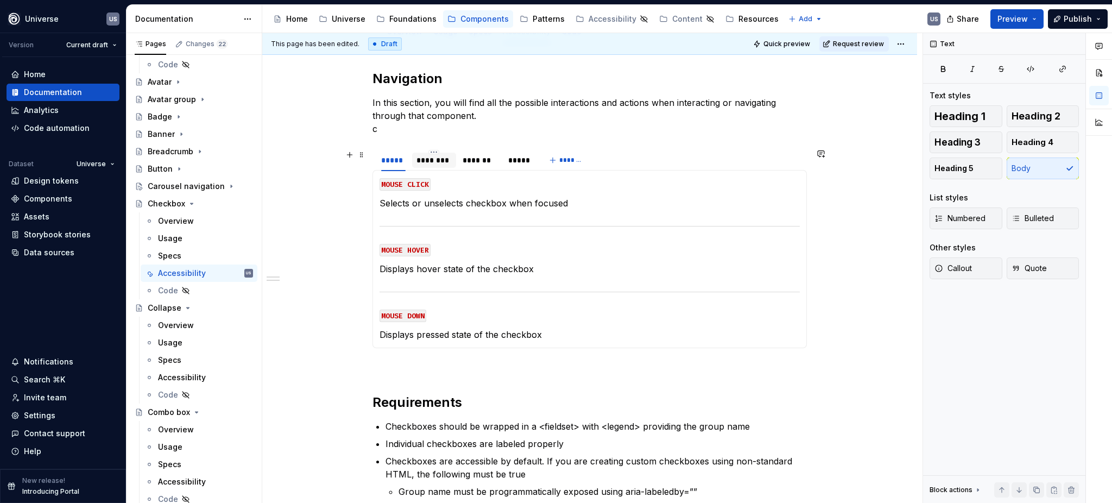
click at [440, 163] on div "********" at bounding box center [434, 160] width 35 height 11
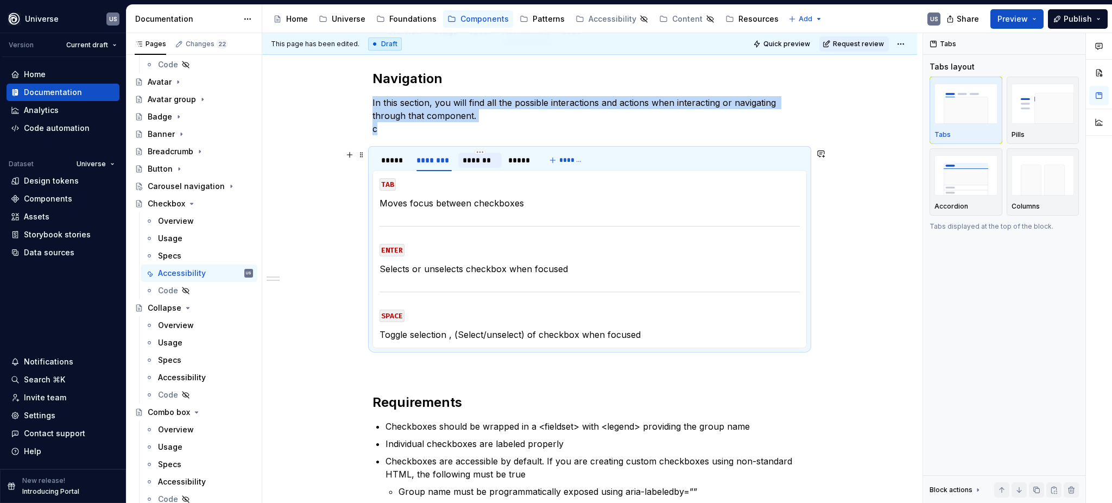
click at [471, 161] on div "*******" at bounding box center [480, 160] width 35 height 11
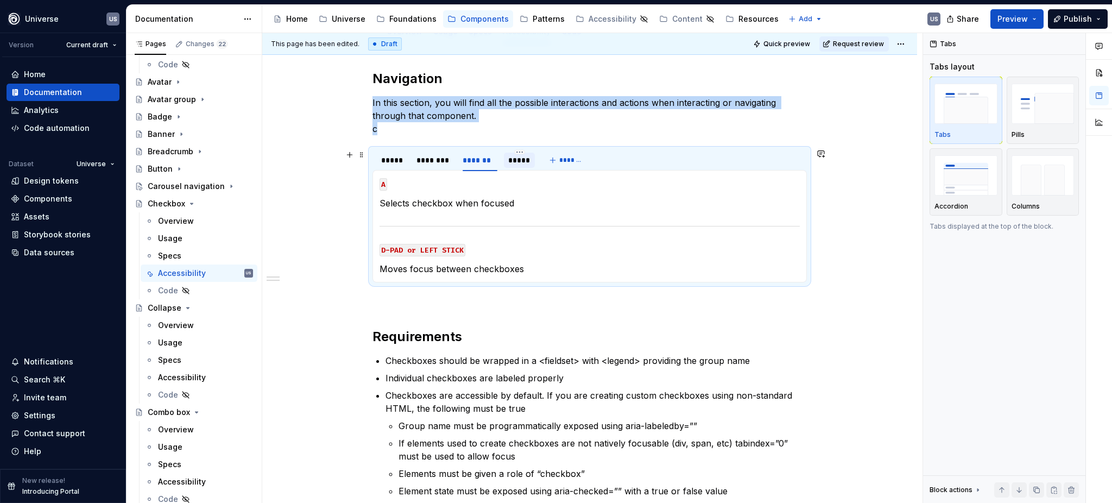
click at [522, 159] on div "*****" at bounding box center [519, 160] width 22 height 11
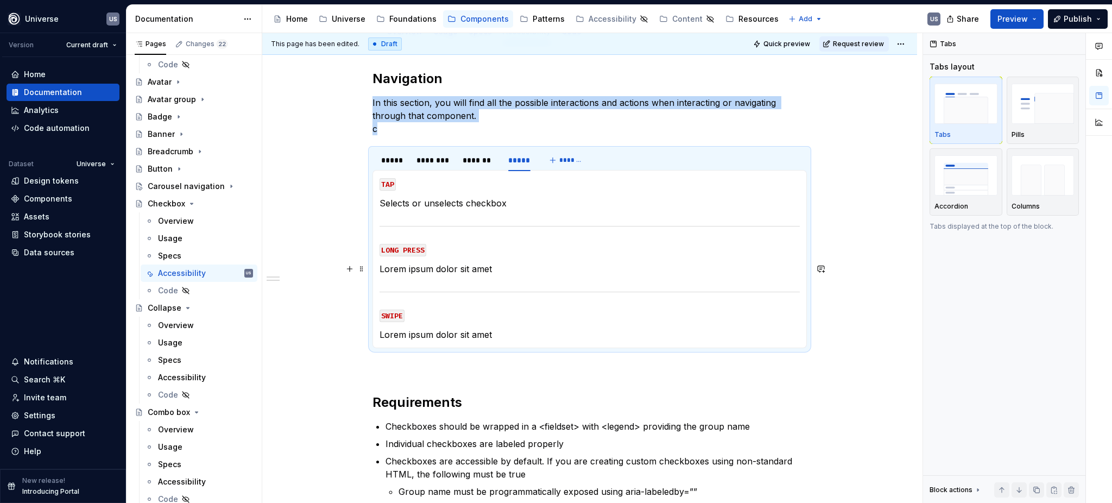
click at [485, 267] on p "Lorem ipsum dolor sit amet" at bounding box center [590, 268] width 420 height 13
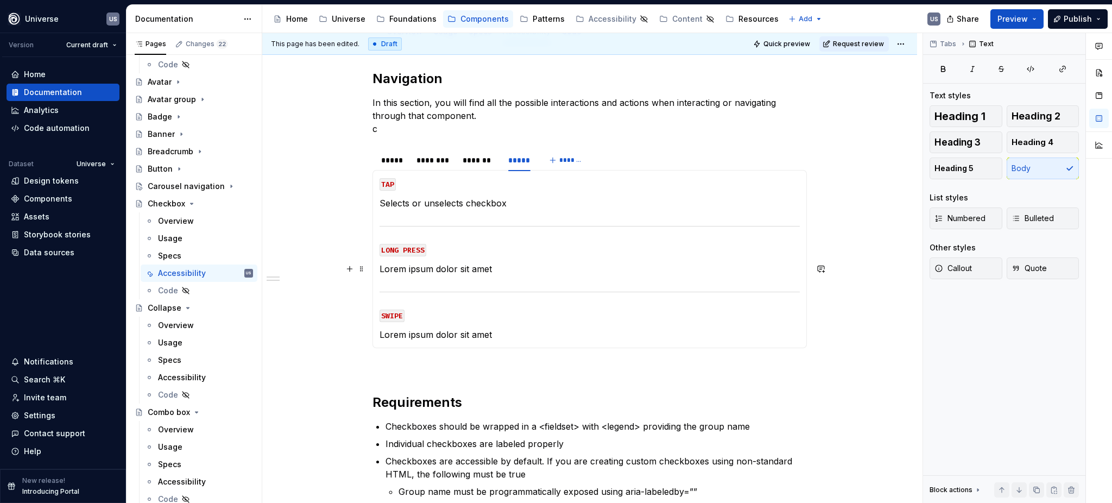
click at [513, 274] on p "Lorem ipsum dolor sit amet" at bounding box center [590, 268] width 420 height 13
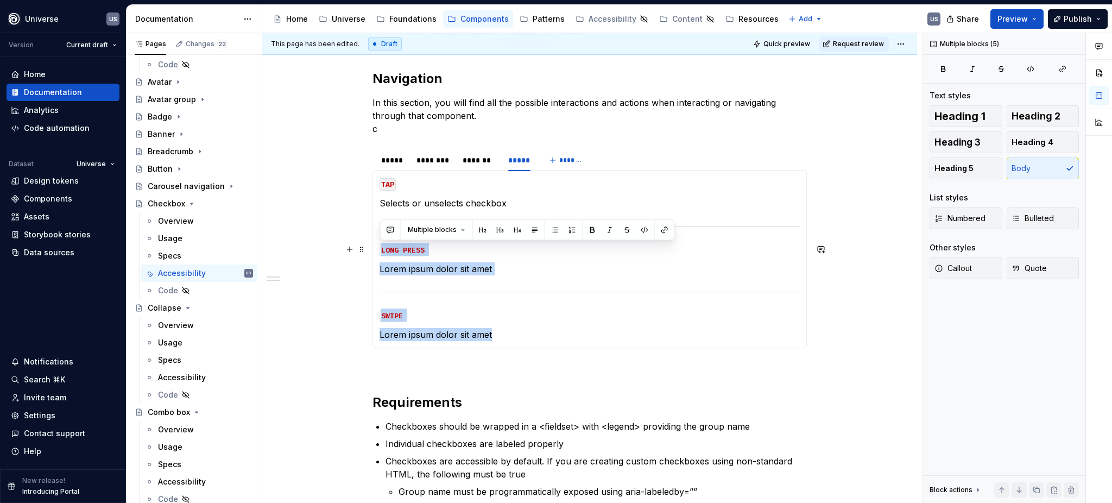
drag, startPoint x: 497, startPoint y: 331, endPoint x: 377, endPoint y: 249, distance: 145.0
click at [377, 249] on div "MOUSE CLICK Selects or unselects checkbox when focused MOUSE HOVER Displays hov…" at bounding box center [590, 259] width 434 height 178
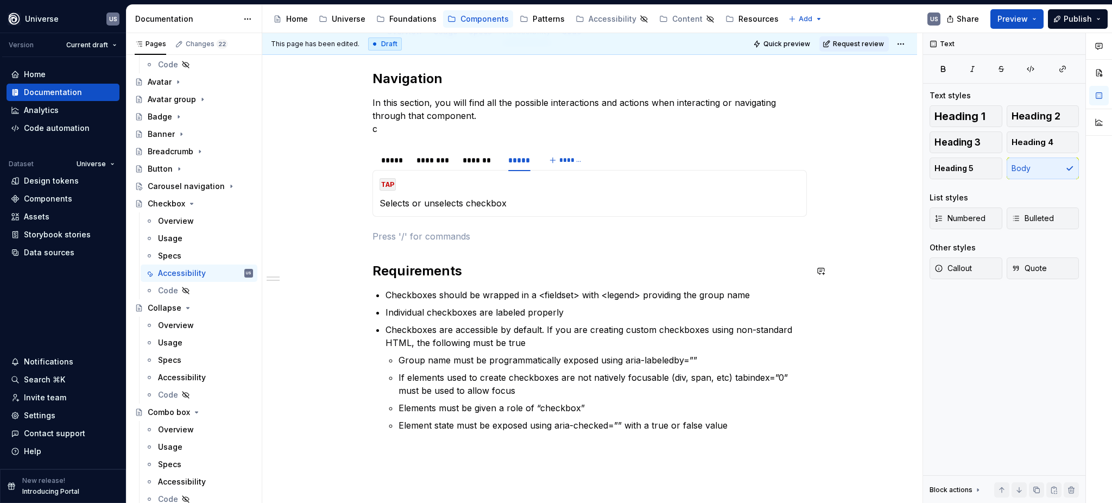
click at [498, 256] on div "Navigation In this section, you will find all the possible interactions and act…" at bounding box center [590, 264] width 434 height 388
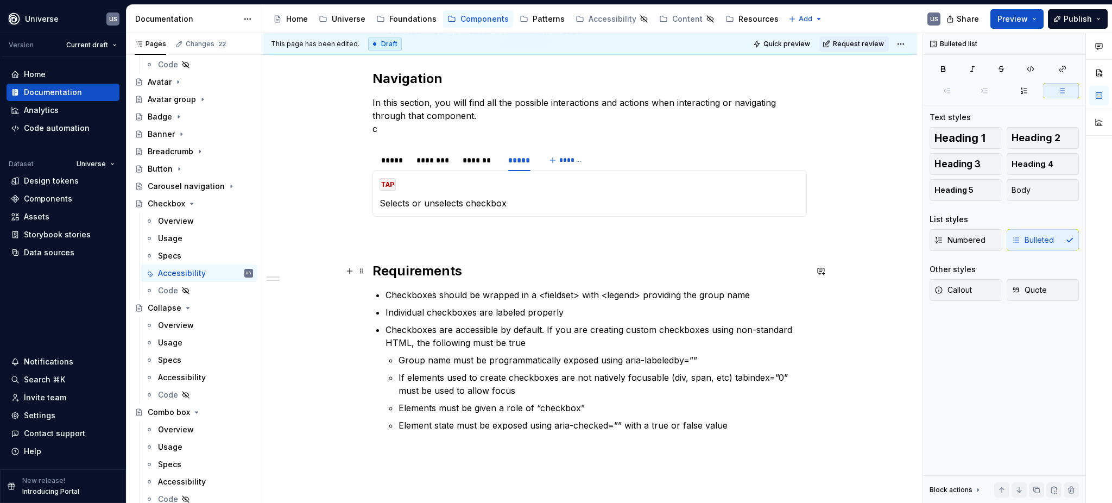
click at [506, 279] on div "Navigation In this section, you will find all the possible interactions and act…" at bounding box center [590, 264] width 434 height 388
drag, startPoint x: 190, startPoint y: 203, endPoint x: 852, endPoint y: 1, distance: 692.1
click at [190, 203] on icon "Page tree" at bounding box center [191, 203] width 9 height 9
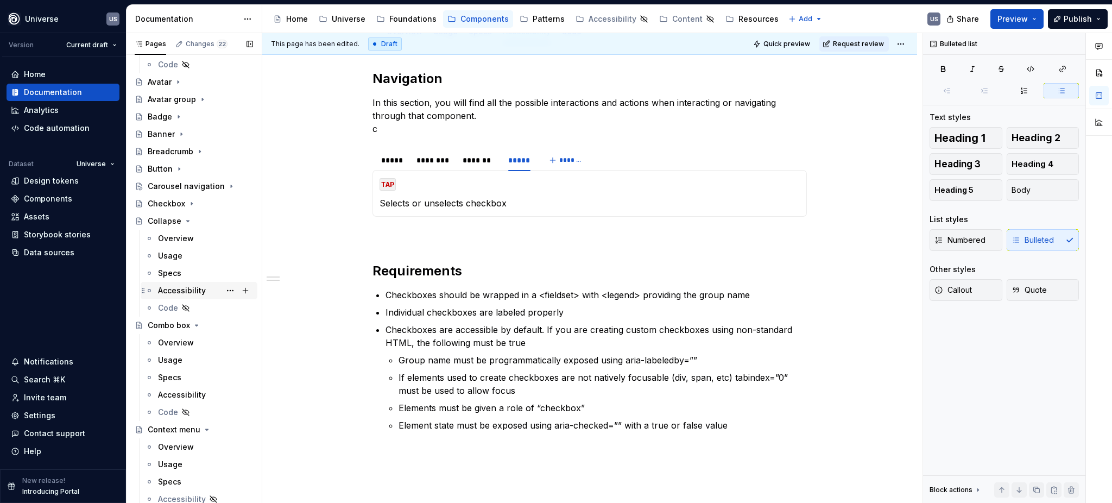
click at [174, 287] on div "Accessibility" at bounding box center [182, 290] width 48 height 11
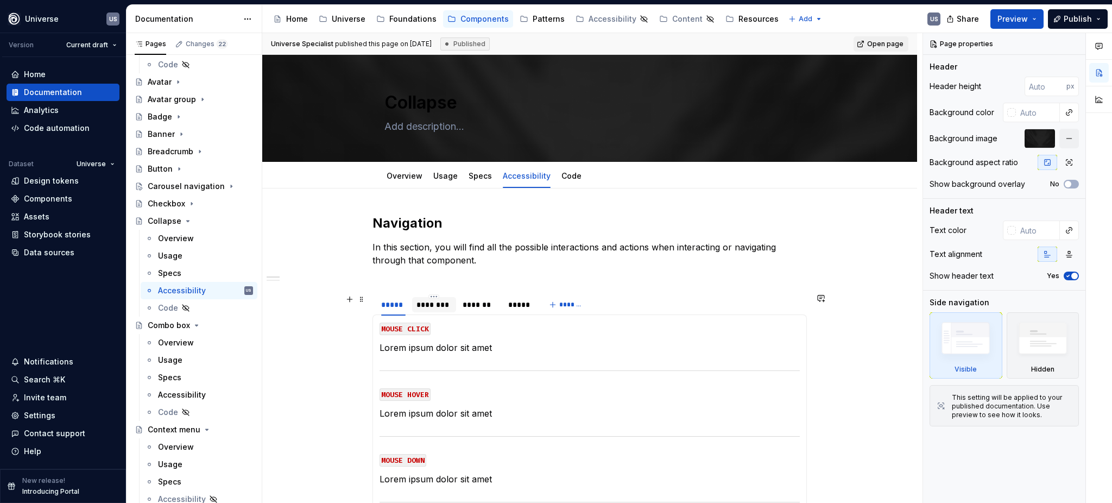
click at [435, 310] on div "********" at bounding box center [434, 304] width 35 height 11
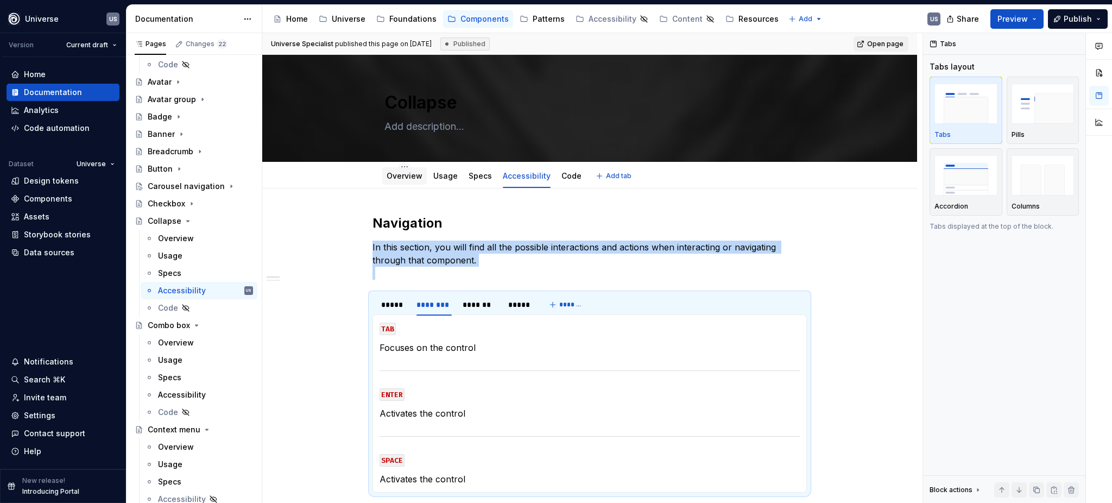
click at [395, 177] on link "Overview" at bounding box center [405, 175] width 36 height 9
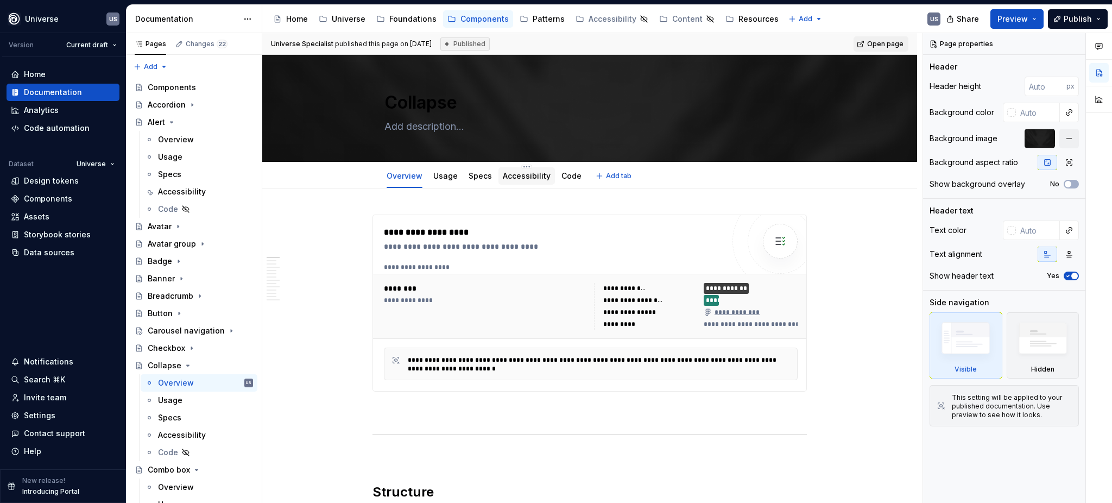
click at [531, 179] on link "Accessibility" at bounding box center [527, 175] width 48 height 9
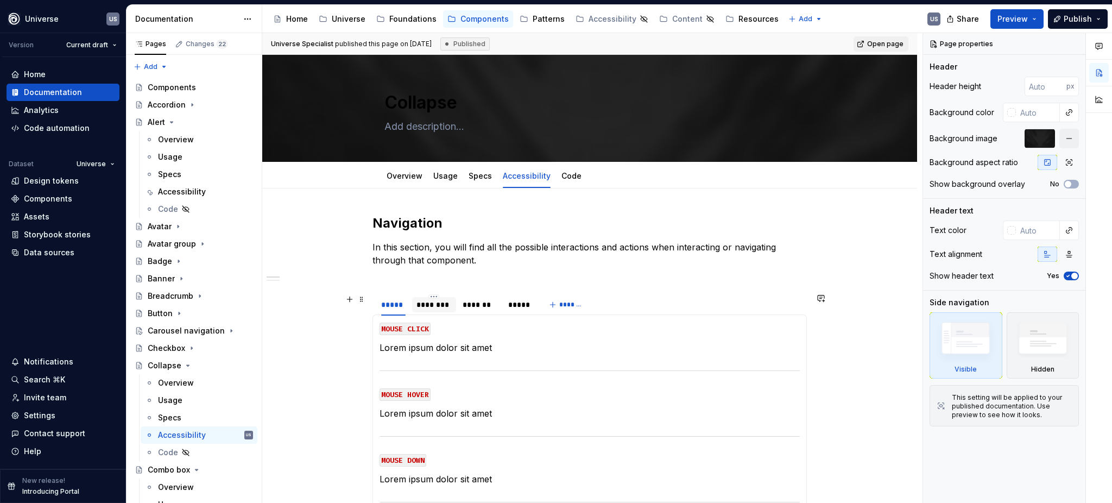
click at [437, 308] on div "********" at bounding box center [434, 304] width 35 height 11
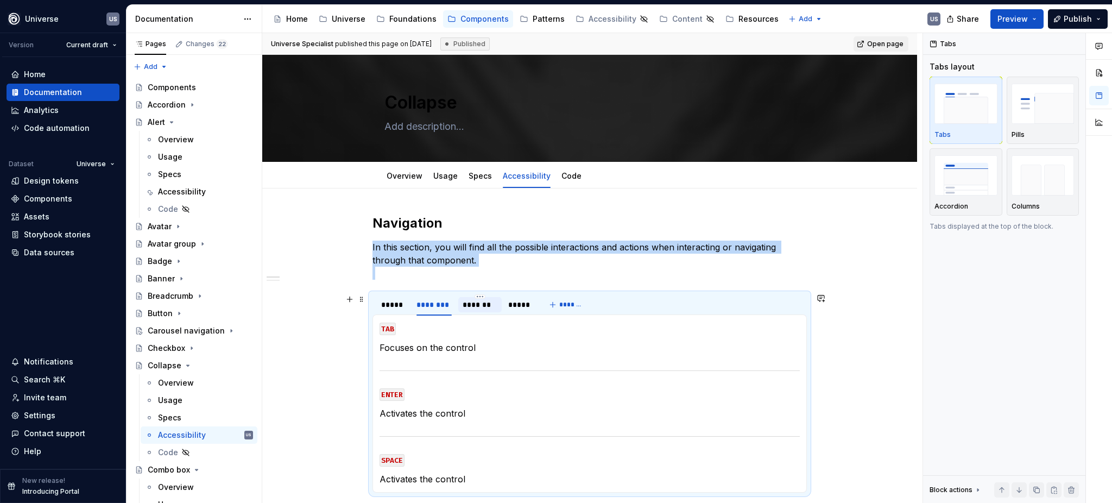
click at [472, 308] on div "*******" at bounding box center [480, 304] width 35 height 11
click at [360, 302] on span at bounding box center [361, 299] width 9 height 15
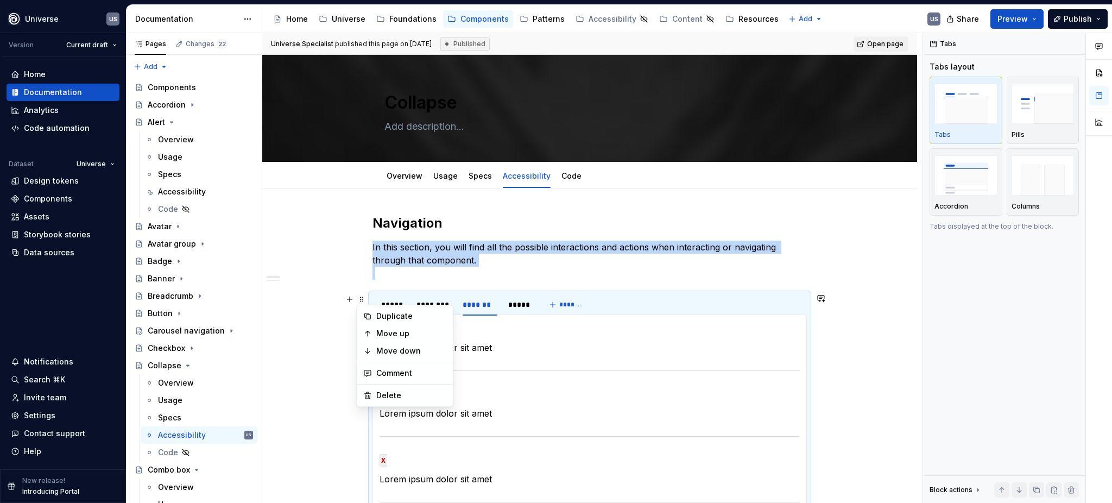
click at [387, 277] on p "In this section, you will find all the possible interactions and actions when i…" at bounding box center [590, 260] width 434 height 39
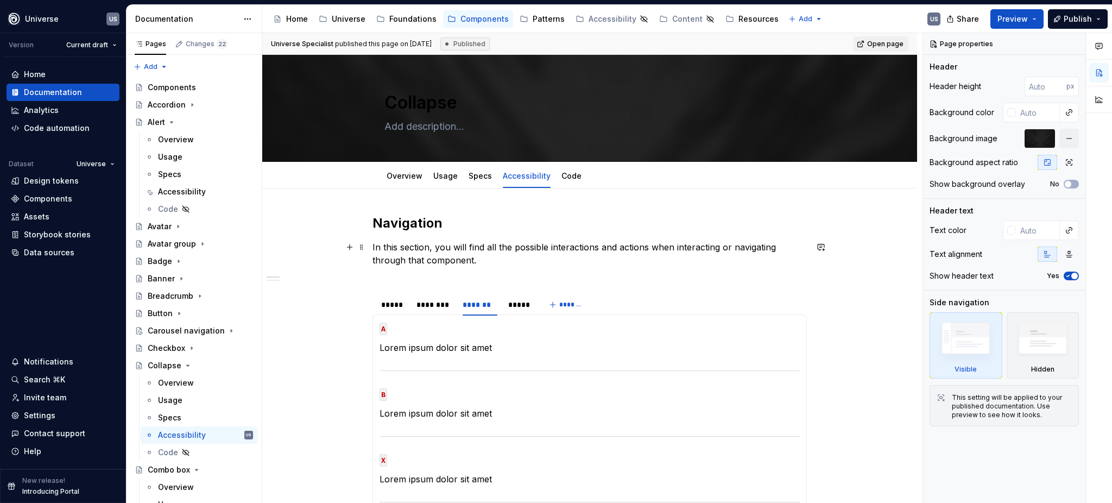
click at [383, 279] on p "In this section, you will find all the possible interactions and actions when i…" at bounding box center [590, 260] width 434 height 39
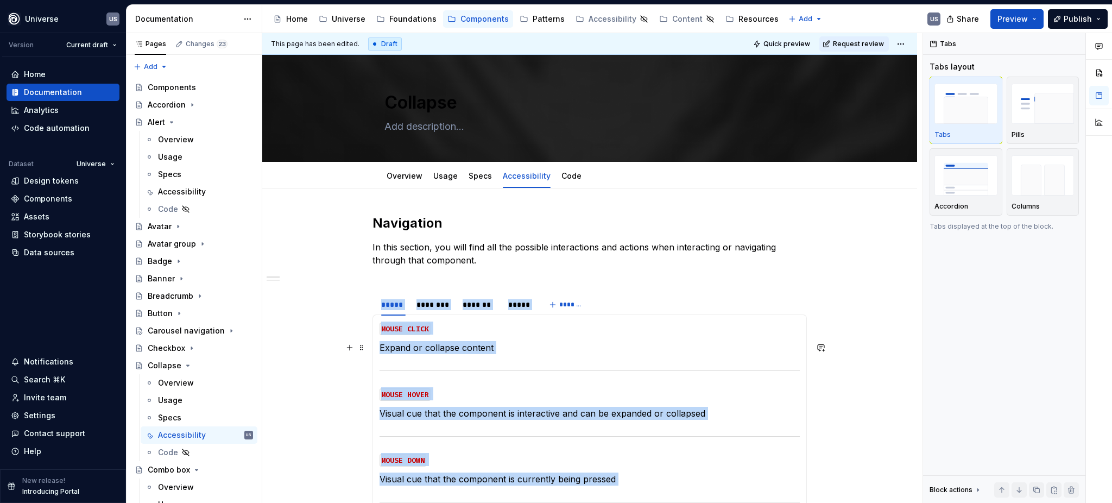
type textarea "*"
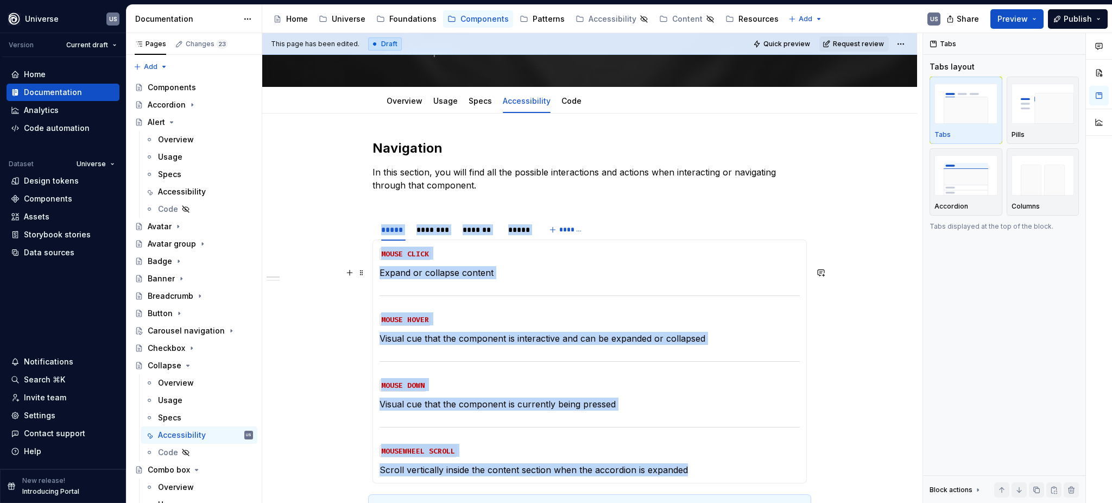
scroll to position [72, 0]
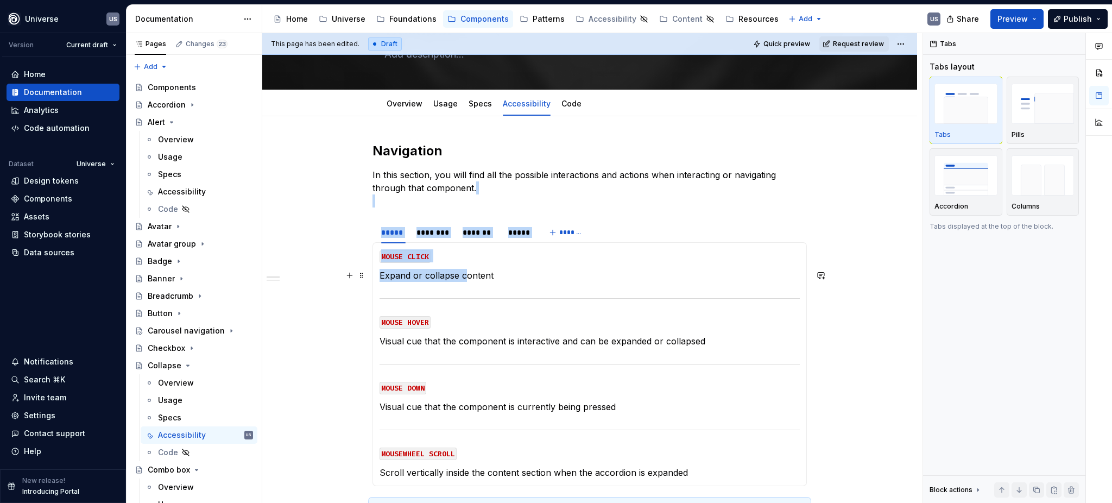
drag, startPoint x: 458, startPoint y: 204, endPoint x: 463, endPoint y: 281, distance: 77.3
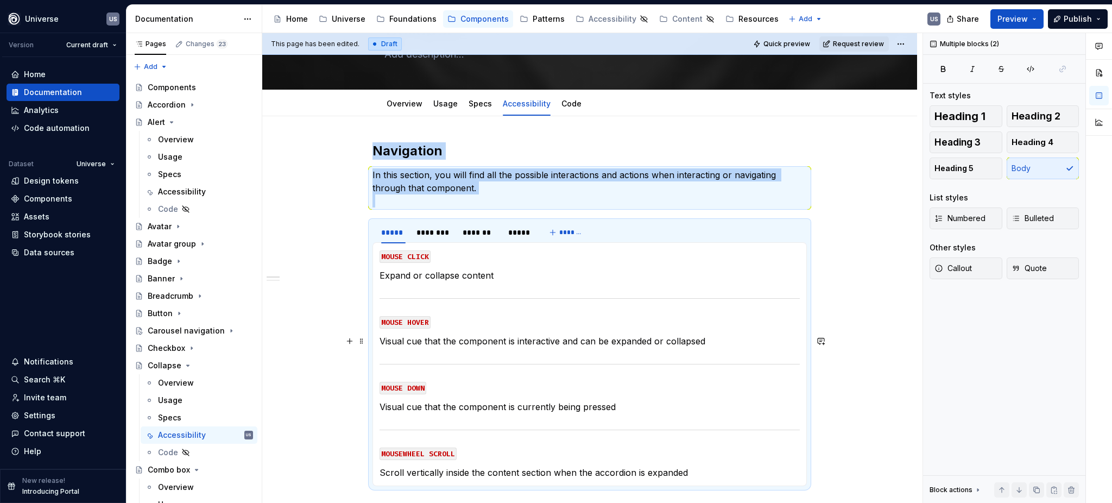
click at [380, 341] on p "Visual cue that the component is interactive and can be expanded or collapsed" at bounding box center [590, 341] width 420 height 13
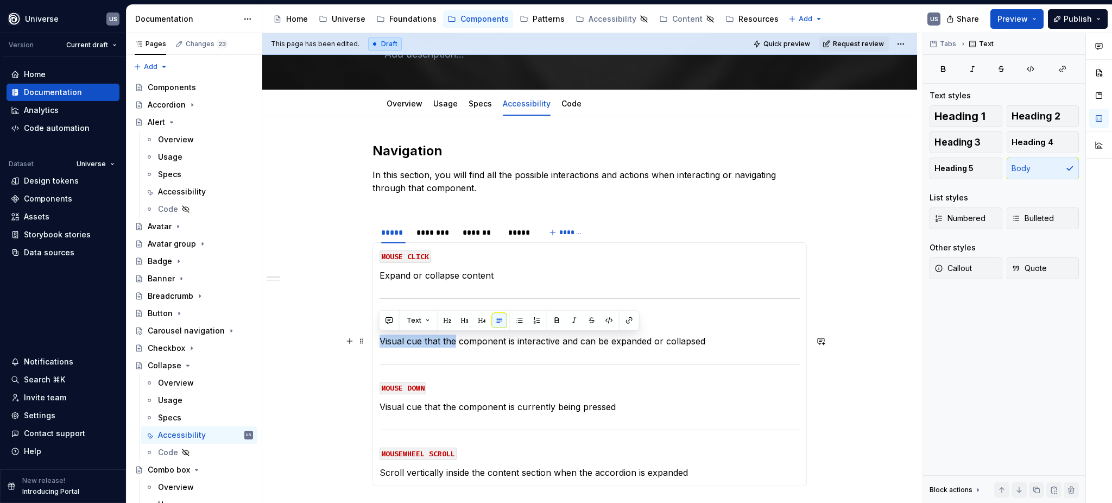
drag, startPoint x: 379, startPoint y: 341, endPoint x: 455, endPoint y: 346, distance: 75.6
click at [455, 346] on p "Visual cue that the component is interactive and can be expanded or collapsed" at bounding box center [590, 341] width 420 height 13
click at [423, 340] on p "Visual cue that the component is interactive and can be expanded or collapsed" at bounding box center [590, 341] width 420 height 13
click at [380, 341] on p "Visual cue that the component is interactive and can be expanded or collapsed" at bounding box center [590, 341] width 420 height 13
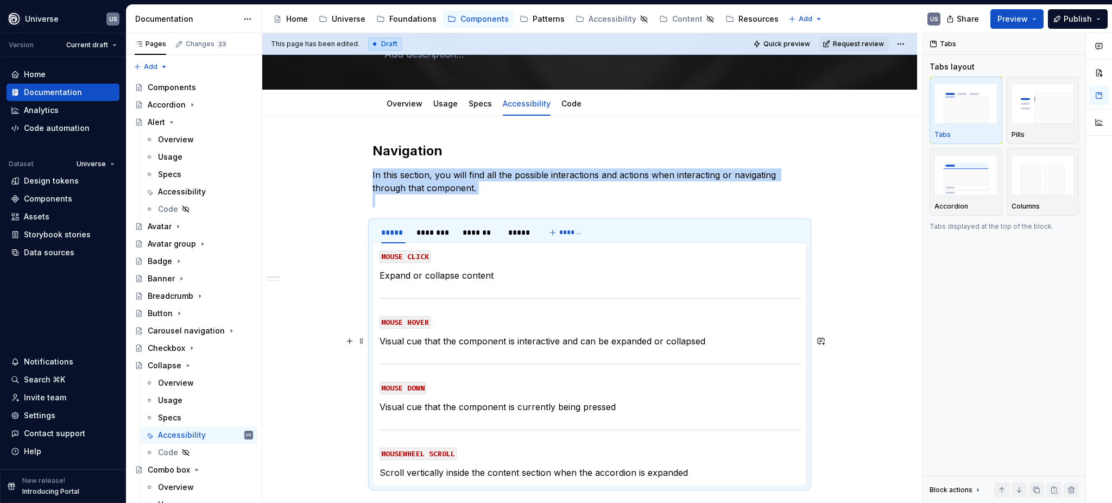
click at [380, 340] on p "Visual cue that the component is interactive and can be expanded or collapsed" at bounding box center [590, 341] width 420 height 13
click at [380, 336] on p "Visual cue that the component is interactive and can be expanded or collapsed" at bounding box center [590, 341] width 420 height 13
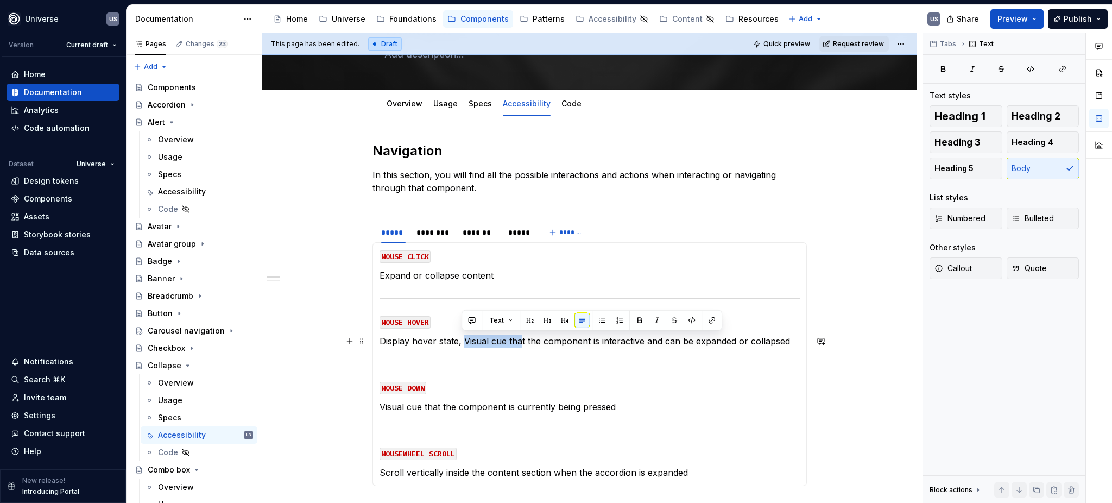
drag, startPoint x: 463, startPoint y: 340, endPoint x: 517, endPoint y: 340, distance: 54.3
click at [517, 340] on p "Display hover state, Visual cue that the component is interactive and can be ex…" at bounding box center [590, 341] width 420 height 13
click at [458, 344] on p "Display hover state, Visual cue that the component is interactive and can be ex…" at bounding box center [590, 341] width 420 height 13
drag, startPoint x: 456, startPoint y: 342, endPoint x: 785, endPoint y: 342, distance: 329.6
click at [785, 342] on p "Display hover state, Visual cue that the component is interactive and can be ex…" at bounding box center [590, 341] width 420 height 13
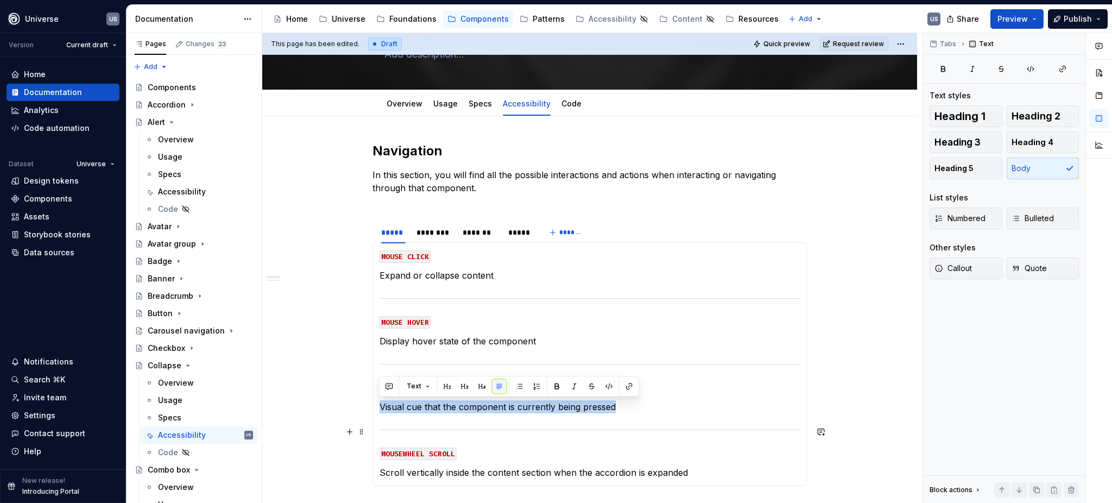
drag, startPoint x: 379, startPoint y: 404, endPoint x: 459, endPoint y: 414, distance: 81.0
click at [459, 414] on section-item-column "MOUSE CLICK Expand or collapse content MOUSE HOVER Display hover state of the c…" at bounding box center [590, 364] width 420 height 230
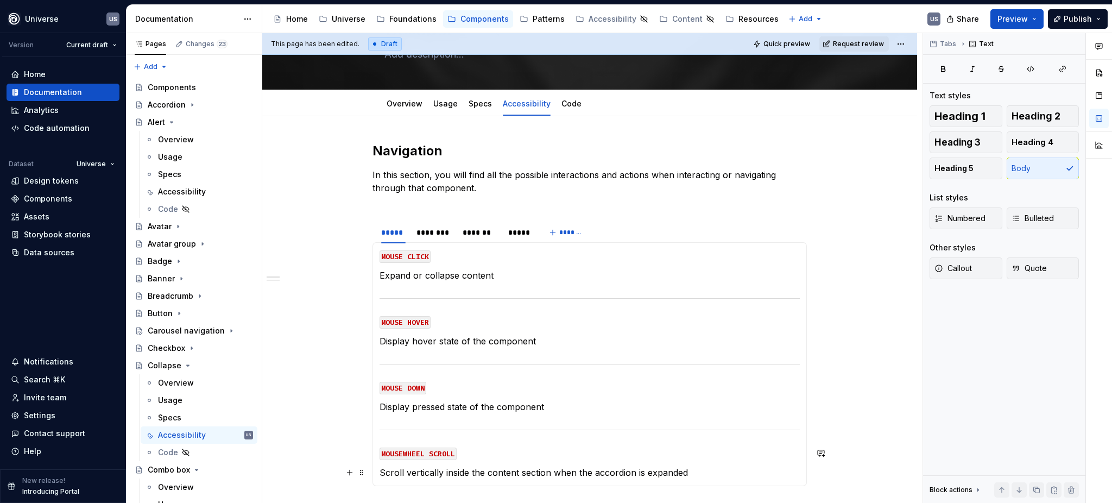
click at [516, 463] on section-item-column "MOUSE CLICK Expand or collapse content MOUSE HOVER Display hover state of the c…" at bounding box center [590, 364] width 420 height 230
click at [645, 466] on p "Scroll vertically inside the content section when the accordion is expanded" at bounding box center [590, 472] width 420 height 13
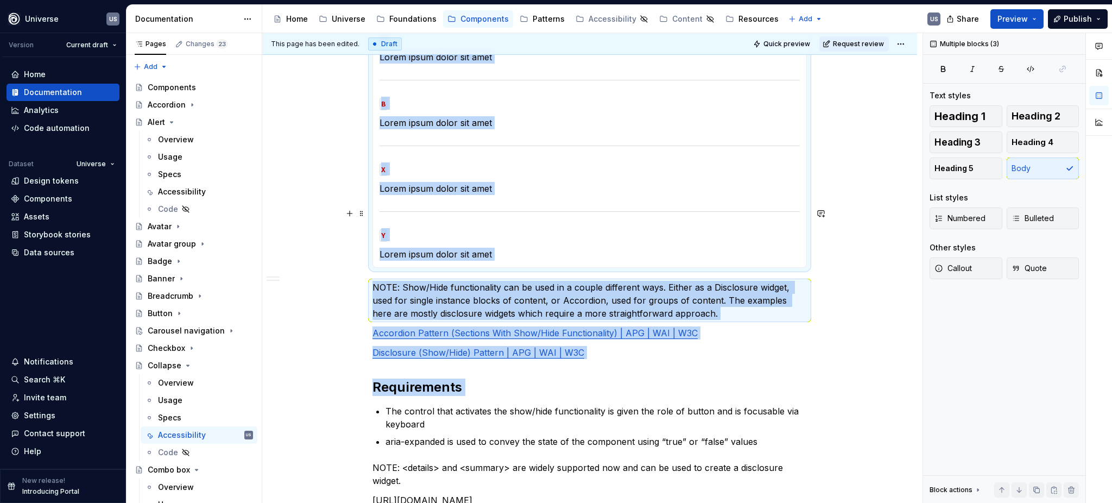
drag, startPoint x: 698, startPoint y: 471, endPoint x: 679, endPoint y: 471, distance: 18.5
click at [679, 471] on div "Navigation In this section, you will find all the possible interactions and act…" at bounding box center [590, 85] width 434 height 881
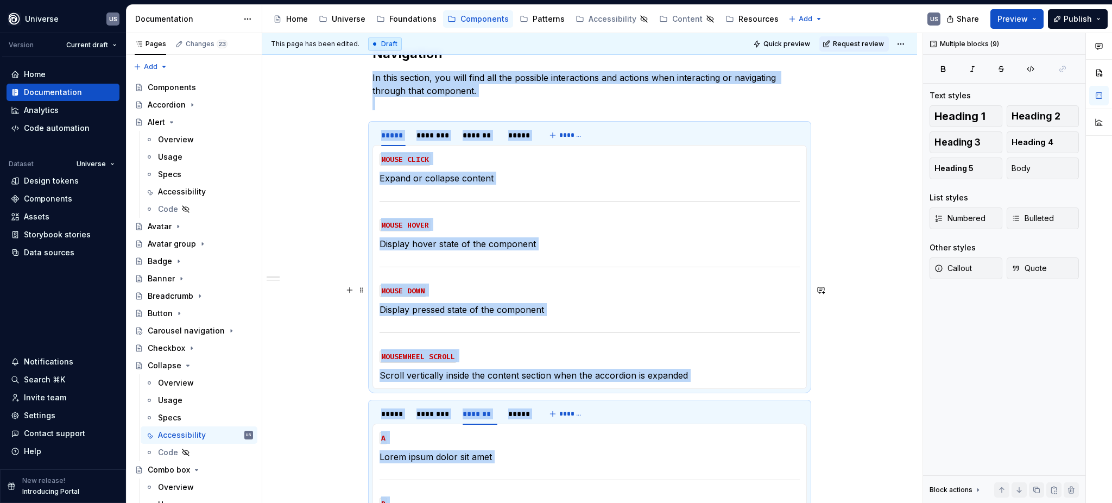
scroll to position [180, 0]
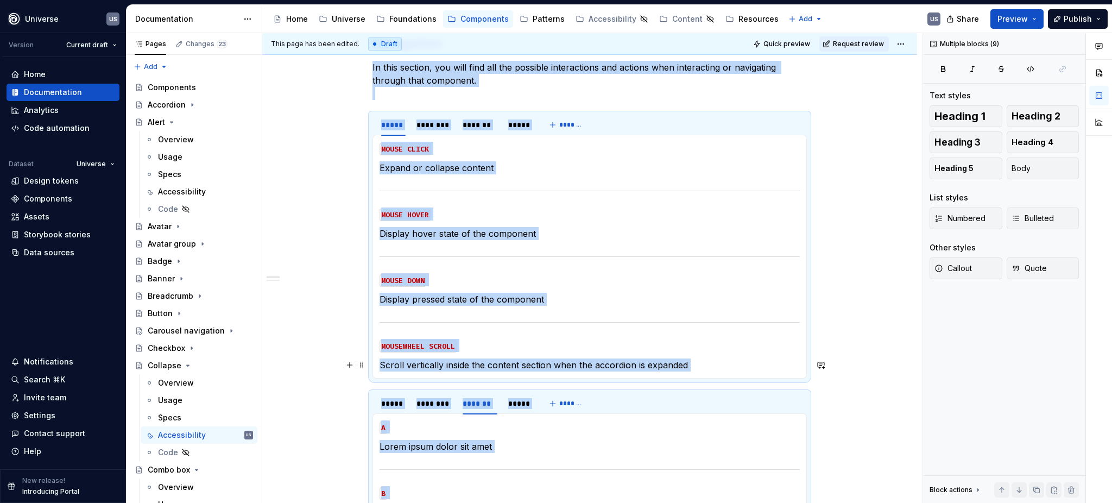
click at [470, 358] on p "Scroll vertically inside the content section when the accordion is expanded" at bounding box center [590, 364] width 420 height 13
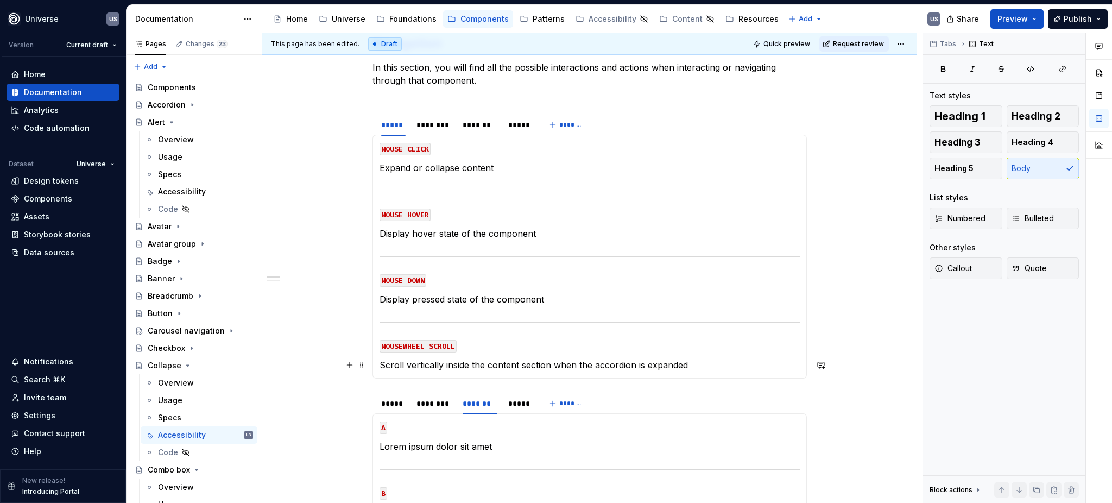
click at [698, 364] on p "Scroll vertically inside the content section when the accordion is expanded" at bounding box center [590, 364] width 420 height 13
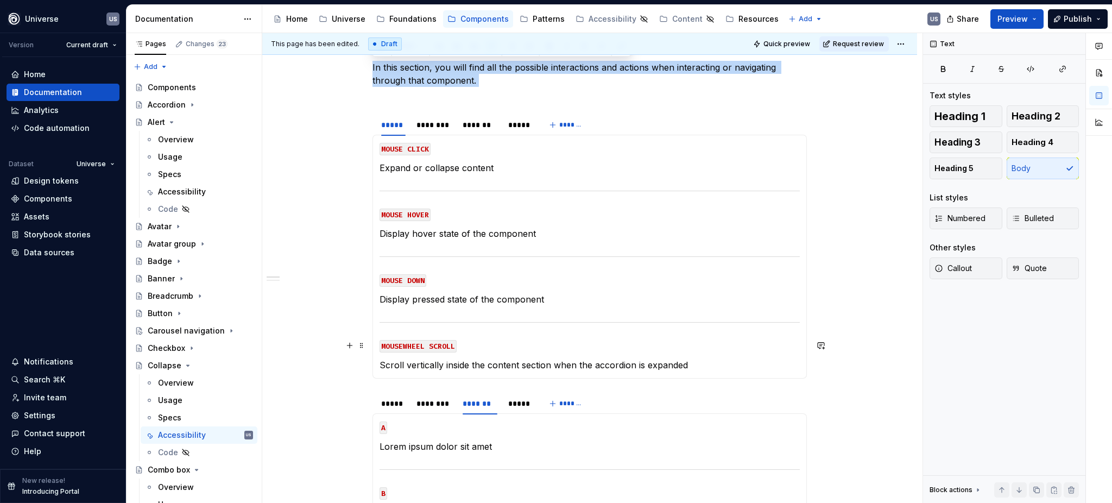
drag, startPoint x: 698, startPoint y: 364, endPoint x: 370, endPoint y: 326, distance: 329.6
click at [373, 326] on section "***** ******** ******* ***** ******* MOUSE CLICK Expand or collapse content MOU…" at bounding box center [590, 246] width 434 height 266
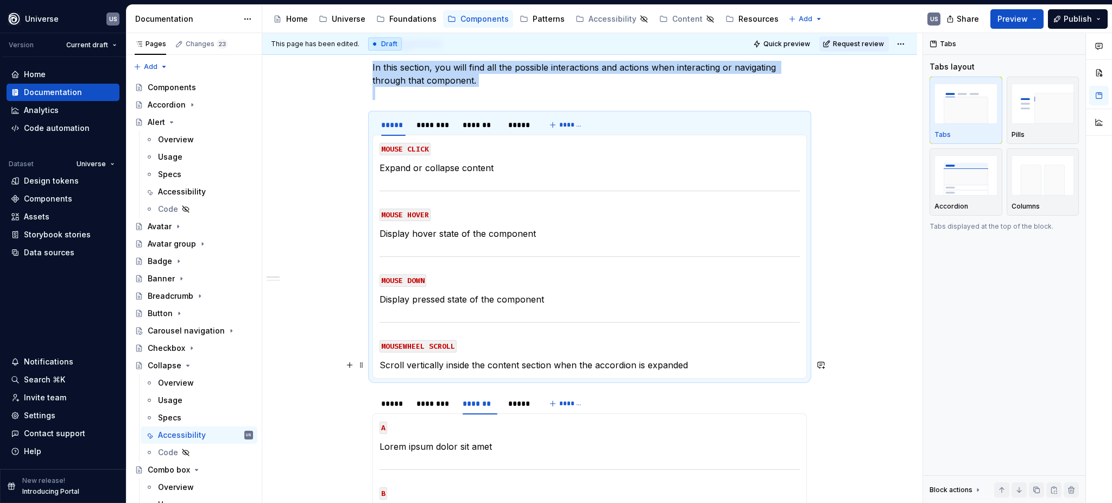
click at [470, 356] on section-item-column "MOUSE CLICK Expand or collapse content MOUSE HOVER Display hover state of the c…" at bounding box center [590, 257] width 420 height 230
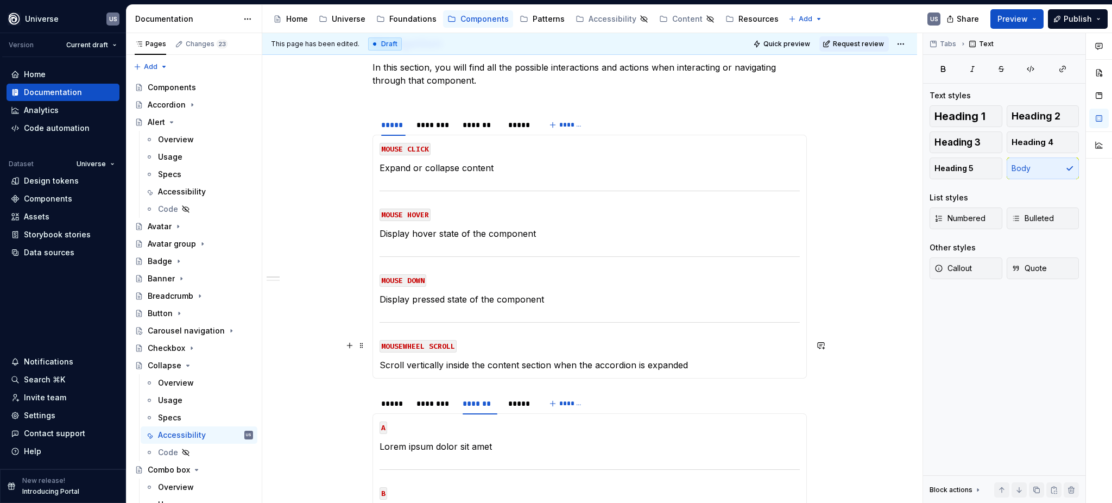
click at [384, 331] on section-item-column "MOUSE CLICK Expand or collapse content MOUSE HOVER Display hover state of the c…" at bounding box center [590, 257] width 420 height 230
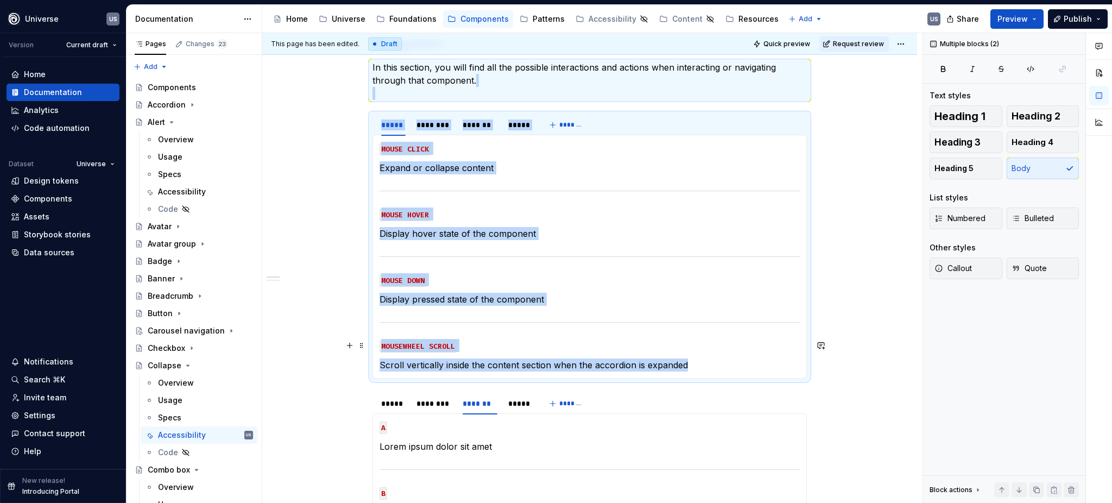
drag, startPoint x: 701, startPoint y: 365, endPoint x: 370, endPoint y: 342, distance: 331.6
click at [373, 342] on section "***** ******** ******* ***** ******* MOUSE CLICK Expand or collapse content MOU…" at bounding box center [590, 246] width 434 height 266
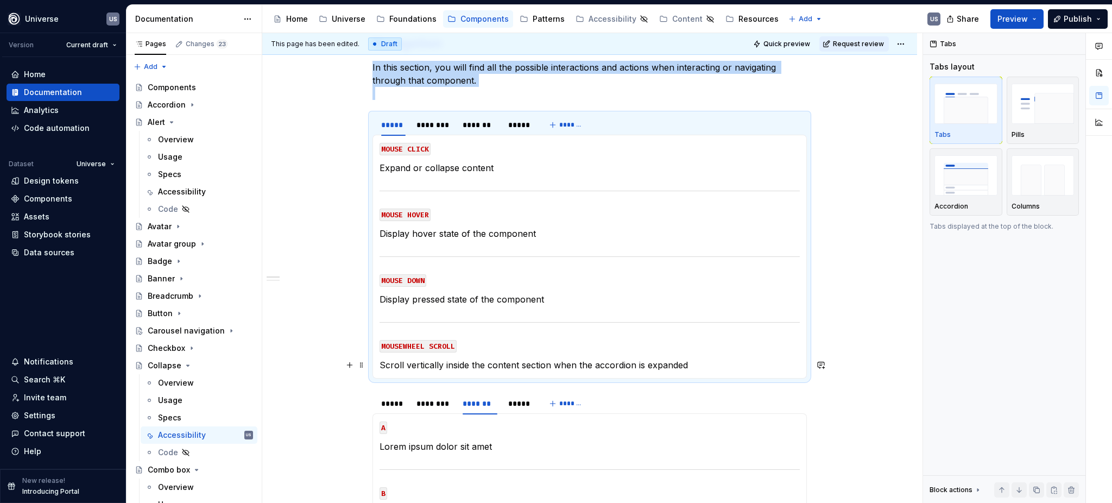
click at [474, 362] on p "Scroll vertically inside the content section when the accordion is expanded" at bounding box center [590, 364] width 420 height 13
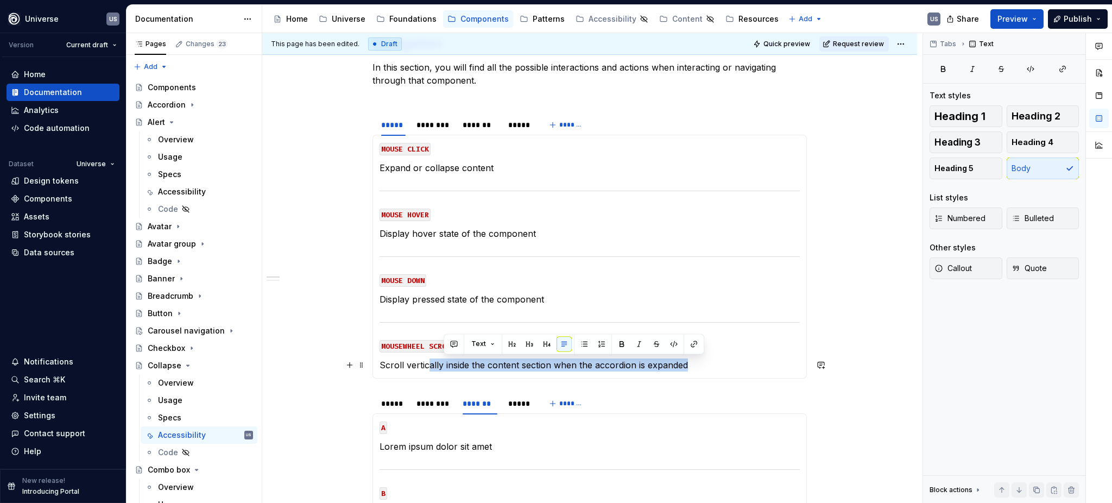
drag, startPoint x: 693, startPoint y: 365, endPoint x: 427, endPoint y: 365, distance: 265.5
click at [427, 365] on p "Scroll vertically inside the content section when the accordion is expanded" at bounding box center [590, 364] width 420 height 13
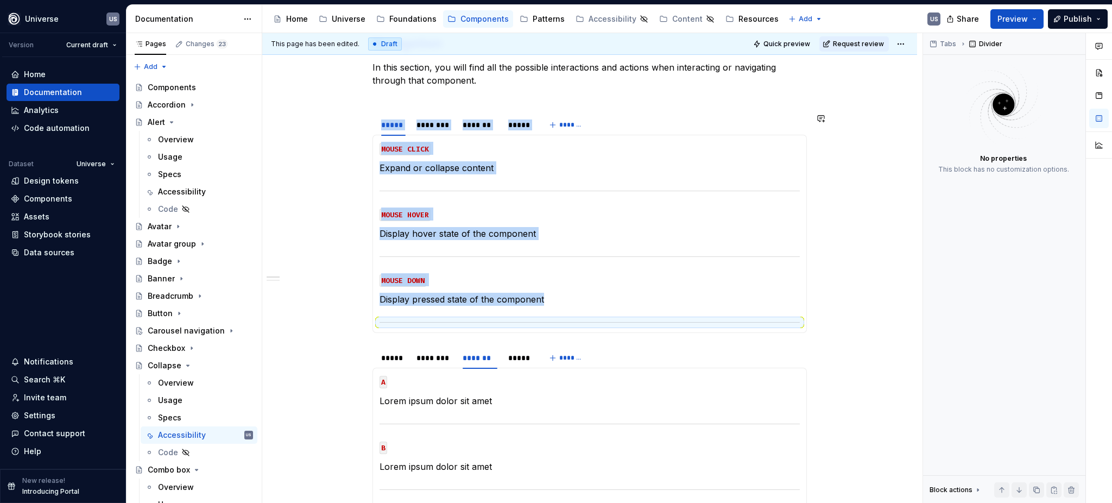
scroll to position [267, 0]
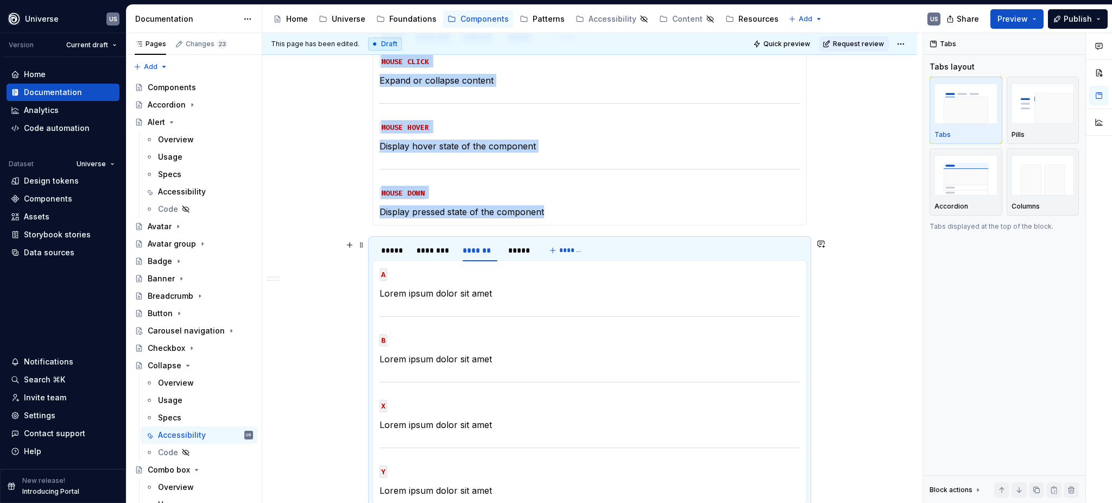
click at [373, 243] on div "***** ******** ******* *****" at bounding box center [456, 252] width 167 height 27
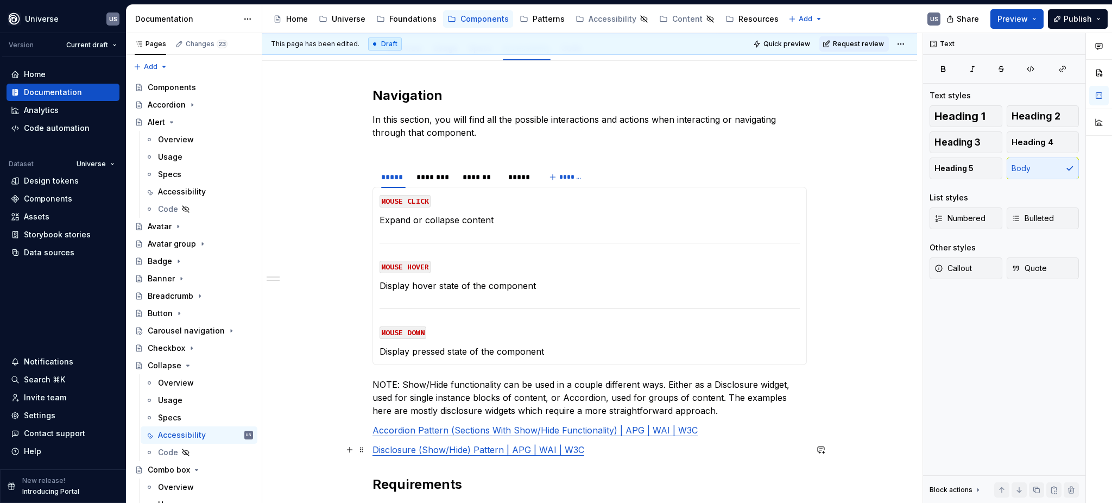
scroll to position [123, 0]
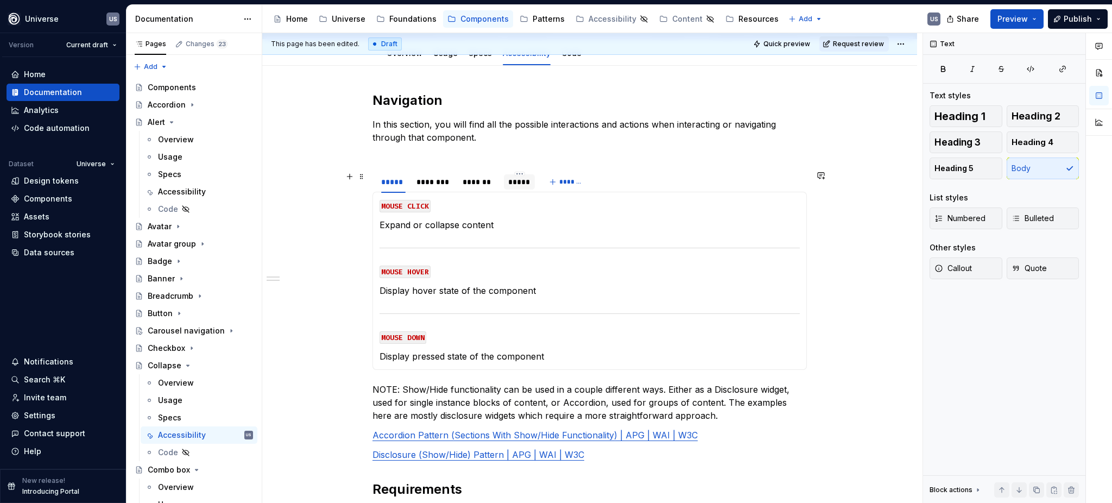
click at [521, 183] on div "*****" at bounding box center [519, 181] width 22 height 11
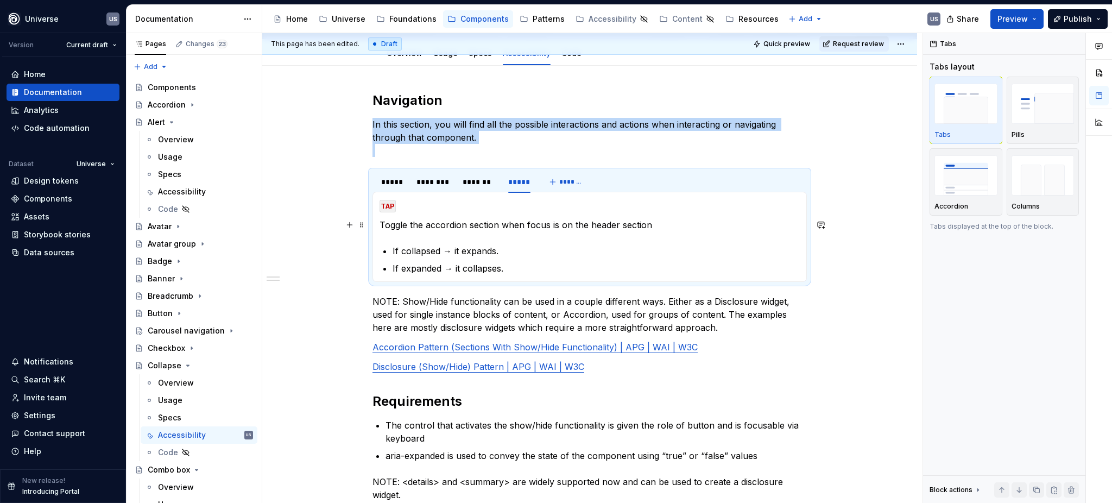
click at [428, 221] on p "Toggle the accordion section when focus is on the header section" at bounding box center [590, 224] width 420 height 13
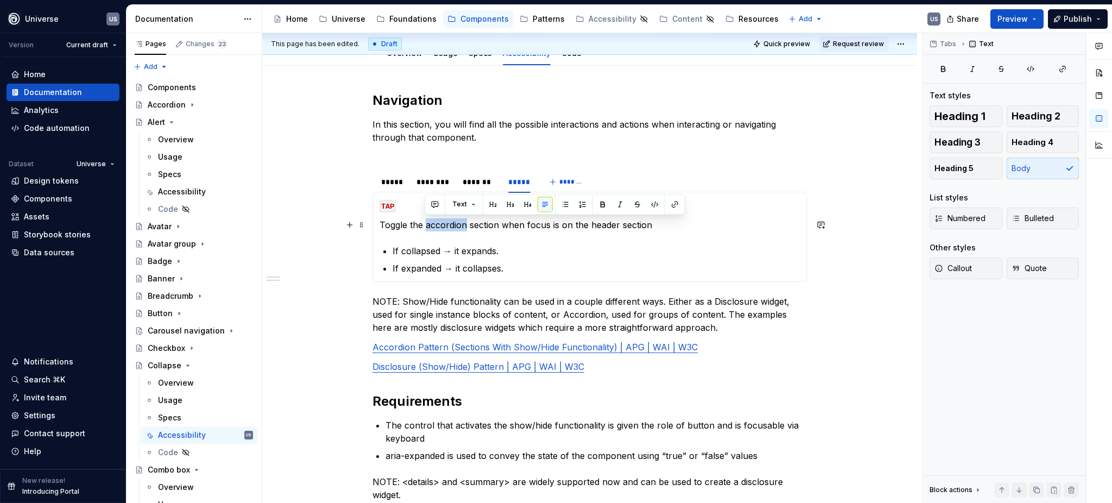
drag, startPoint x: 426, startPoint y: 223, endPoint x: 463, endPoint y: 224, distance: 37.5
click at [463, 224] on p "Toggle the accordion section when focus is on the header section" at bounding box center [590, 224] width 420 height 13
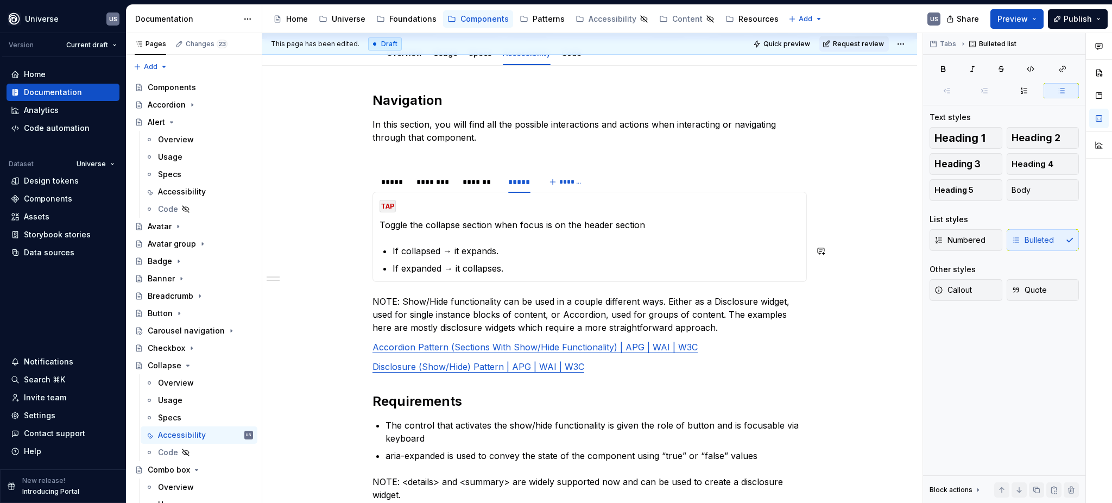
click at [560, 237] on section-item-column "TAP Toggle the collapse section when focus is on the header section If collapse…" at bounding box center [590, 237] width 420 height 76
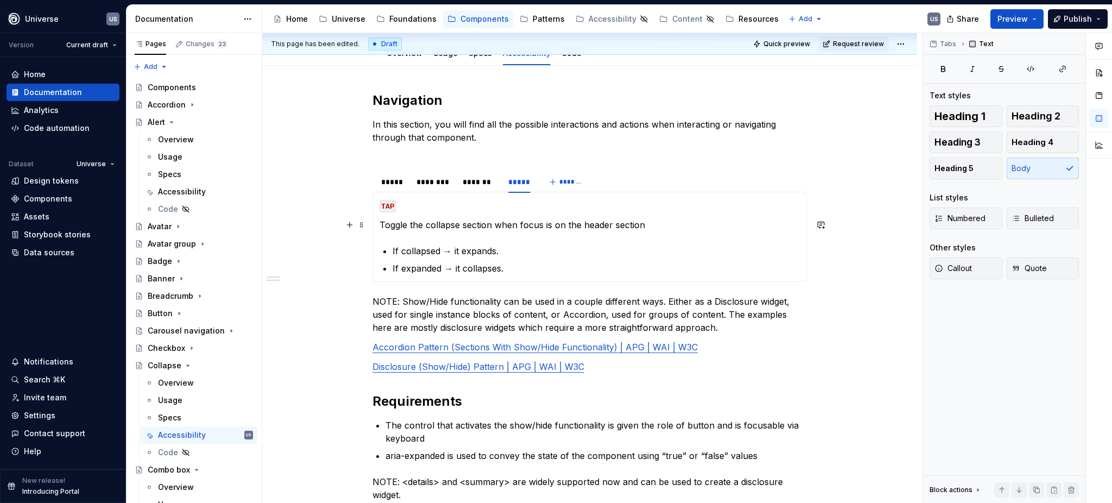
click at [580, 222] on p "Toggle the collapse section when focus is on the header section" at bounding box center [590, 224] width 420 height 13
drag, startPoint x: 651, startPoint y: 220, endPoint x: 491, endPoint y: 223, distance: 159.1
click at [491, 223] on p "Toggle the collapse section when focus is on the header section" at bounding box center [590, 224] width 420 height 13
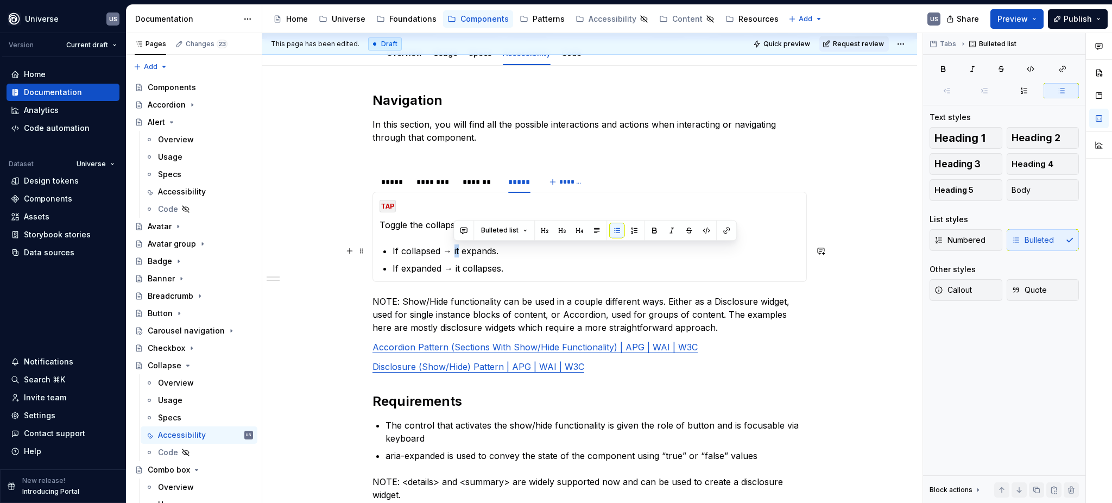
click at [458, 251] on p "If collapsed → it expands." at bounding box center [596, 250] width 407 height 13
click at [520, 250] on p "If collapsed → tapping expands." at bounding box center [596, 250] width 407 height 13
click at [455, 267] on p "If expanded → it collapses." at bounding box center [596, 268] width 407 height 13
click at [526, 268] on p "If expanded → tapping collapses." at bounding box center [596, 268] width 407 height 13
click at [583, 258] on ul "If collapsed → tapping expands it. If expanded → tapping collapses it." at bounding box center [596, 259] width 407 height 30
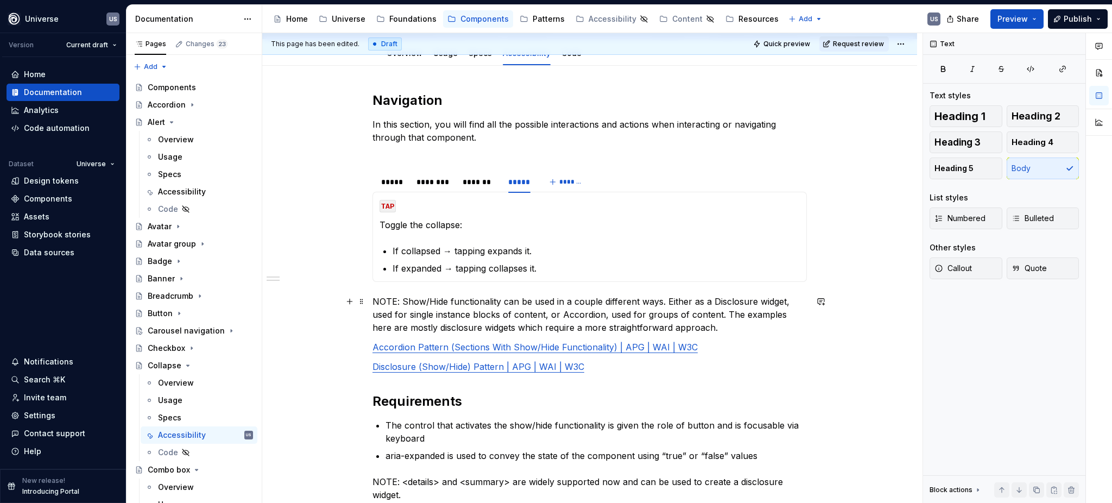
click at [501, 313] on p "NOTE: Show/Hide functionality can be used in a couple different ways. Either as…" at bounding box center [590, 314] width 434 height 39
click at [487, 186] on div "*******" at bounding box center [480, 181] width 35 height 11
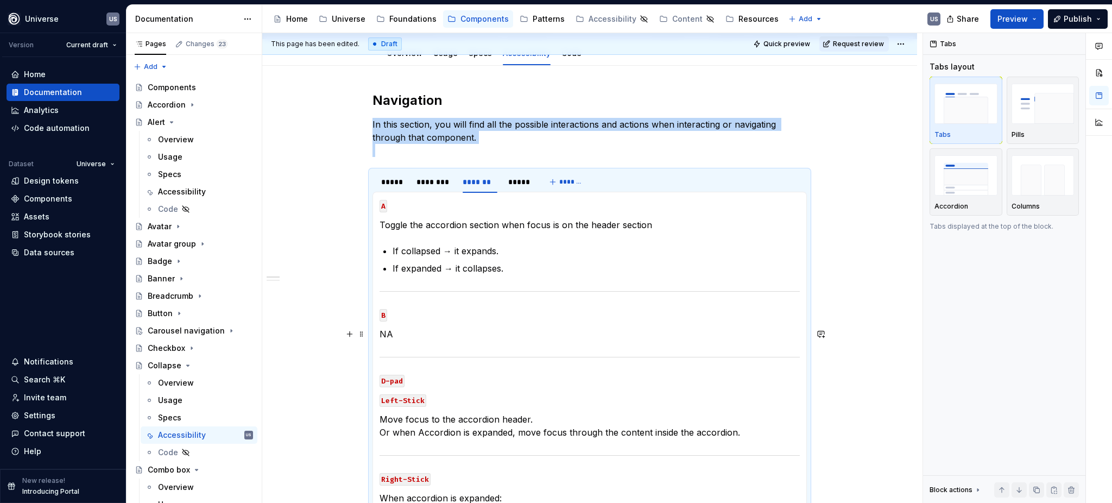
click at [418, 336] on p "NA" at bounding box center [590, 333] width 420 height 13
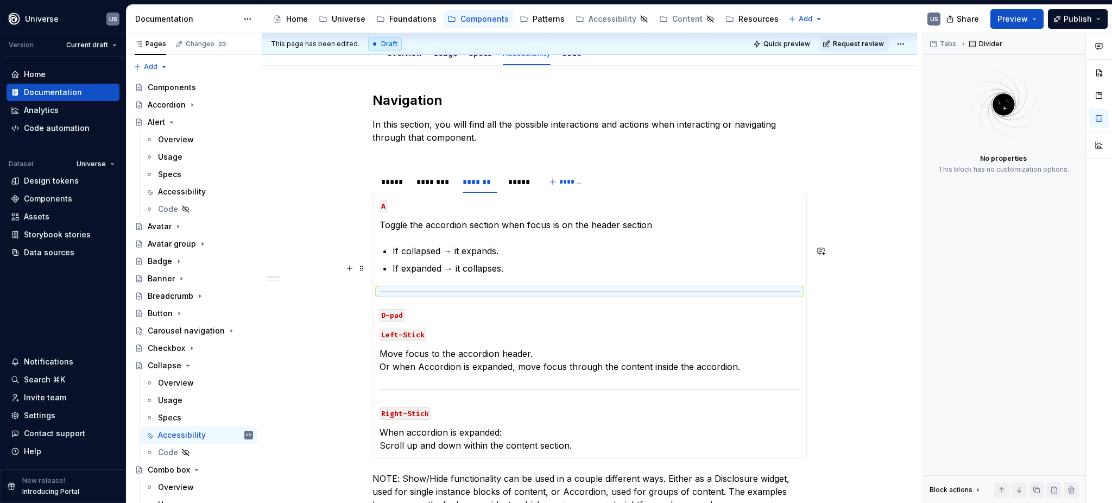
click at [509, 265] on p "If expanded → it collapses." at bounding box center [596, 268] width 407 height 13
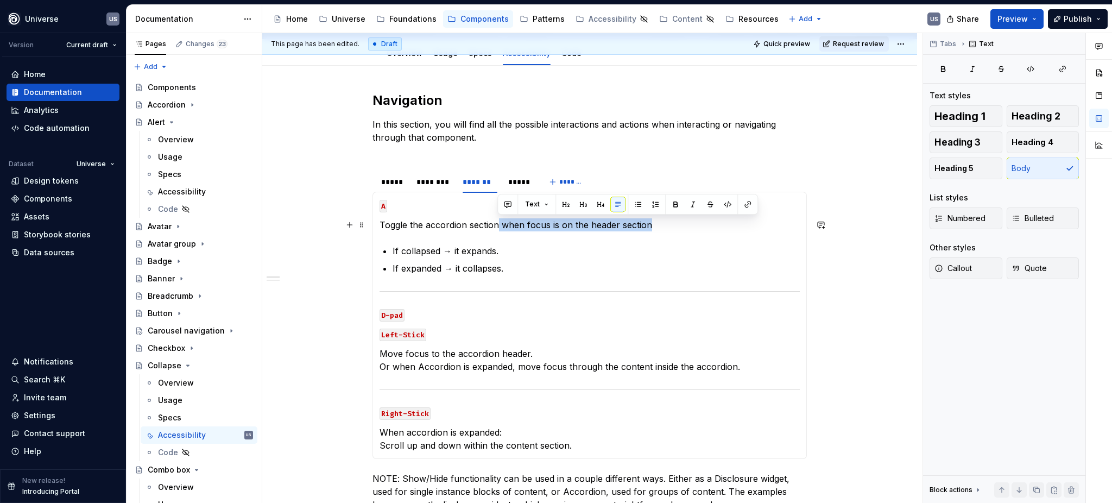
drag, startPoint x: 662, startPoint y: 223, endPoint x: 495, endPoint y: 224, distance: 166.7
click at [495, 224] on p "Toggle the accordion section when focus is on the header section" at bounding box center [590, 224] width 420 height 13
click at [520, 268] on p "If expanded → it collapses." at bounding box center [596, 268] width 407 height 13
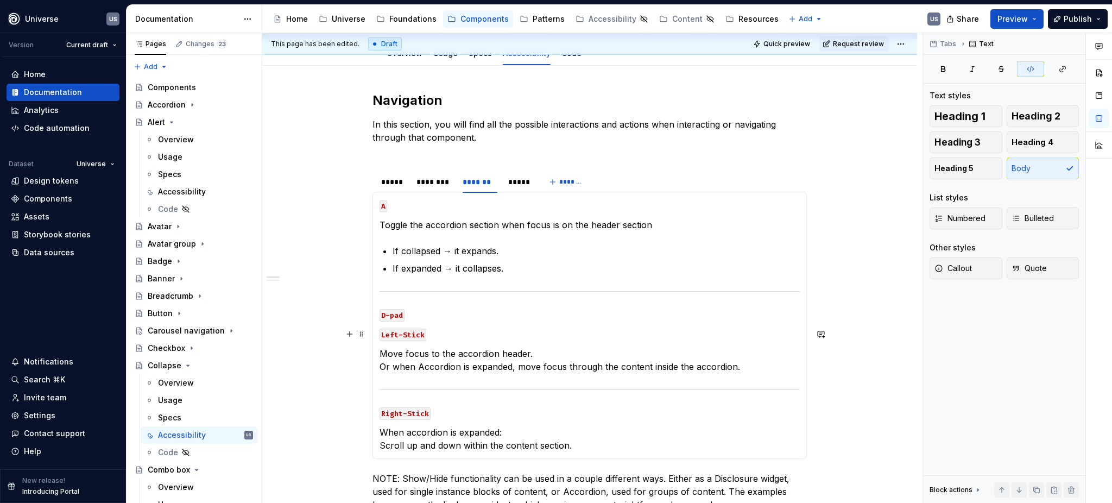
click at [380, 335] on code "Left-Stick" at bounding box center [403, 335] width 47 height 12
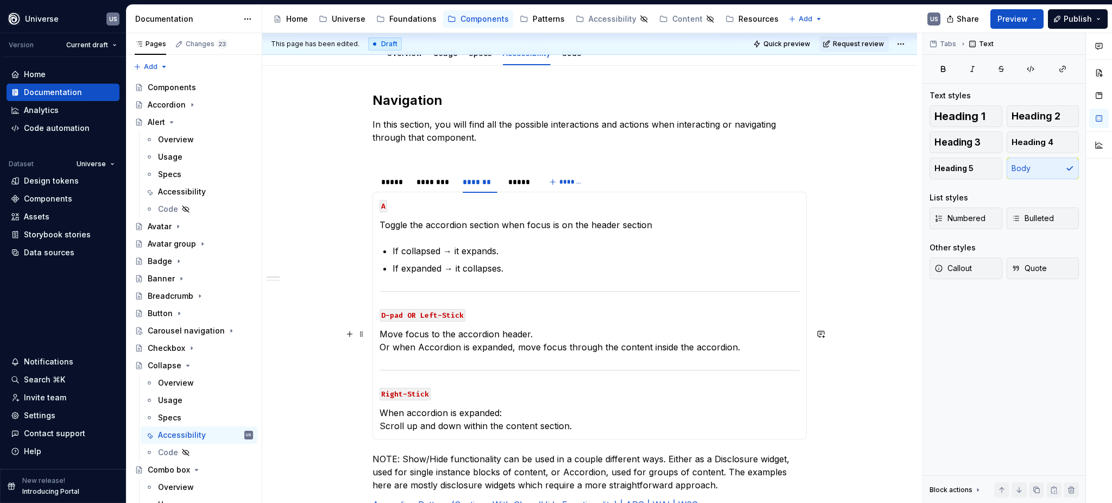
click at [470, 354] on section-item-column "A Toggle the accordion section when focus is on the header section If collapsed…" at bounding box center [590, 316] width 420 height 234
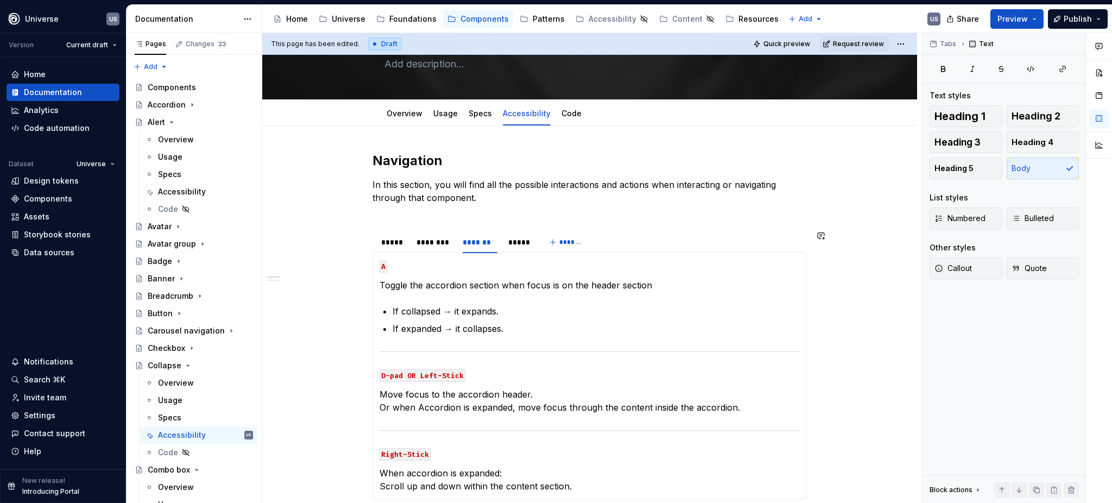
scroll to position [0, 0]
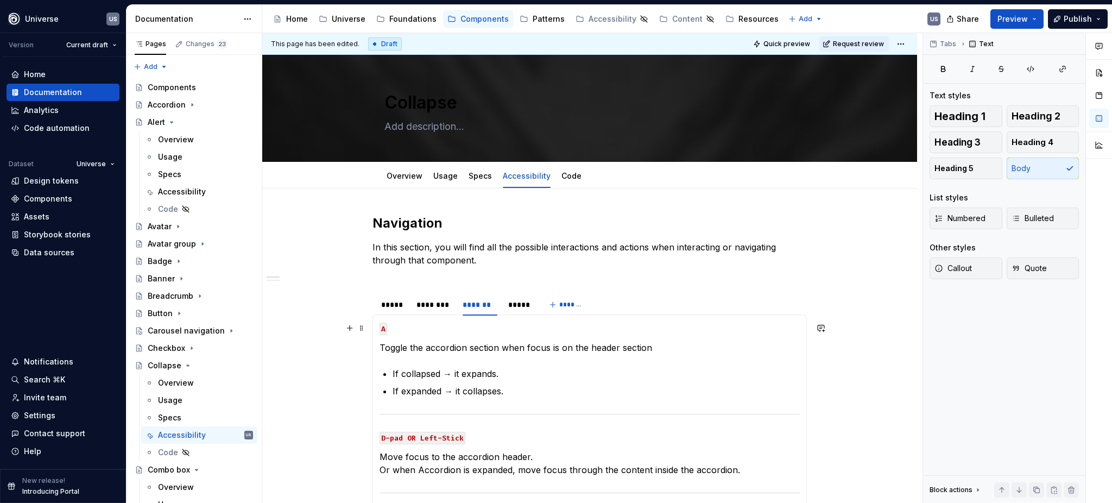
click at [468, 332] on p "A" at bounding box center [590, 327] width 420 height 13
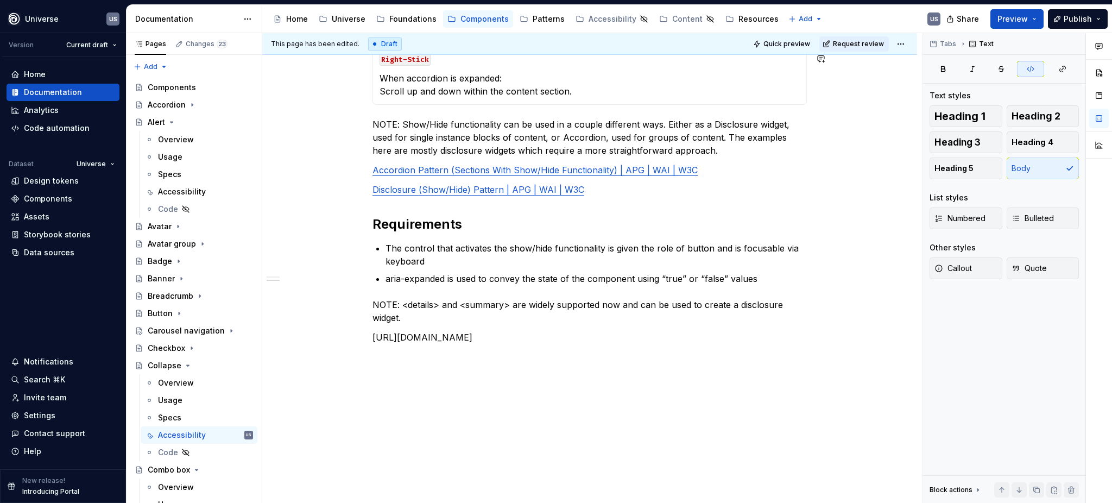
scroll to position [481, 0]
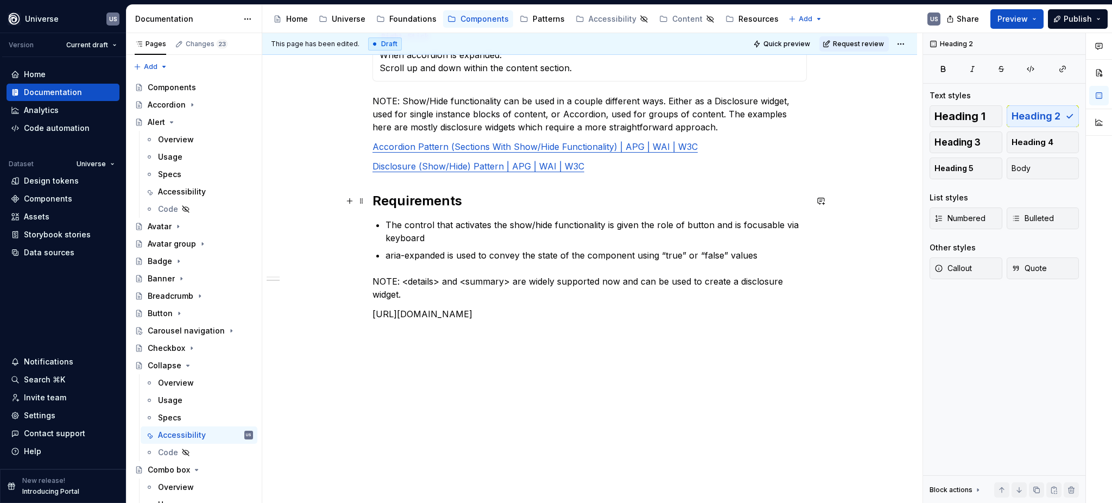
click at [373, 200] on h2 "Requirements" at bounding box center [590, 200] width 434 height 17
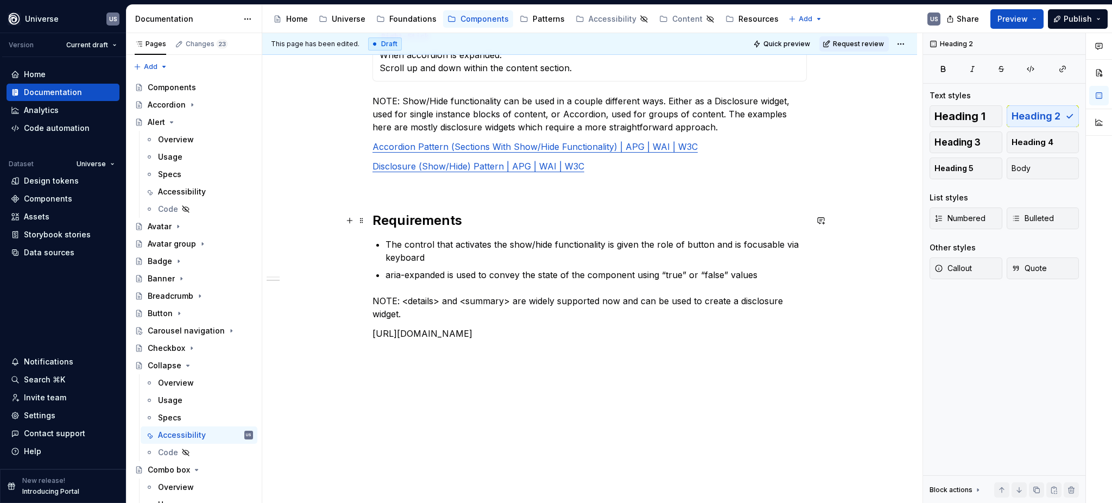
click at [509, 215] on h2 "Requirements" at bounding box center [590, 220] width 434 height 17
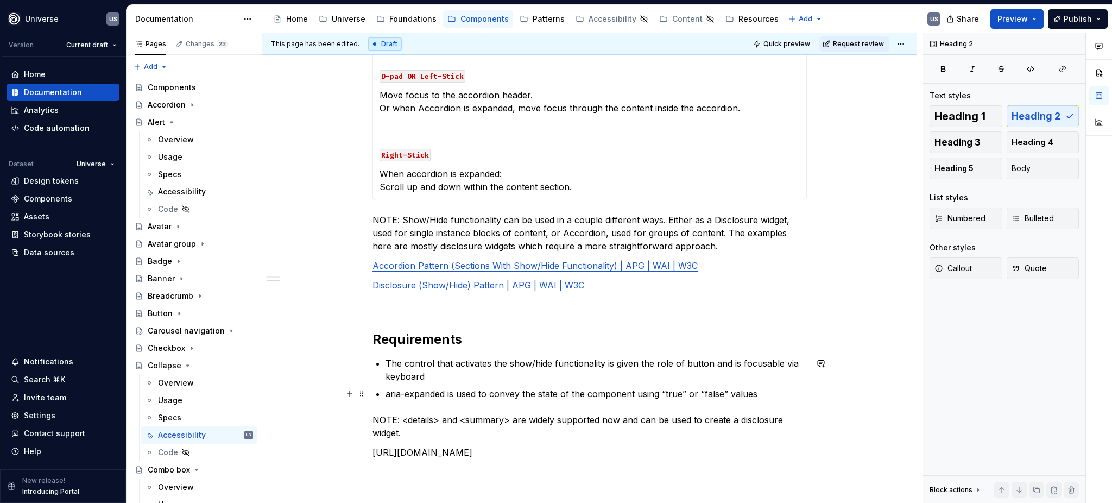
scroll to position [72, 0]
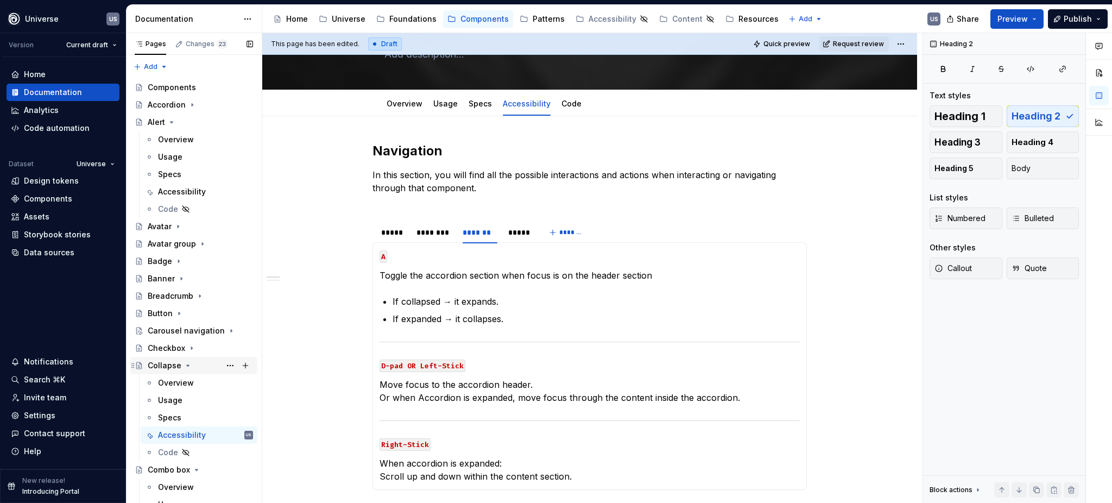
click at [185, 364] on icon "Page tree" at bounding box center [188, 365] width 9 height 9
click at [384, 234] on div "*****" at bounding box center [393, 232] width 24 height 11
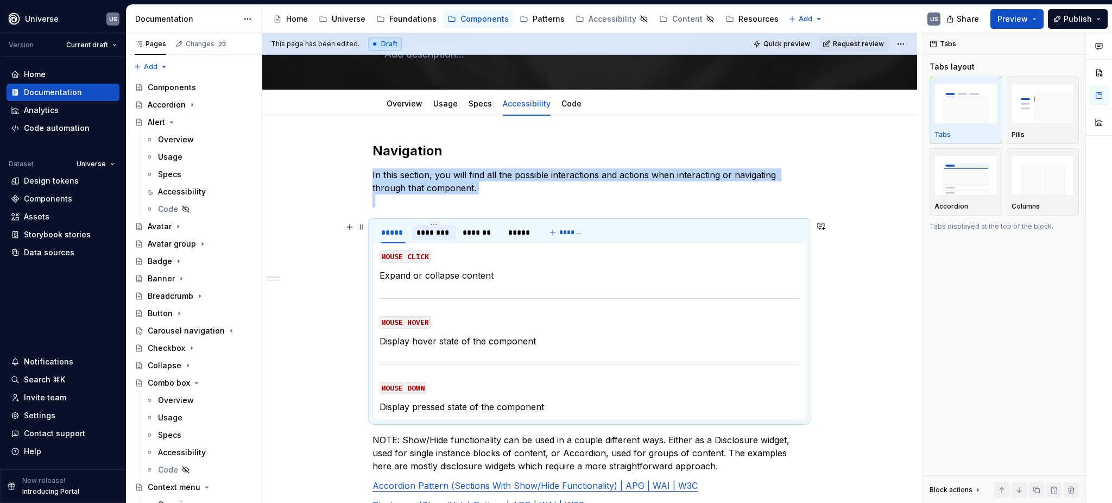
click at [440, 237] on div "********" at bounding box center [434, 232] width 35 height 11
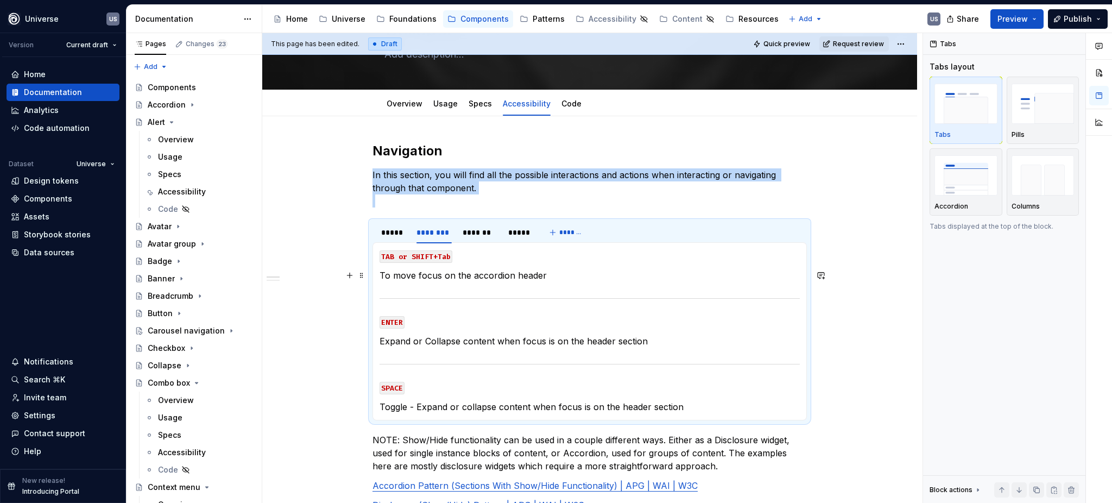
click at [509, 277] on p "To move focus on the accordion header" at bounding box center [590, 275] width 420 height 13
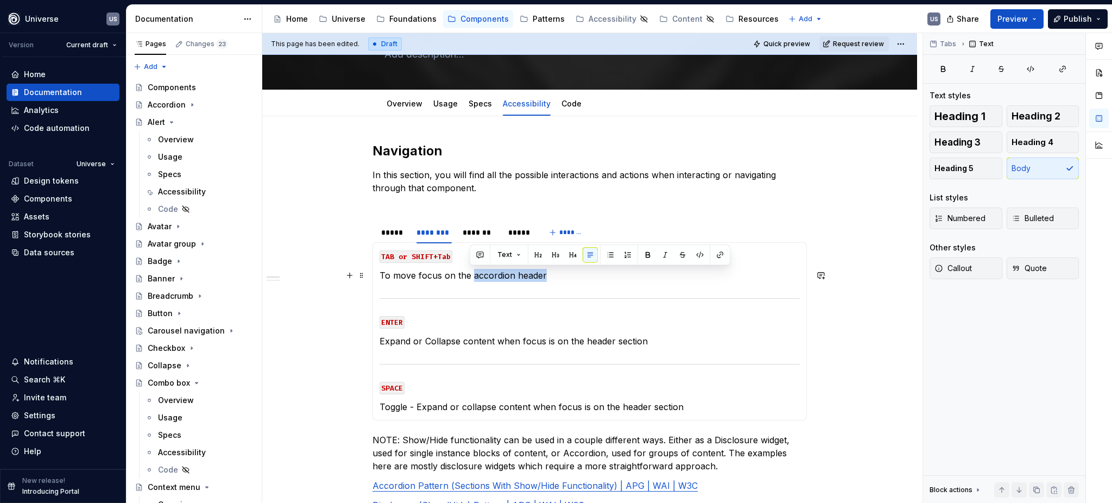
drag, startPoint x: 559, startPoint y: 274, endPoint x: 470, endPoint y: 274, distance: 89.1
click at [470, 274] on p "To move focus on the accordion header" at bounding box center [590, 275] width 420 height 13
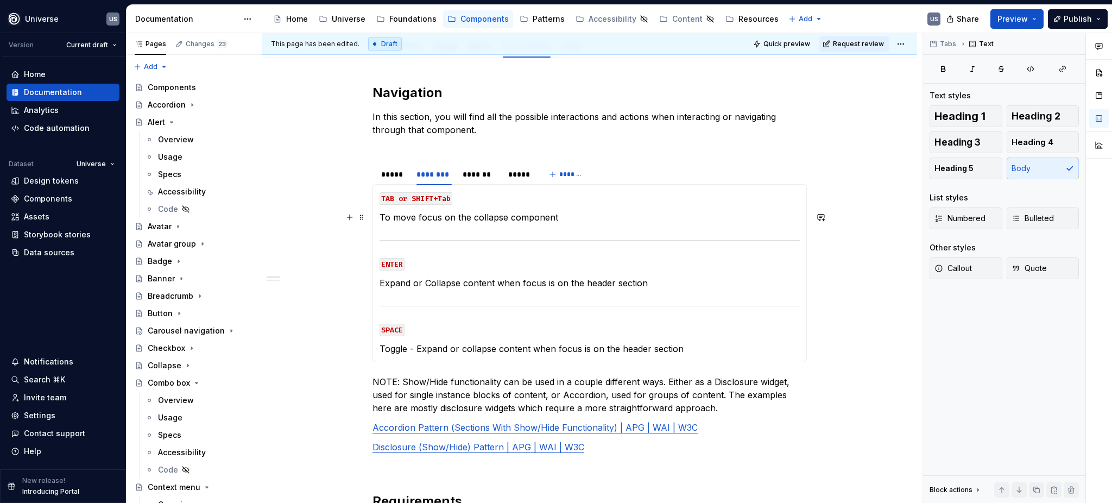
scroll to position [144, 0]
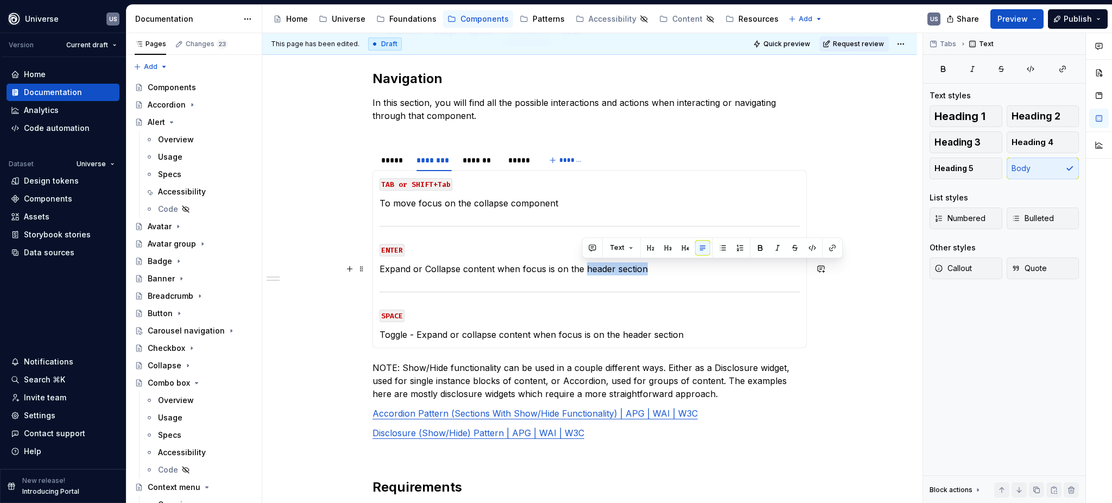
drag, startPoint x: 665, startPoint y: 268, endPoint x: 584, endPoint y: 272, distance: 81.6
click at [584, 272] on p "Expand or Collapse content when focus is on the header section" at bounding box center [590, 268] width 420 height 13
click at [569, 325] on section-item-column "TAB or SHIFT+Tab To move focus on the collapse component ENTER Expand or Collap…" at bounding box center [590, 259] width 420 height 164
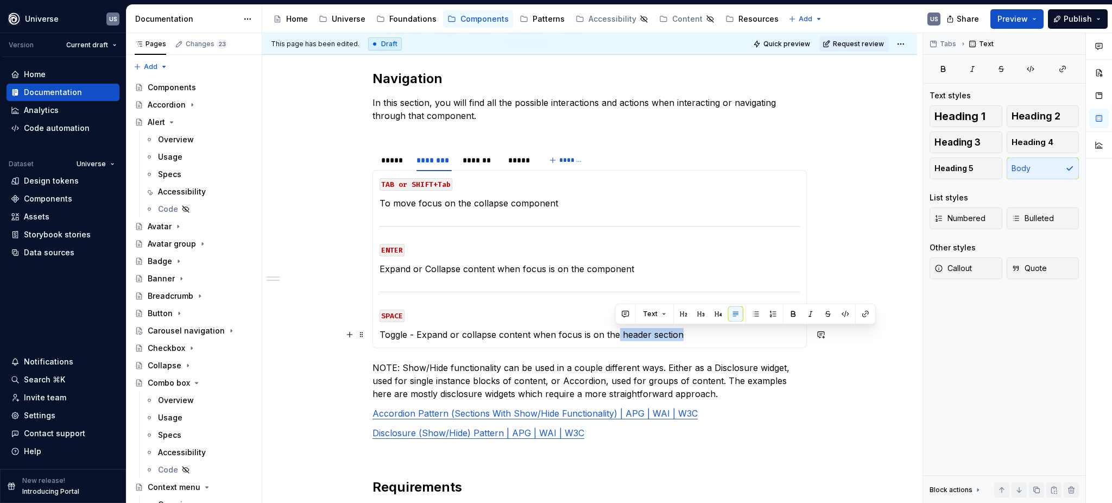
drag, startPoint x: 687, startPoint y: 333, endPoint x: 615, endPoint y: 335, distance: 71.7
click at [615, 335] on p "Toggle - Expand or collapse content when focus is on the header section" at bounding box center [590, 334] width 420 height 13
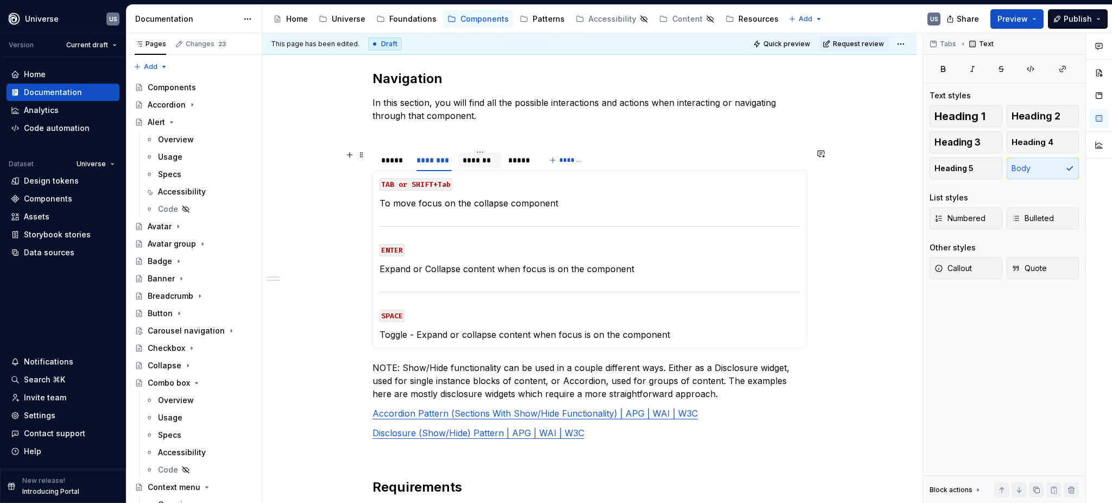
click at [480, 161] on div "*******" at bounding box center [480, 160] width 35 height 11
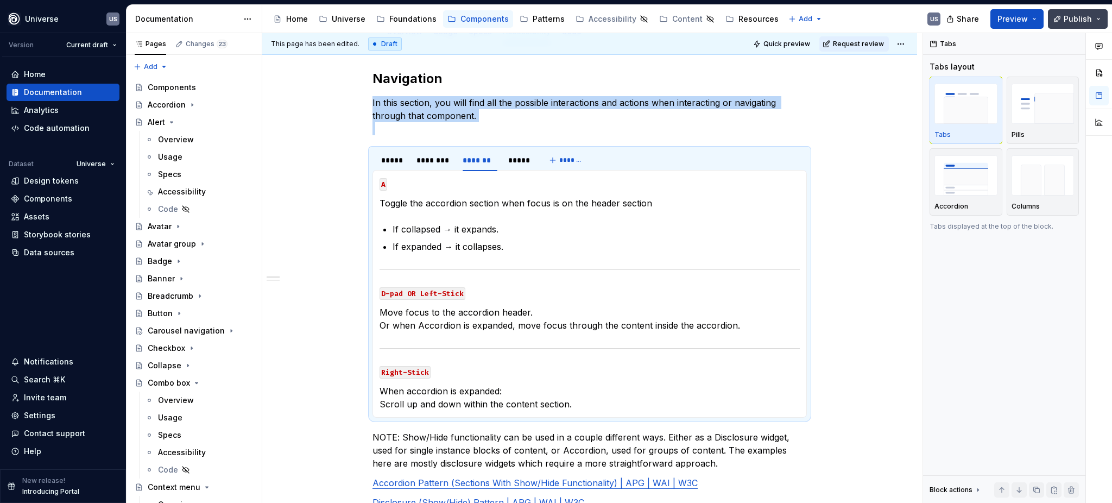
click at [1071, 17] on span "Publish" at bounding box center [1078, 19] width 28 height 11
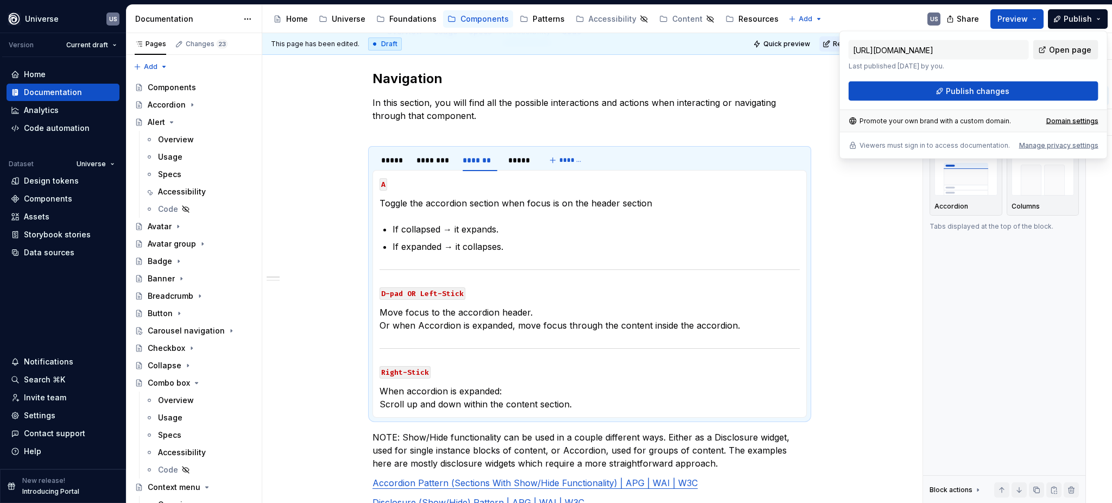
click at [1082, 51] on span "Open page" at bounding box center [1070, 50] width 42 height 11
click at [546, 21] on div "Patterns" at bounding box center [549, 19] width 32 height 11
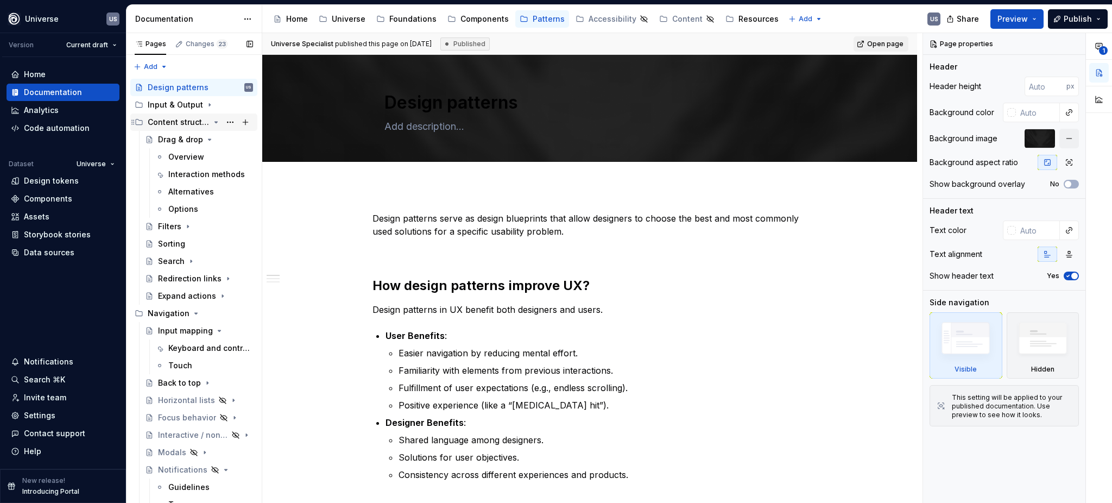
click at [212, 121] on icon "Page tree" at bounding box center [216, 122] width 9 height 9
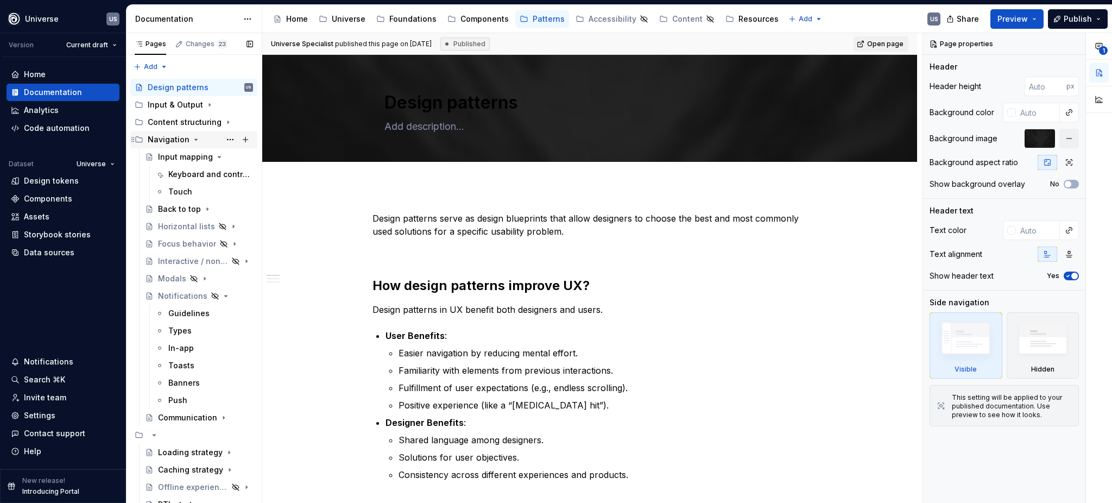
click at [192, 142] on icon "Page tree" at bounding box center [196, 139] width 9 height 9
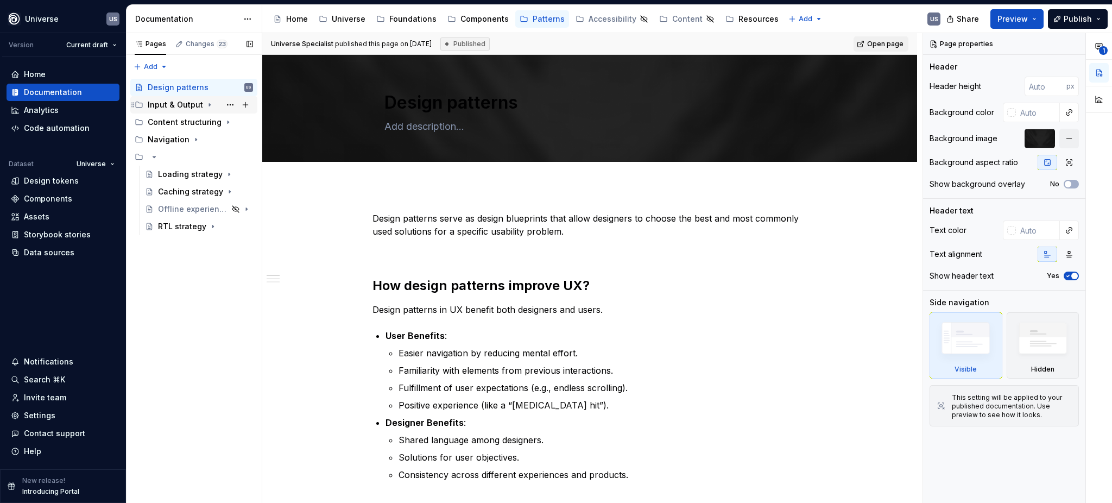
click at [205, 105] on icon "Page tree" at bounding box center [209, 104] width 9 height 9
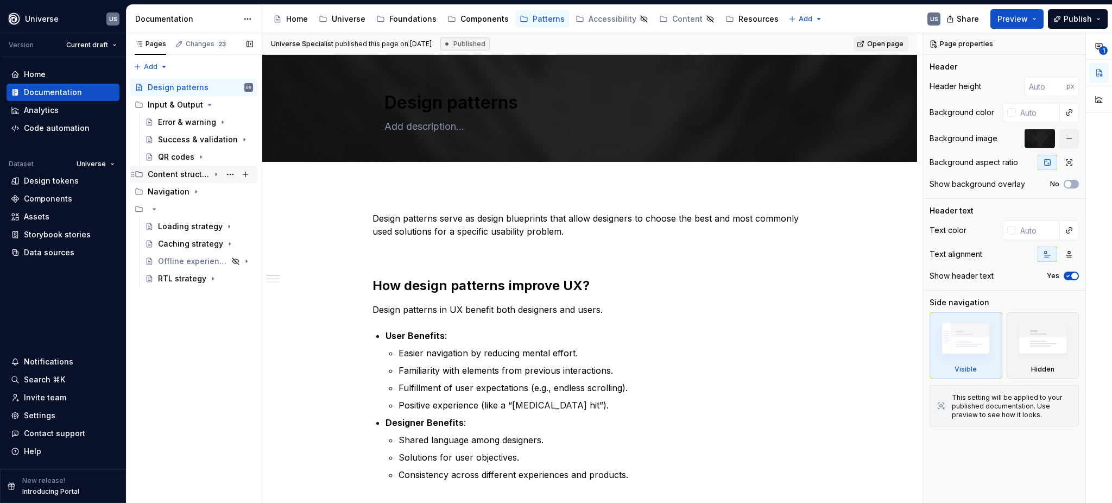
click at [216, 174] on icon "Page tree" at bounding box center [216, 174] width 1 height 3
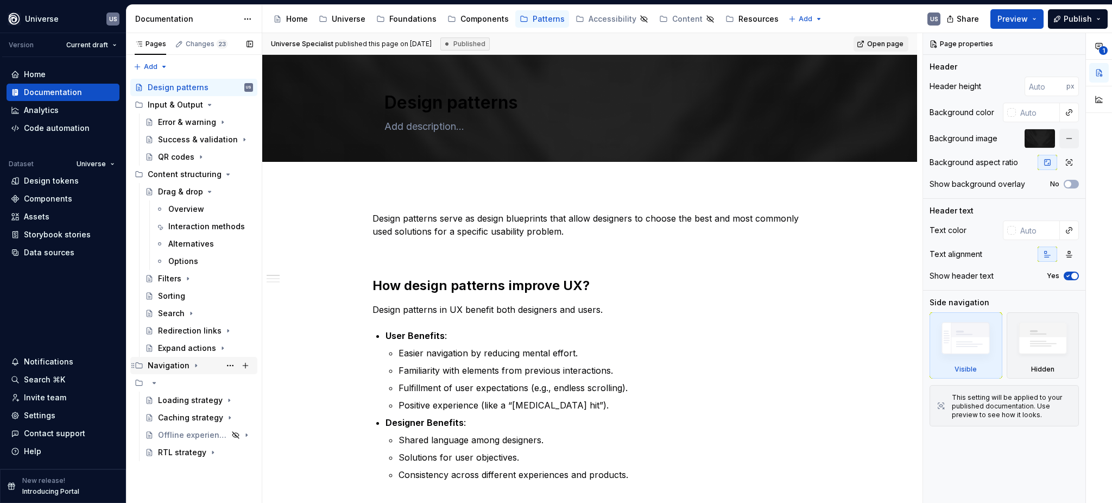
click at [192, 364] on icon "Page tree" at bounding box center [196, 365] width 9 height 9
click at [176, 434] on div "Back to top" at bounding box center [179, 435] width 43 height 11
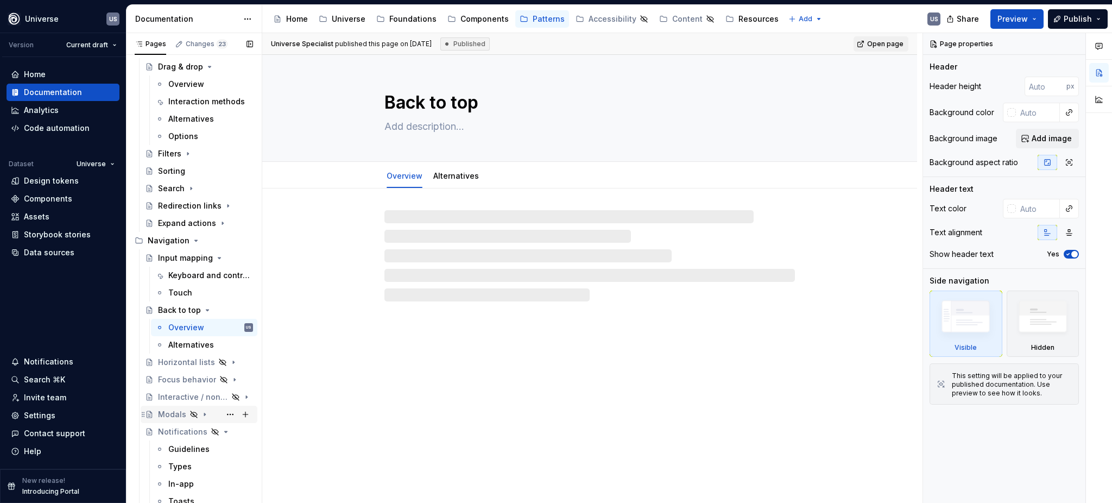
scroll to position [144, 0]
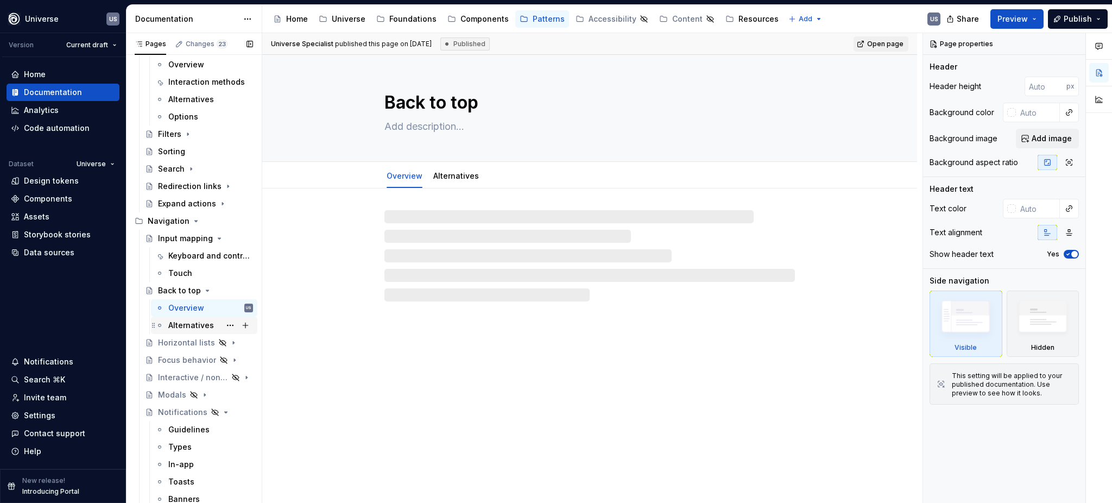
click at [187, 325] on div "Alternatives" at bounding box center [191, 325] width 46 height 11
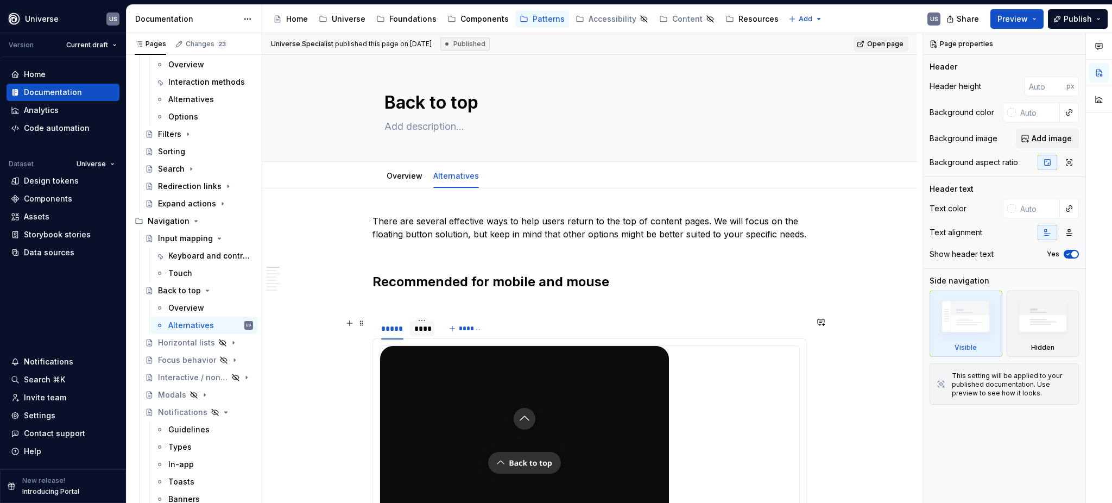
click at [419, 327] on div "****" at bounding box center [422, 328] width 16 height 11
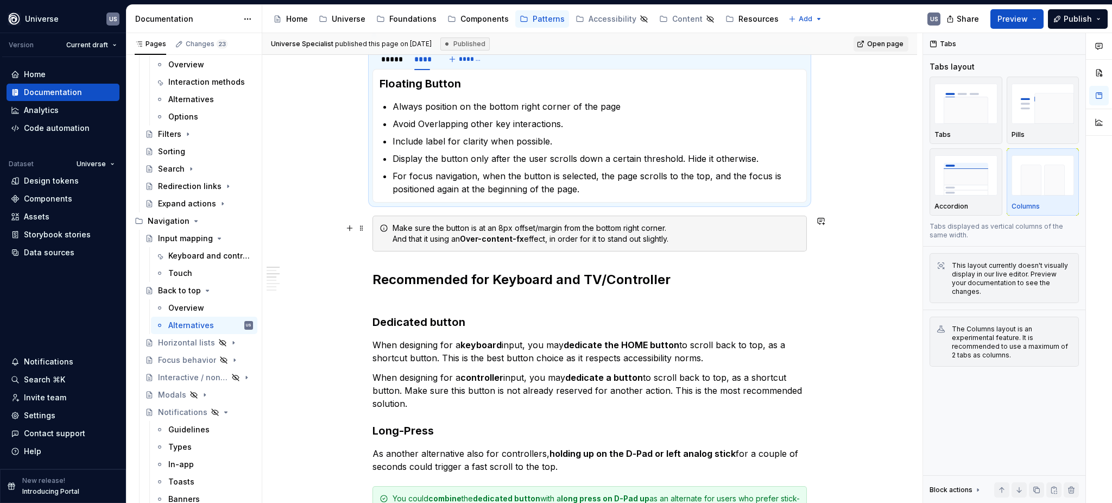
scroll to position [289, 0]
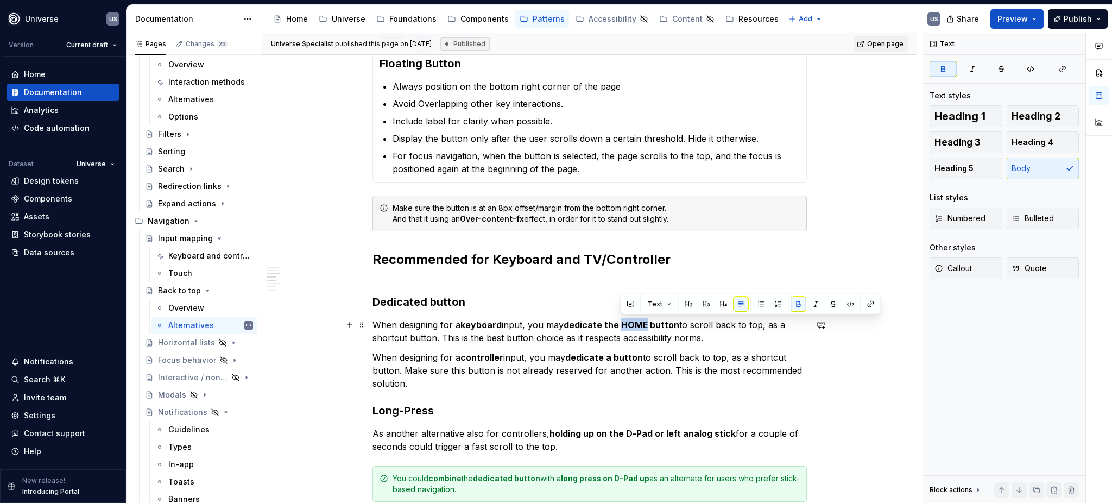
drag, startPoint x: 622, startPoint y: 324, endPoint x: 647, endPoint y: 320, distance: 25.3
click at [647, 320] on strong "dedicate the HOME button" at bounding box center [622, 324] width 116 height 11
click at [849, 302] on button "button" at bounding box center [850, 304] width 15 height 15
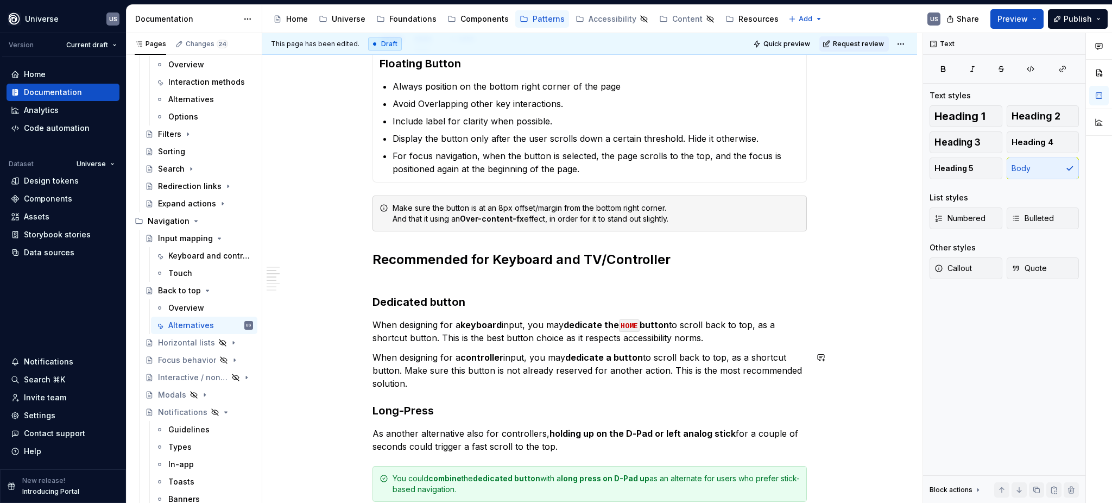
click at [645, 364] on p "When designing for a controller input, you may dedicate a button to scroll back…" at bounding box center [590, 370] width 434 height 39
click at [594, 362] on strong "dedicate a button" at bounding box center [604, 357] width 78 height 11
click at [1089, 18] on span "Publish" at bounding box center [1078, 19] width 28 height 11
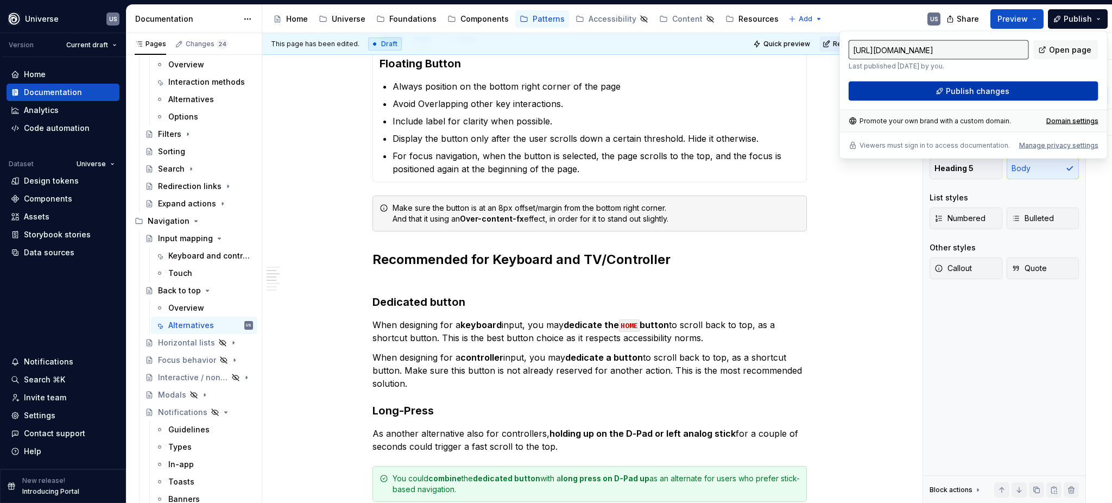
click at [988, 92] on span "Publish changes" at bounding box center [978, 91] width 64 height 11
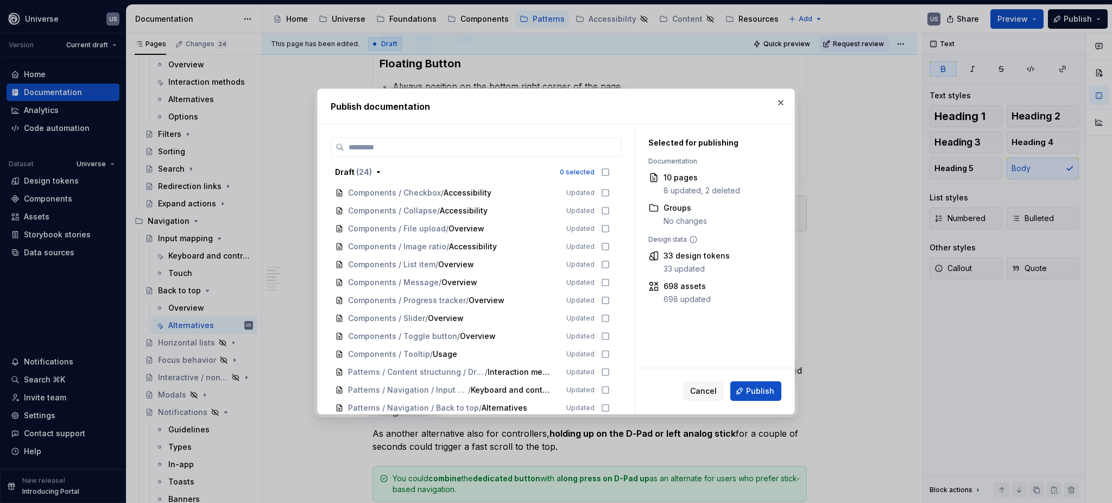
scroll to position [404, 0]
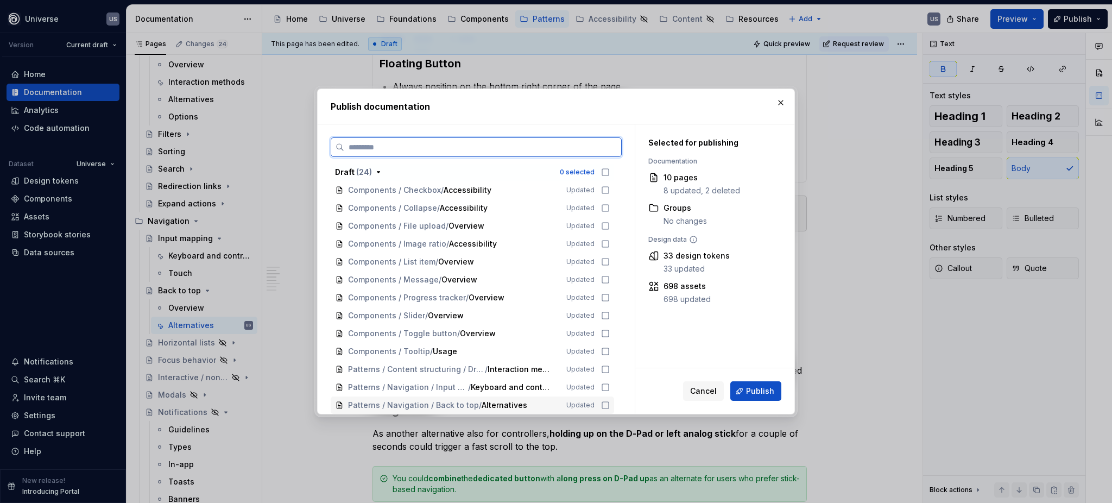
click at [602, 406] on icon at bounding box center [605, 405] width 9 height 9
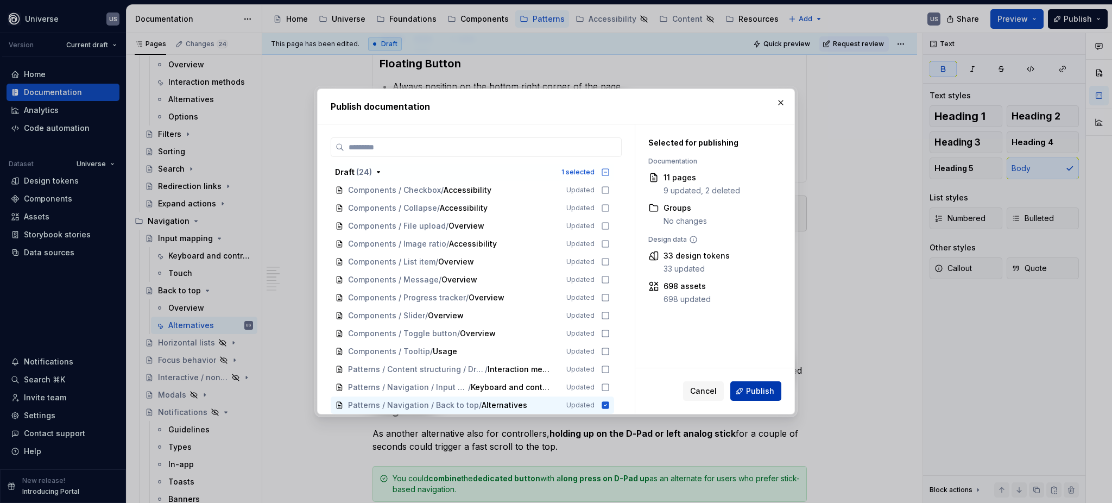
click at [750, 385] on button "Publish" at bounding box center [755, 391] width 51 height 20
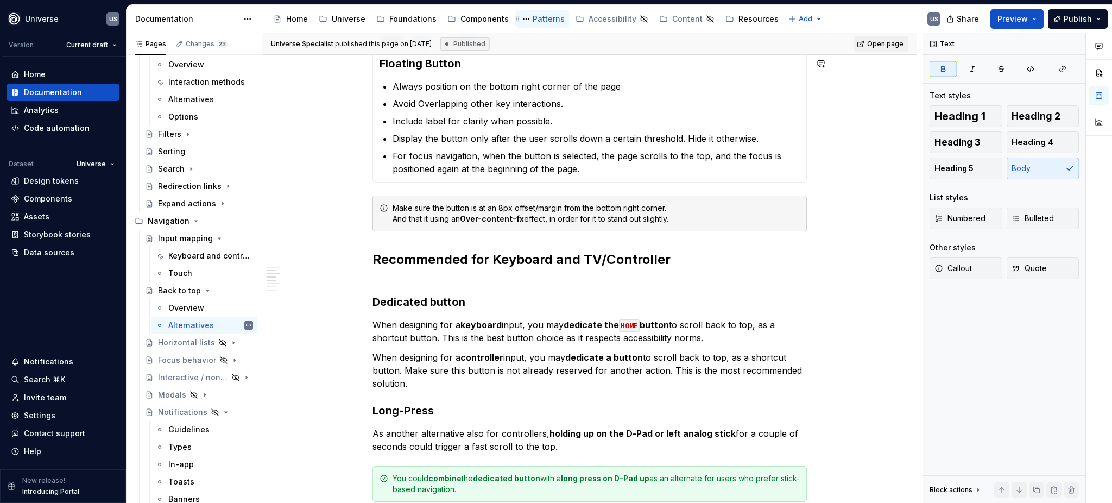
type textarea "*"
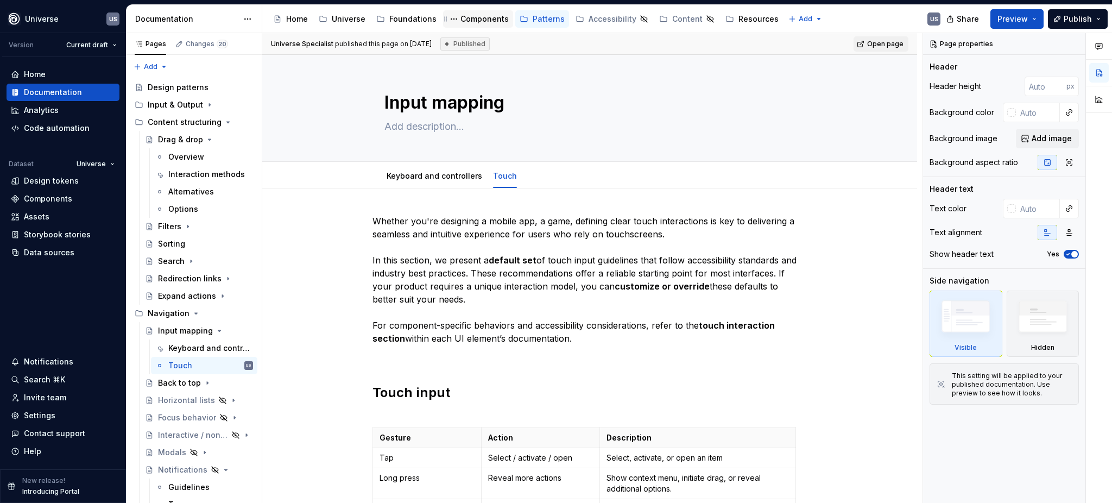
click at [481, 18] on div "Components" at bounding box center [485, 19] width 48 height 11
type textarea "*"
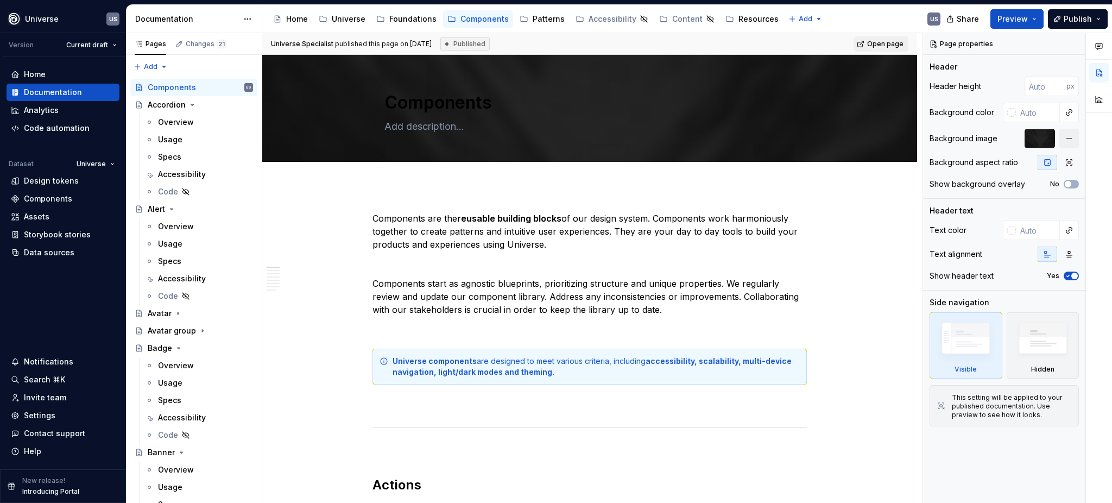
drag, startPoint x: 171, startPoint y: 277, endPoint x: 605, endPoint y: 4, distance: 512.7
click at [171, 277] on div "Accessibility" at bounding box center [182, 278] width 48 height 11
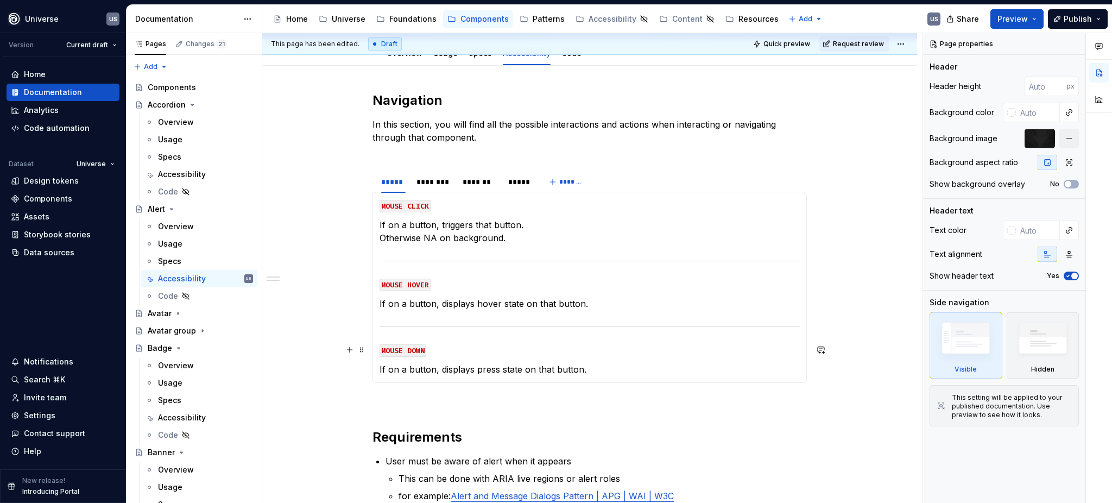
scroll to position [217, 0]
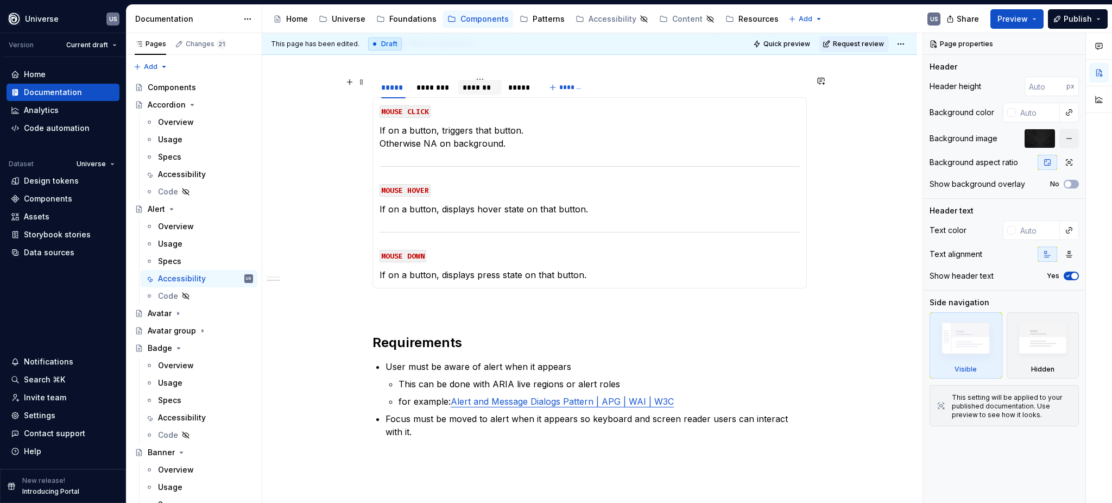
click at [470, 90] on div "*******" at bounding box center [480, 87] width 35 height 11
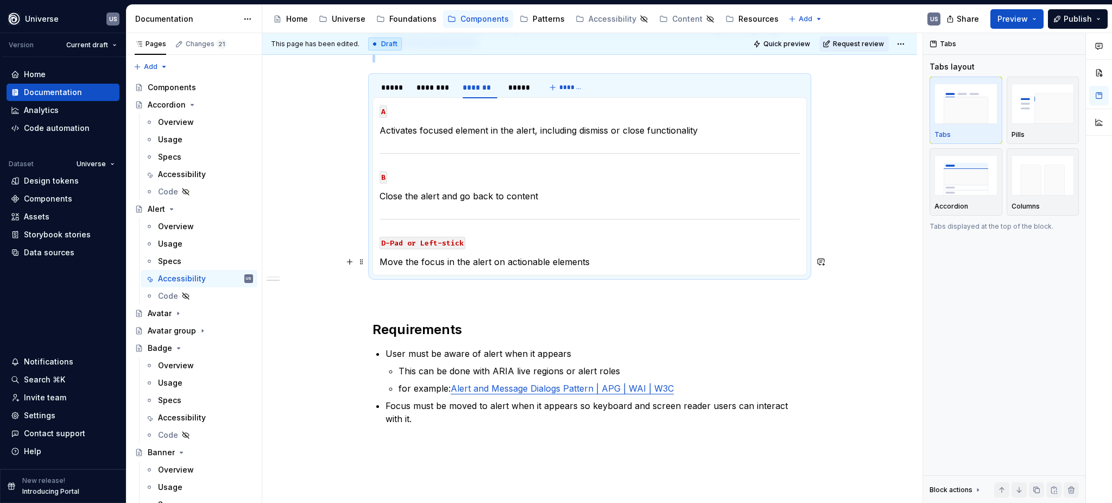
click at [605, 260] on p "Move the focus in the alert on actionable elements" at bounding box center [590, 261] width 420 height 13
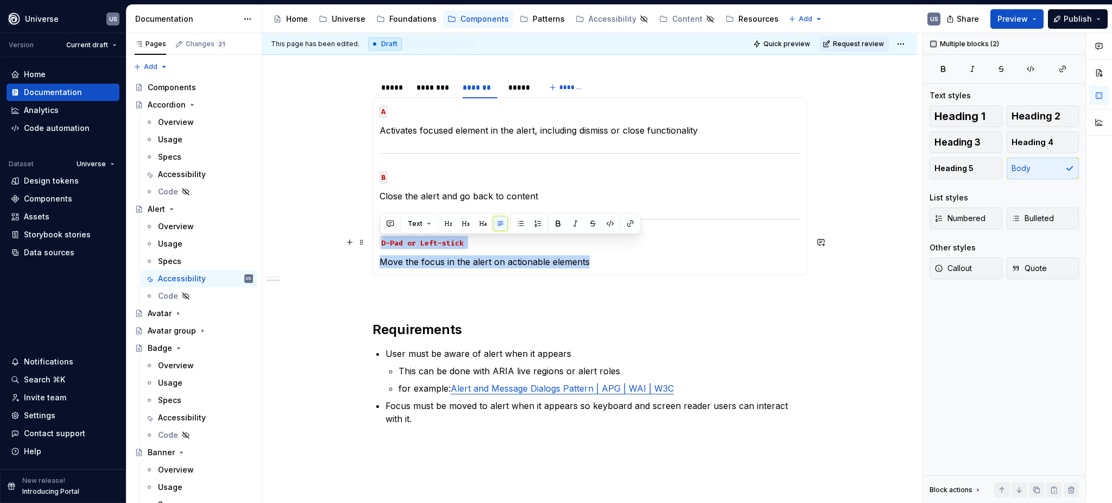
drag, startPoint x: 601, startPoint y: 261, endPoint x: 381, endPoint y: 239, distance: 221.5
click at [381, 239] on section-item-column "A Activates focused element in the alert, including dismiss or close functional…" at bounding box center [590, 186] width 420 height 164
copy section-item-column "D-Pad or Left-stick Move the focus in the alert on actionable elements"
click at [657, 254] on section-item-column "A Activates focused element in the alert, including dismiss or close functional…" at bounding box center [590, 186] width 420 height 164
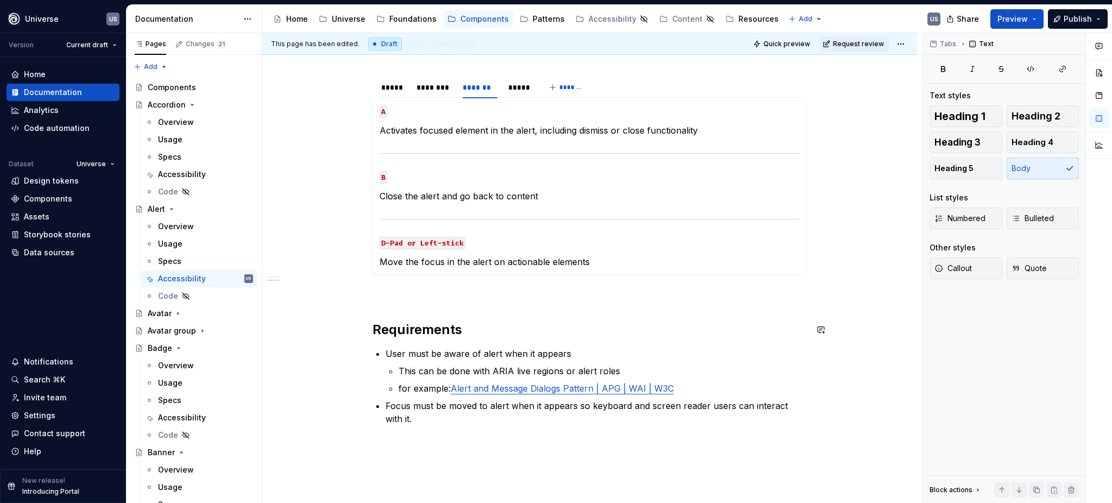
click at [587, 308] on div "Navigation In this section, you will find all the possible interactions and act…" at bounding box center [590, 224] width 434 height 454
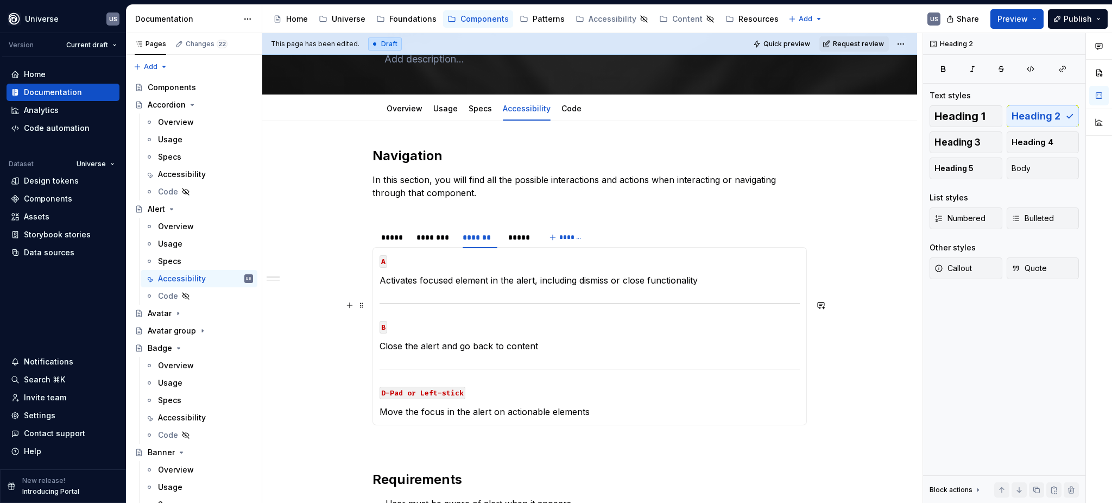
scroll to position [72, 0]
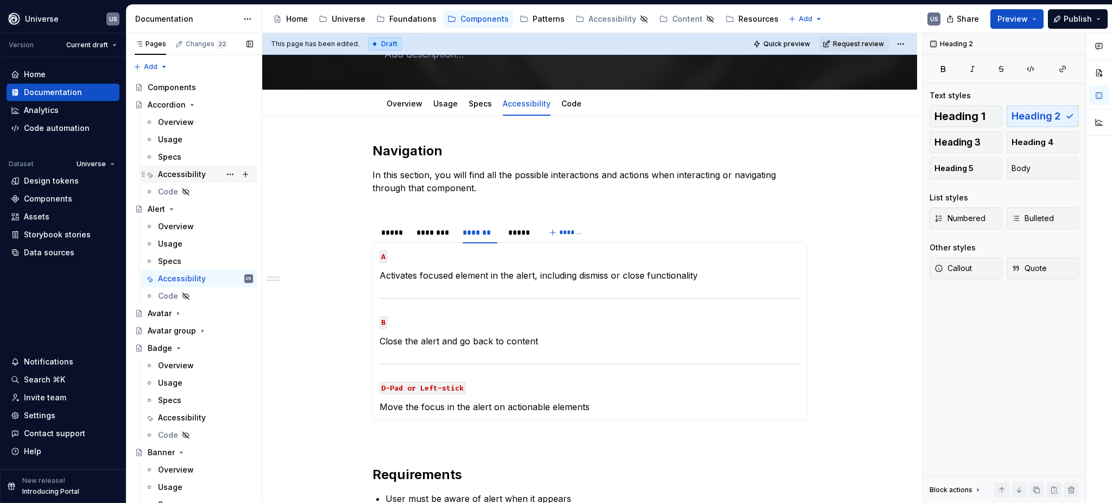
click at [181, 173] on div "Accessibility" at bounding box center [182, 174] width 48 height 11
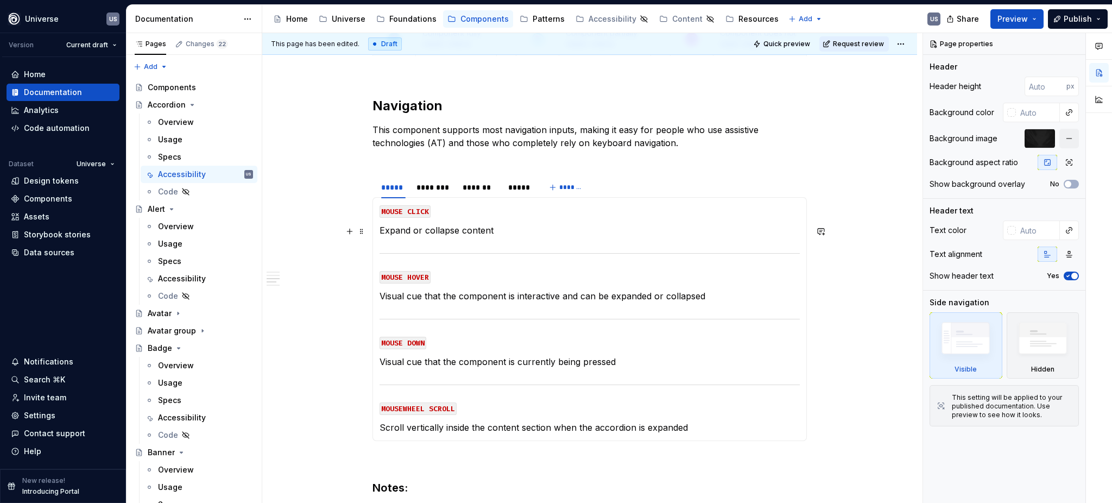
scroll to position [724, 0]
click at [362, 185] on span at bounding box center [361, 182] width 9 height 15
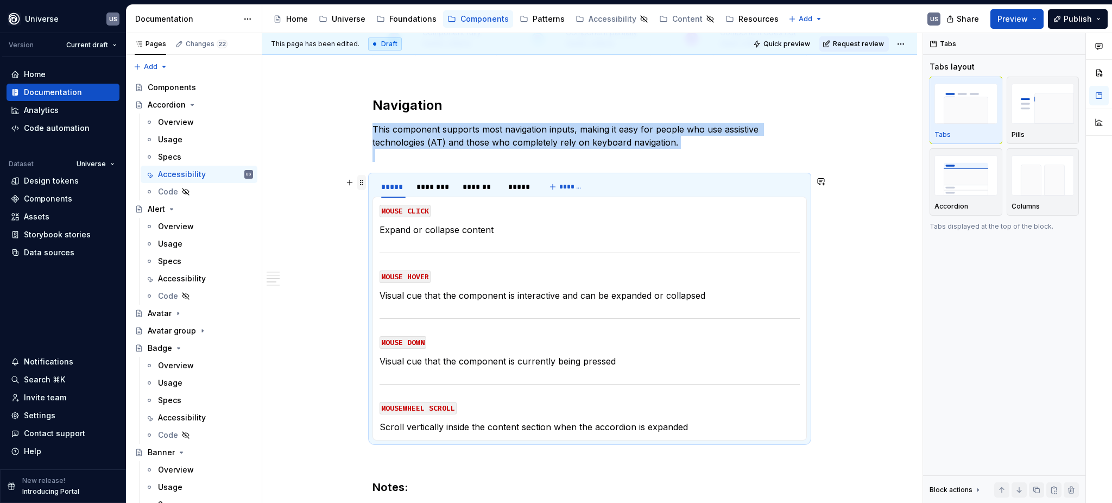
click at [361, 183] on span at bounding box center [361, 182] width 9 height 15
click at [624, 182] on div "***** ******** ******* ***** *******" at bounding box center [590, 187] width 434 height 22
copy p "This component supports most navigation inputs, making it easy for people who u…"
type textarea "*"
click at [515, 290] on p "Visual cue that the component is interactive and can be expanded or collapsed" at bounding box center [590, 295] width 420 height 13
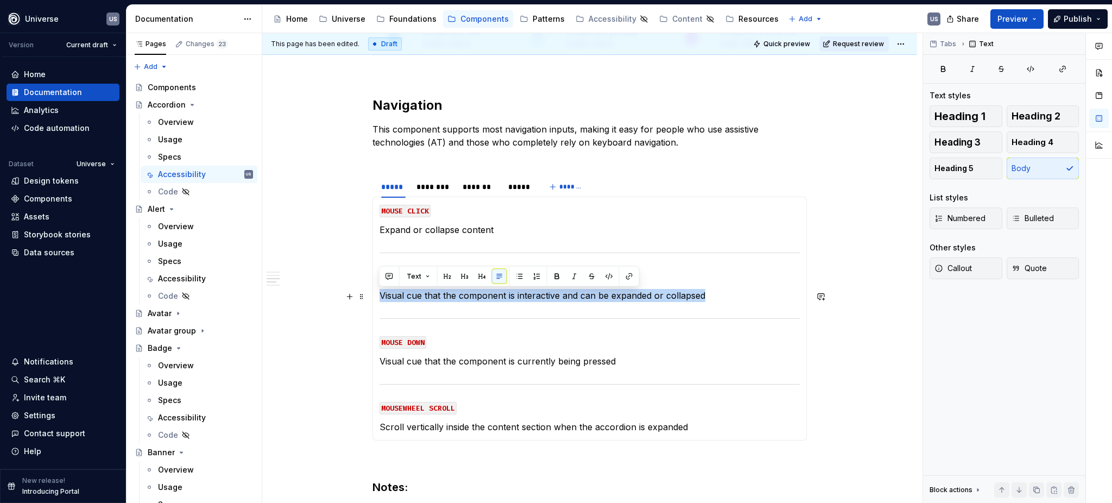
drag, startPoint x: 706, startPoint y: 294, endPoint x: 380, endPoint y: 294, distance: 326.4
click at [380, 294] on p "Visual cue that the component is interactive and can be expanded or collapsed" at bounding box center [590, 295] width 420 height 13
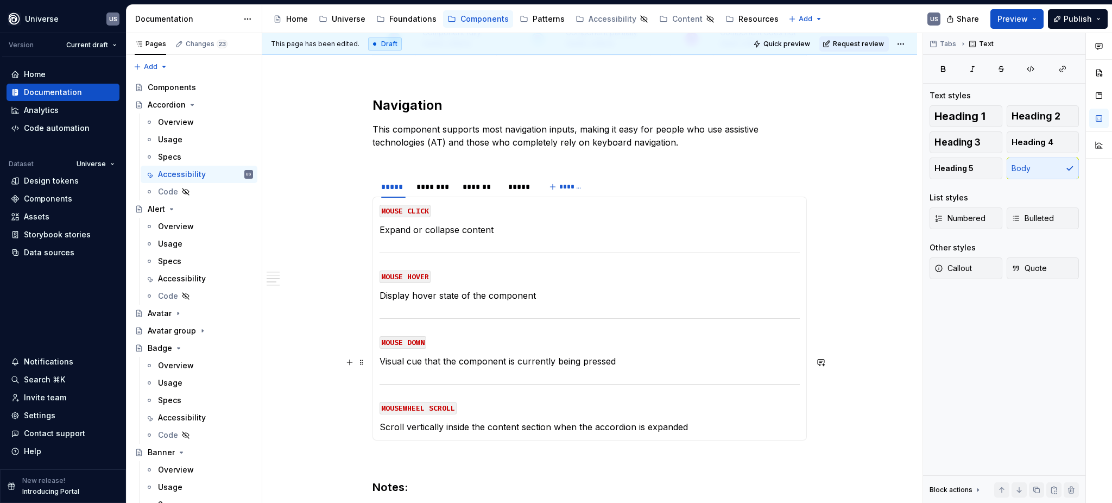
click at [571, 359] on p "Visual cue that the component is currently being pressed" at bounding box center [590, 361] width 420 height 13
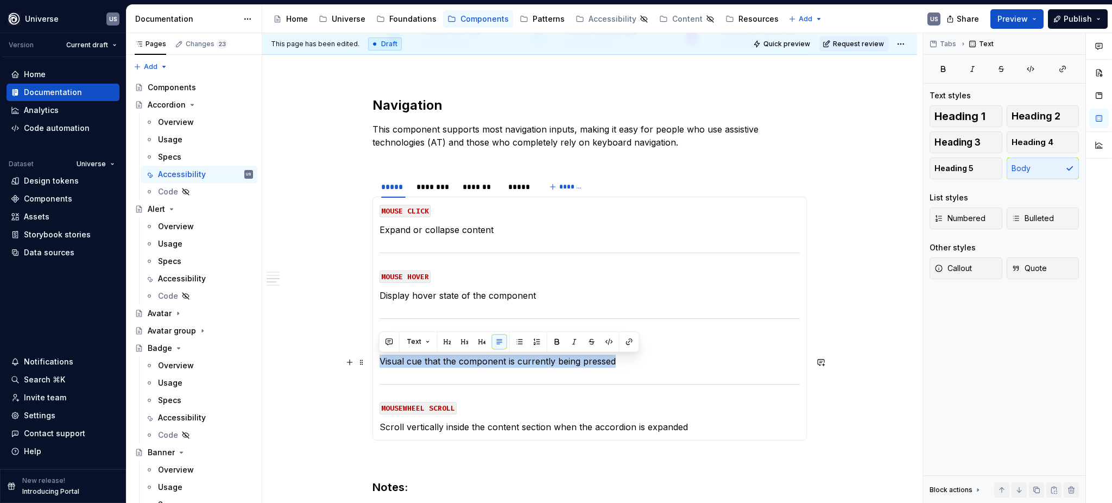
drag, startPoint x: 639, startPoint y: 358, endPoint x: 374, endPoint y: 361, distance: 265.0
click at [374, 361] on div "MOUSE CLICK Expand or collapse content MOUSE HOVER Display hover state of the c…" at bounding box center [590, 319] width 434 height 244
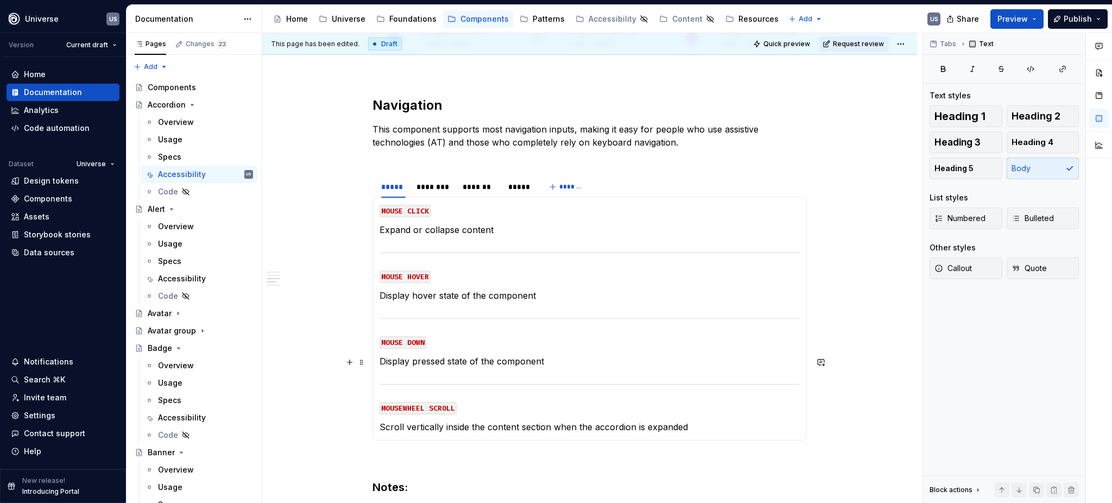
click at [488, 360] on p "Display pressed state of the component" at bounding box center [590, 361] width 420 height 13
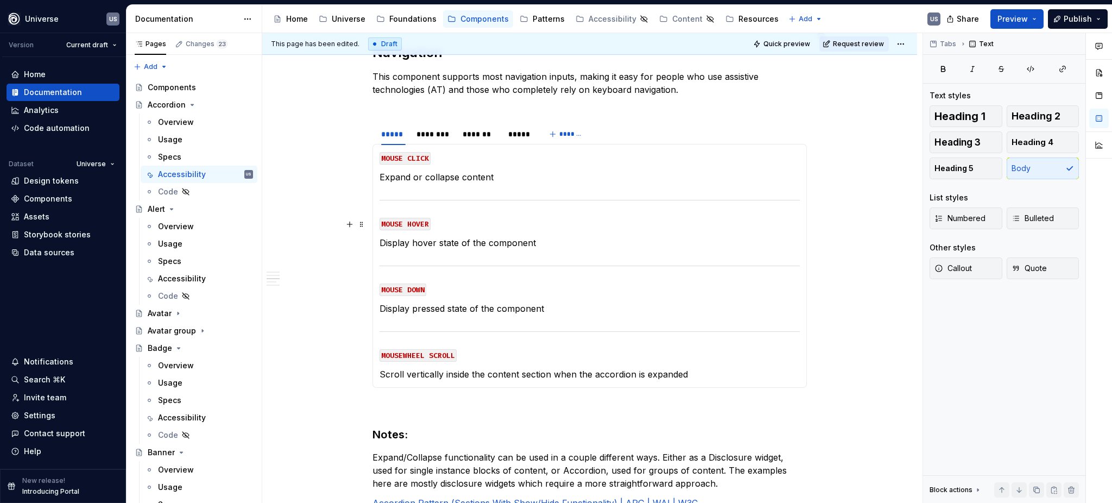
scroll to position [796, 0]
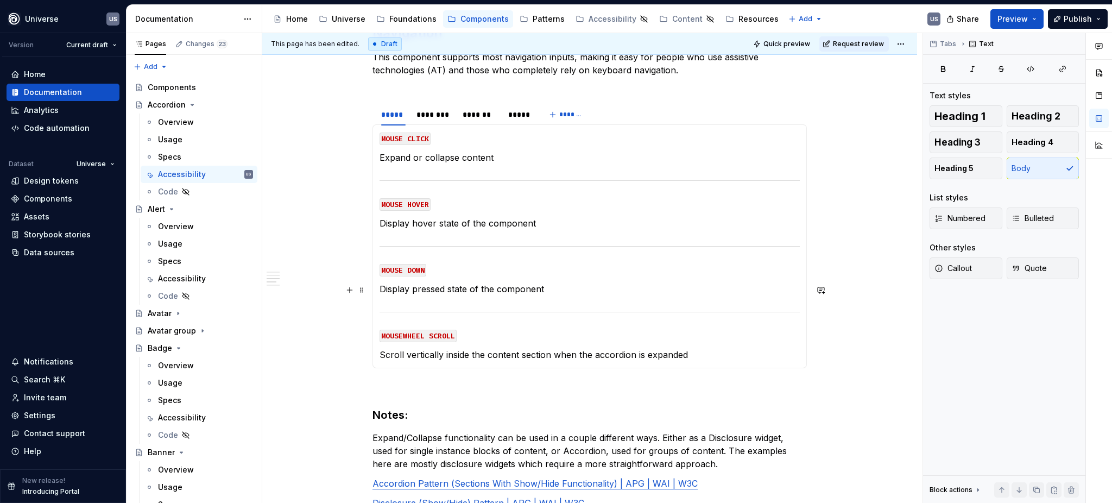
click at [547, 286] on p "Display pressed state of the component" at bounding box center [590, 288] width 420 height 13
click at [497, 291] on p "Display pressed state of the component" at bounding box center [590, 288] width 420 height 13
click at [484, 224] on p "Display hover state of the component" at bounding box center [590, 223] width 420 height 13
click at [513, 237] on section-item-column "MOUSE CLICK Expand or collapse content MOUSE HOVER Display hover state of the i…" at bounding box center [590, 246] width 420 height 230
drag, startPoint x: 531, startPoint y: 224, endPoint x: 619, endPoint y: 223, distance: 88.0
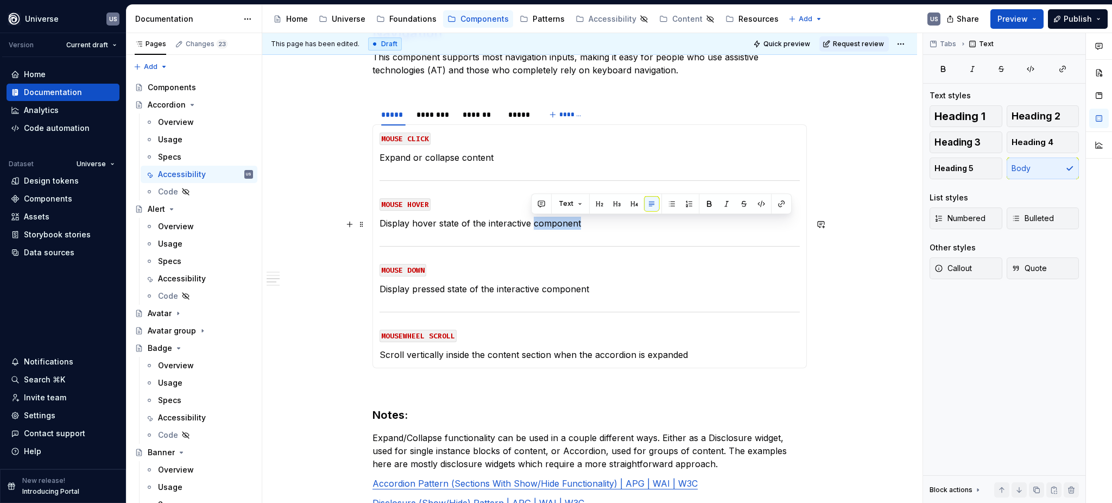
click at [619, 223] on p "Display hover state of the interactive component" at bounding box center [590, 223] width 420 height 13
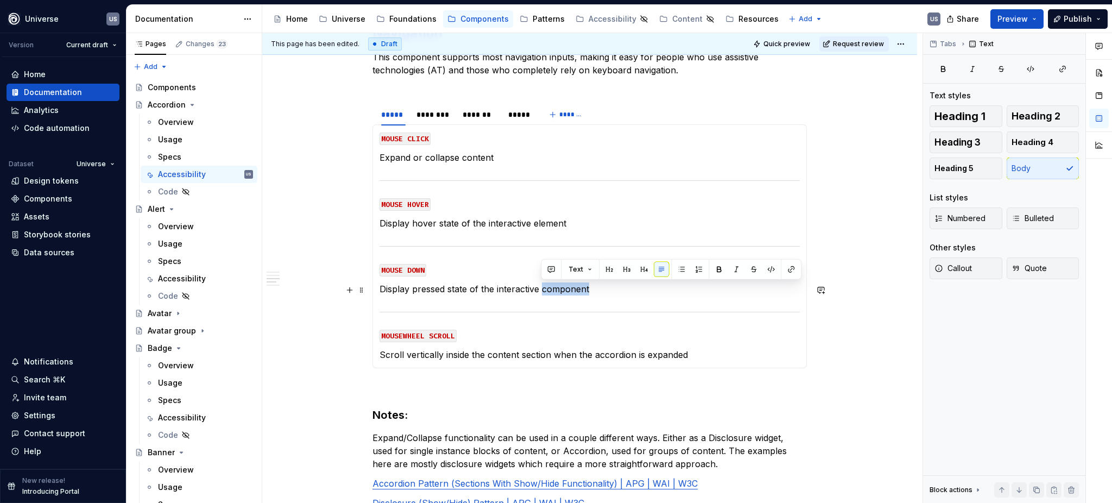
drag, startPoint x: 543, startPoint y: 291, endPoint x: 609, endPoint y: 294, distance: 65.8
click at [609, 294] on p "Display pressed state of the interactive component" at bounding box center [590, 288] width 420 height 13
click at [620, 307] on section-item-column "MOUSE CLICK Expand or collapse content MOUSE HOVER Display hover state of the i…" at bounding box center [590, 246] width 420 height 230
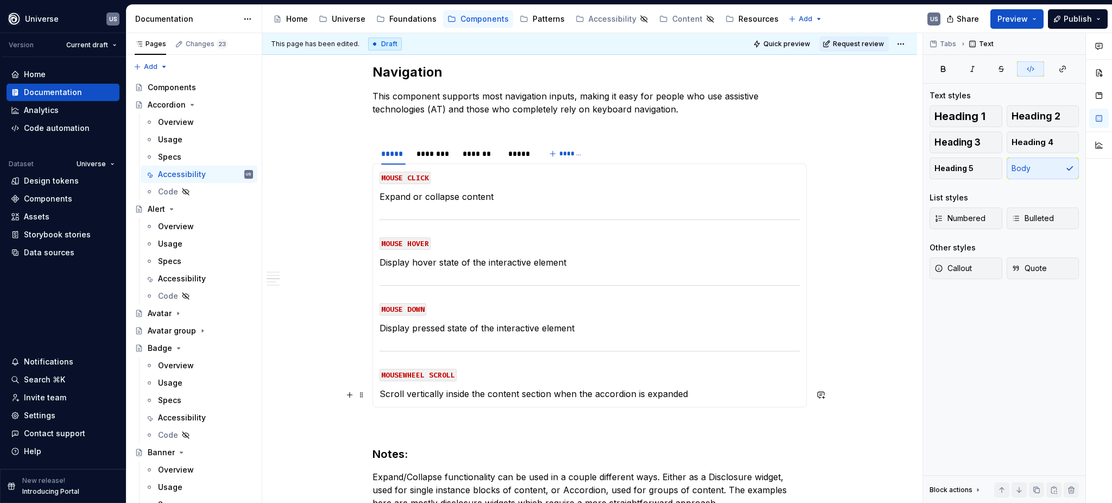
scroll to position [652, 0]
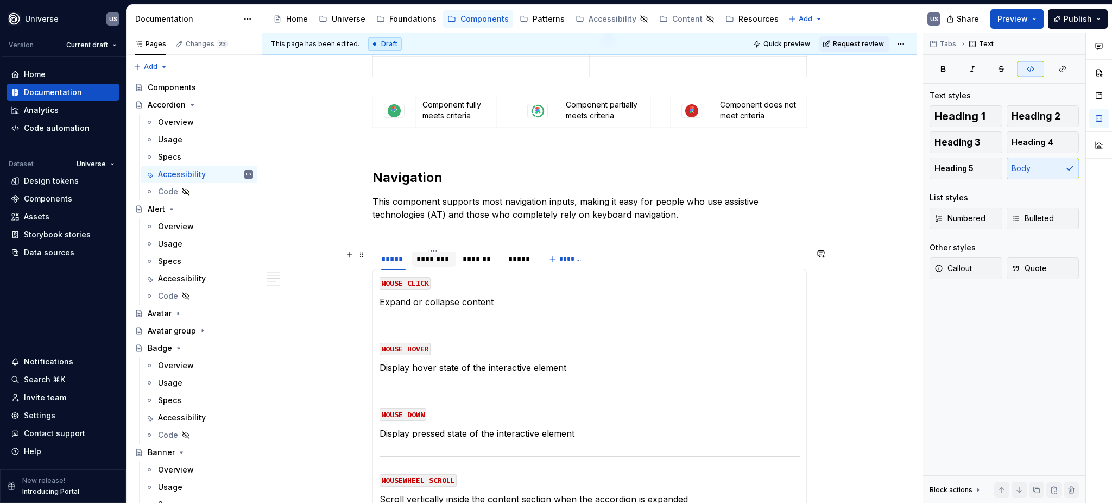
click at [441, 258] on div "********" at bounding box center [434, 259] width 35 height 11
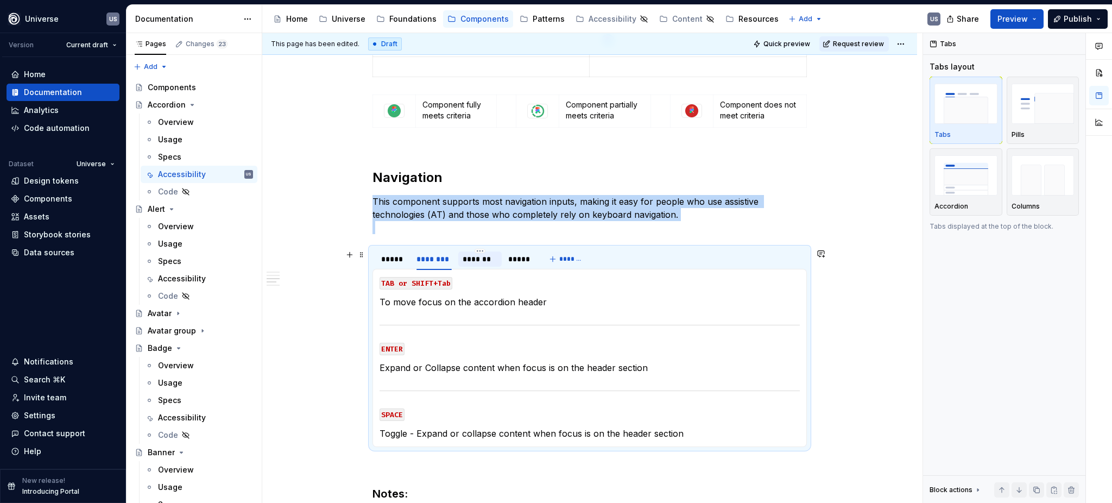
click at [480, 260] on div "*******" at bounding box center [480, 259] width 35 height 11
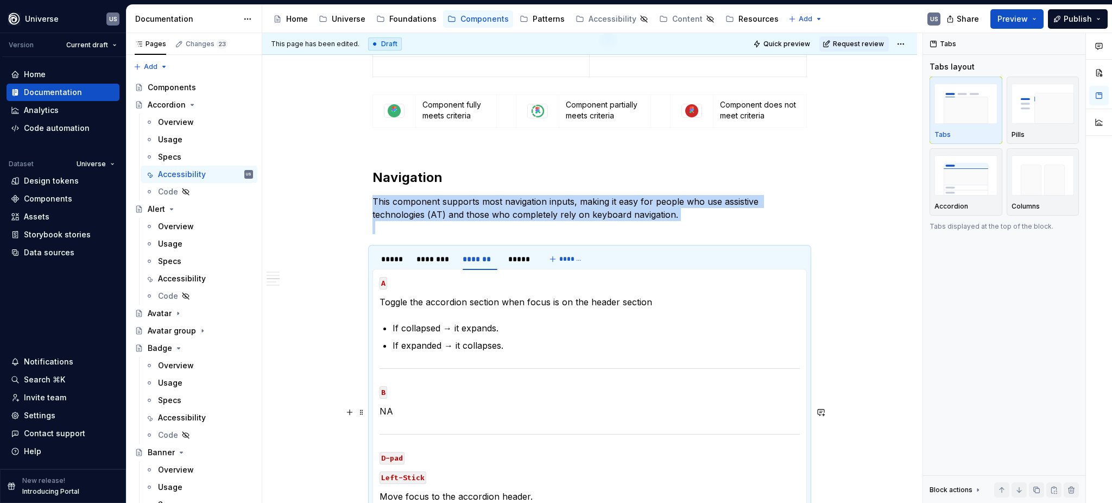
click at [418, 408] on p "NA" at bounding box center [590, 411] width 420 height 13
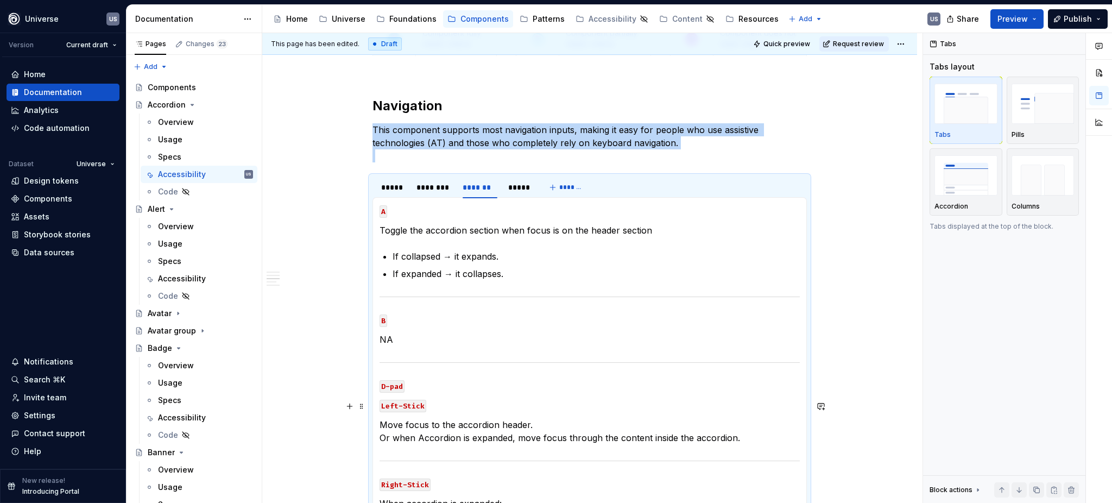
scroll to position [724, 0]
click at [393, 341] on p "NA" at bounding box center [590, 338] width 420 height 13
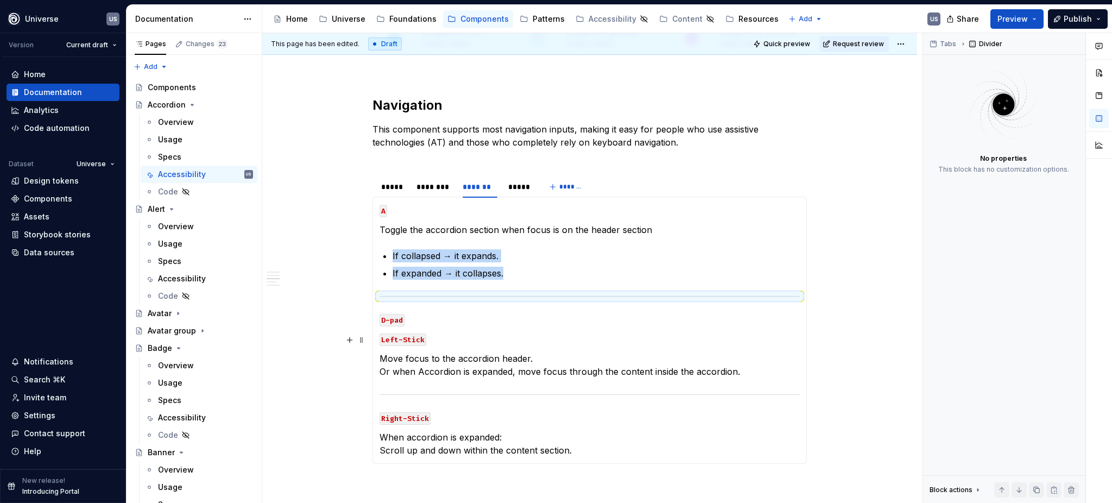
click at [409, 342] on code "Left-Stick" at bounding box center [403, 339] width 47 height 12
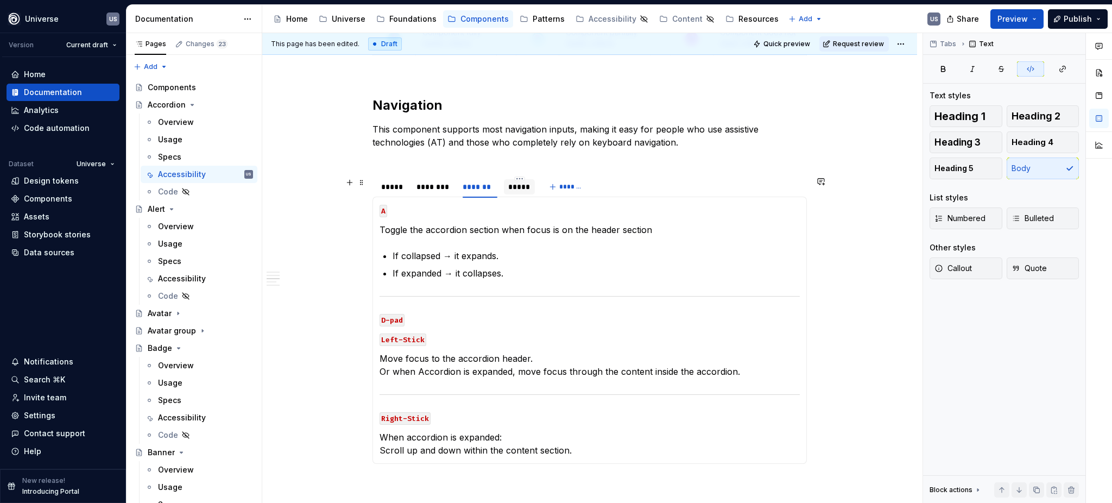
click at [522, 190] on div "*****" at bounding box center [519, 186] width 22 height 11
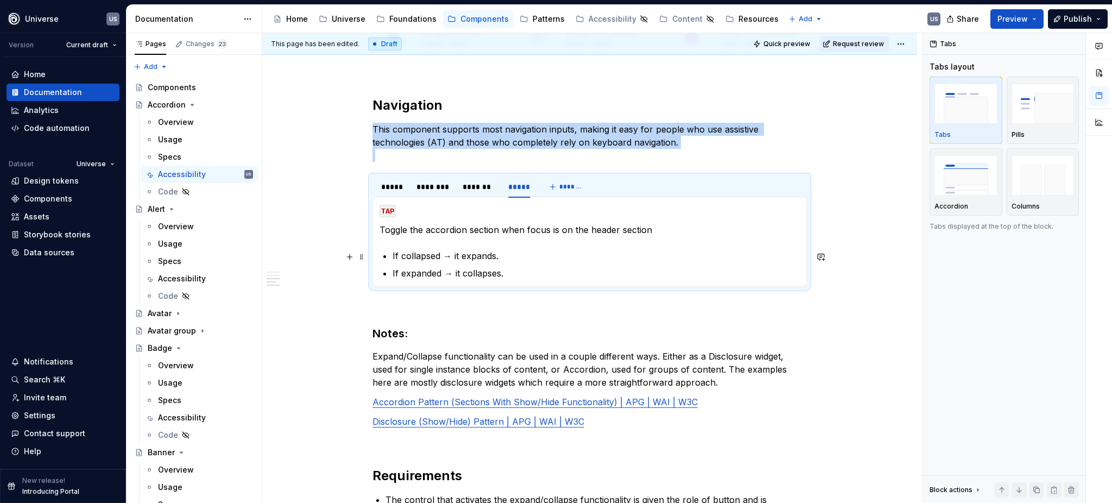
click at [586, 262] on p "If collapsed → it expands." at bounding box center [596, 255] width 407 height 13
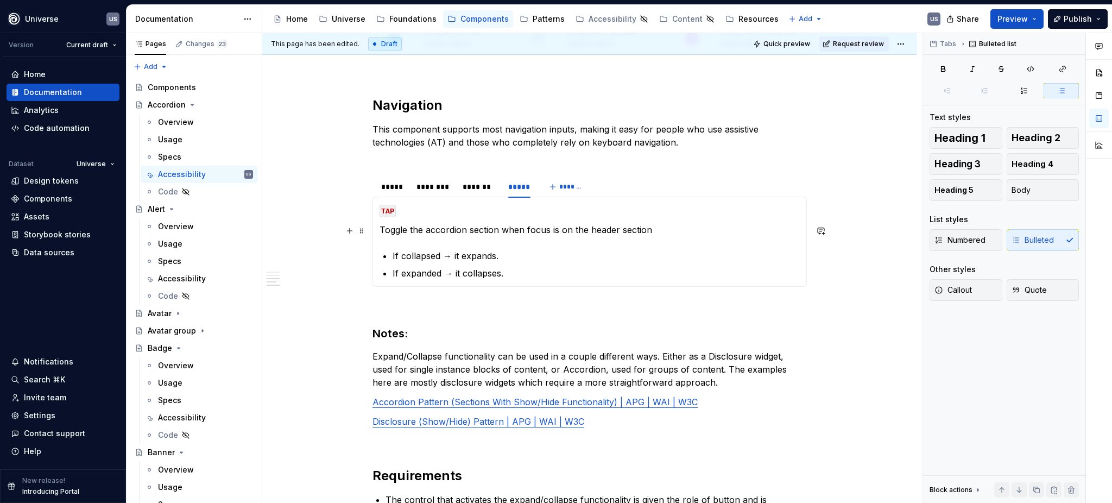
click at [664, 231] on p "Toggle the accordion section when focus is on the header section" at bounding box center [590, 229] width 420 height 13
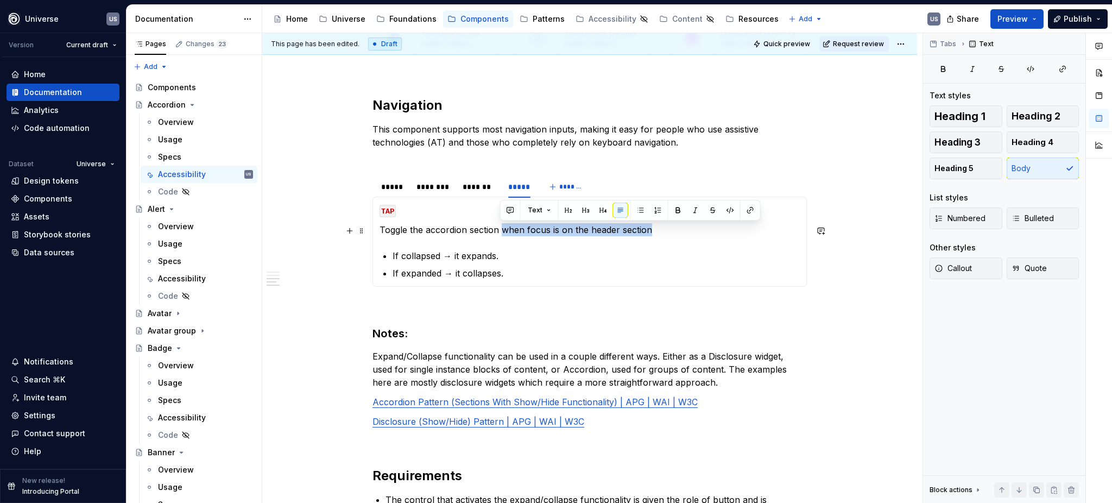
drag, startPoint x: 658, startPoint y: 231, endPoint x: 500, endPoint y: 231, distance: 157.5
click at [500, 231] on p "Toggle the accordion section when focus is on the header section" at bounding box center [590, 229] width 420 height 13
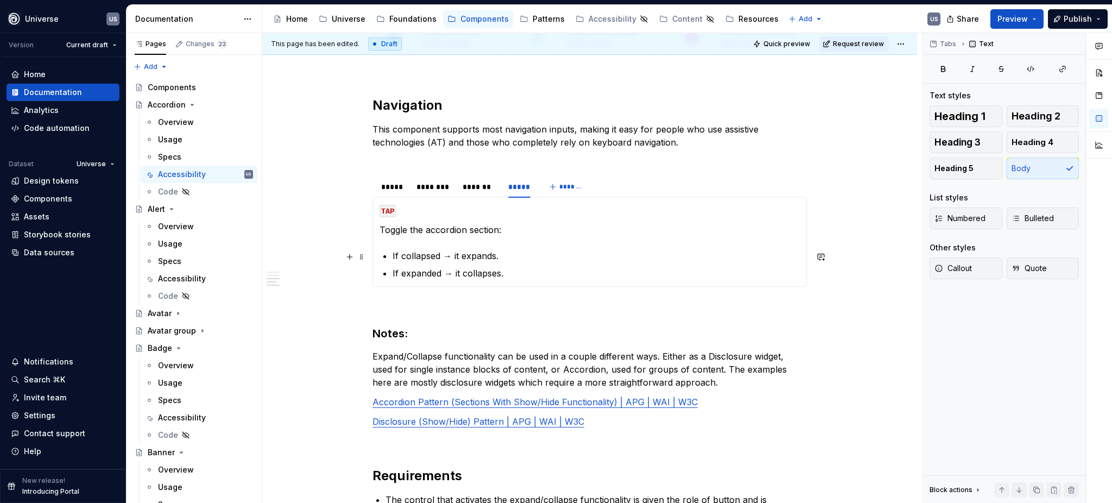
click at [451, 258] on p "If collapsed → it expands." at bounding box center [596, 255] width 407 height 13
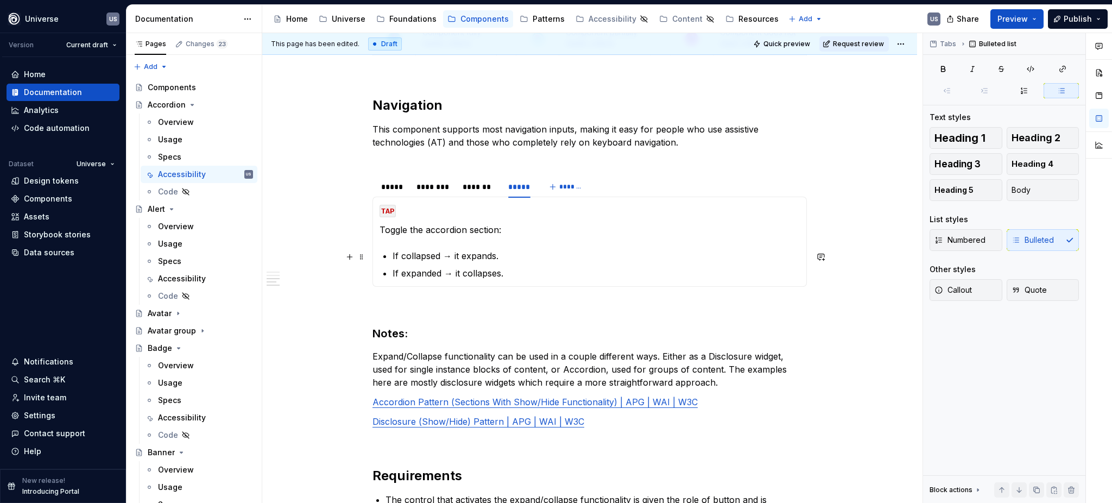
click at [459, 255] on p "If collapsed → it expands." at bounding box center [596, 255] width 407 height 13
click at [539, 256] on p "If collapsed → Tapping expands." at bounding box center [596, 255] width 407 height 13
click at [458, 275] on p "If expanded → it collapses." at bounding box center [596, 273] width 407 height 13
click at [546, 274] on p "If expanded → Tapping collapses." at bounding box center [596, 273] width 407 height 13
type textarea "*"
